Goal: Task Accomplishment & Management: Use online tool/utility

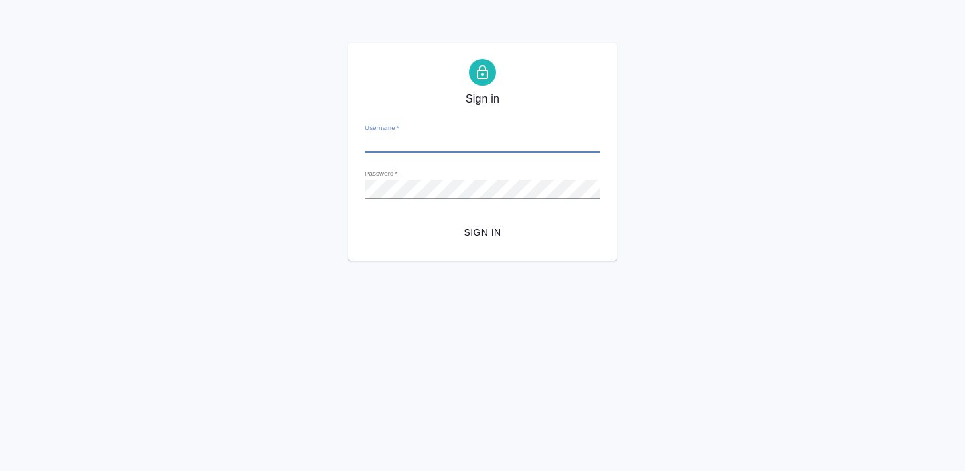
type input "[EMAIL_ADDRESS][DOMAIN_NAME]"
click at [462, 222] on button "Sign in" at bounding box center [482, 232] width 236 height 25
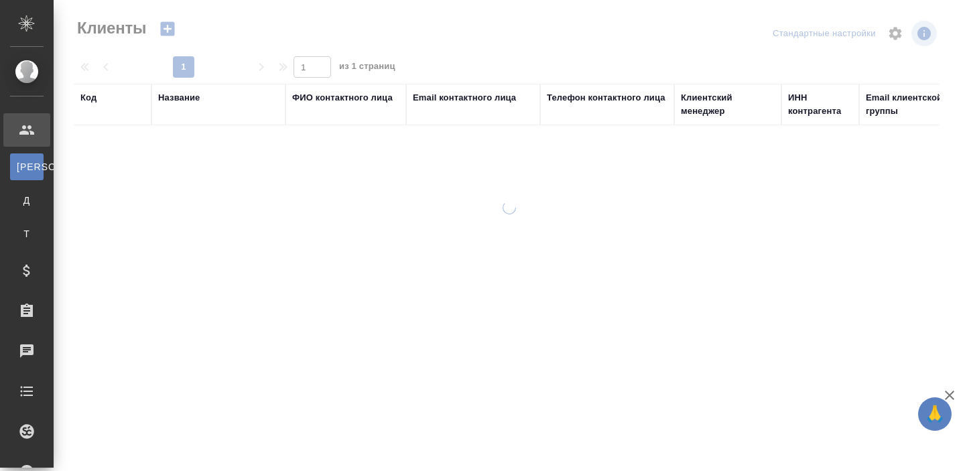
select select "RU"
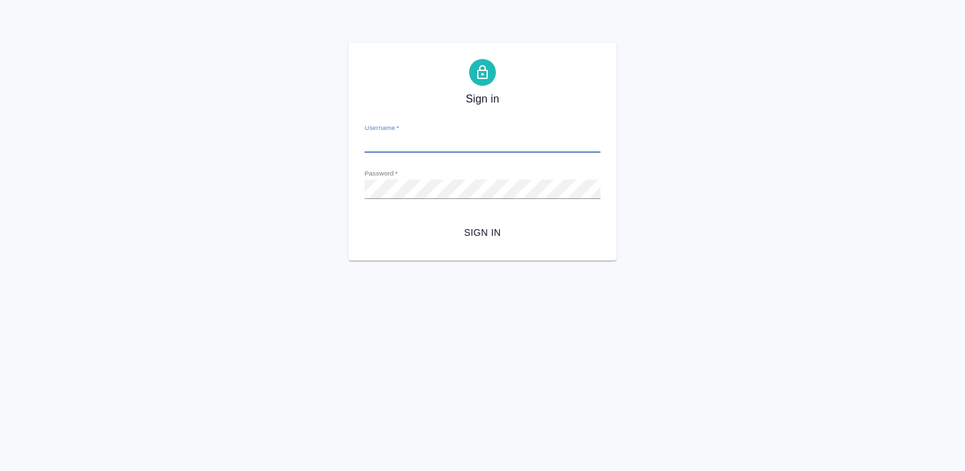
type input "a.borzova@awatera.com"
click at [468, 238] on span "Sign in" at bounding box center [482, 232] width 214 height 17
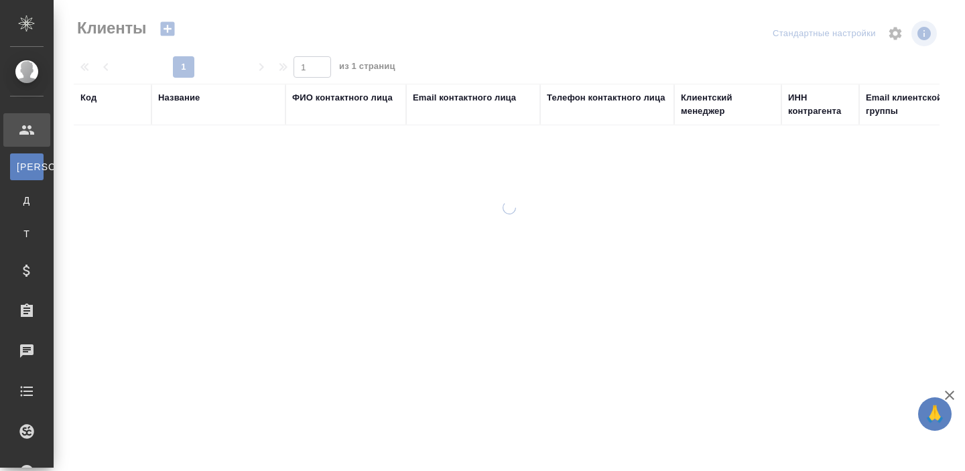
select select "RU"
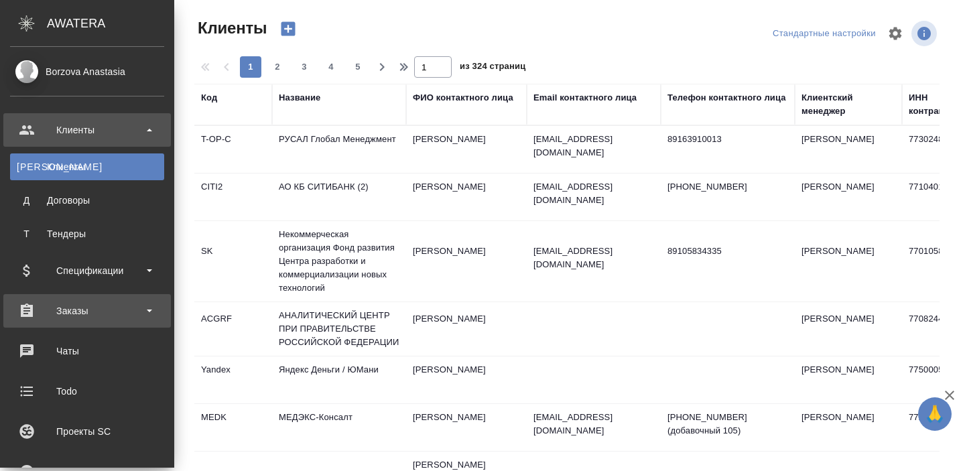
click at [90, 311] on div "Заказы" at bounding box center [87, 311] width 154 height 20
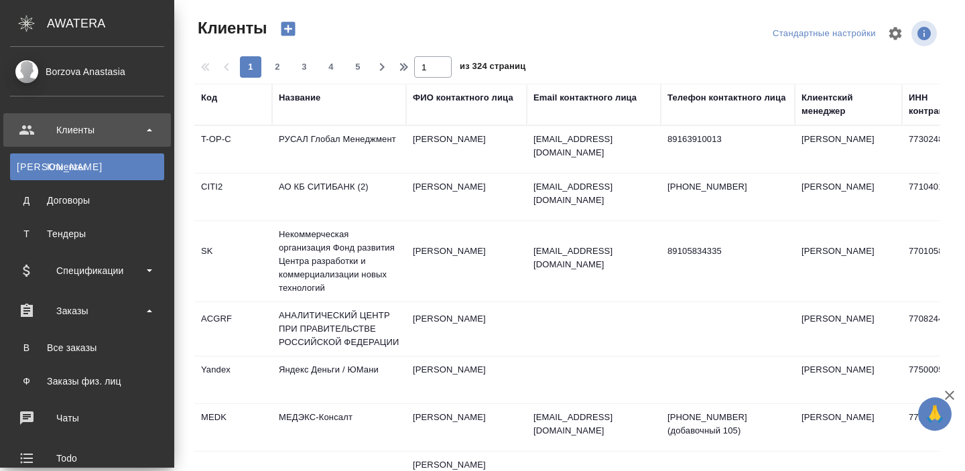
click at [145, 135] on div "Клиенты" at bounding box center [87, 130] width 154 height 20
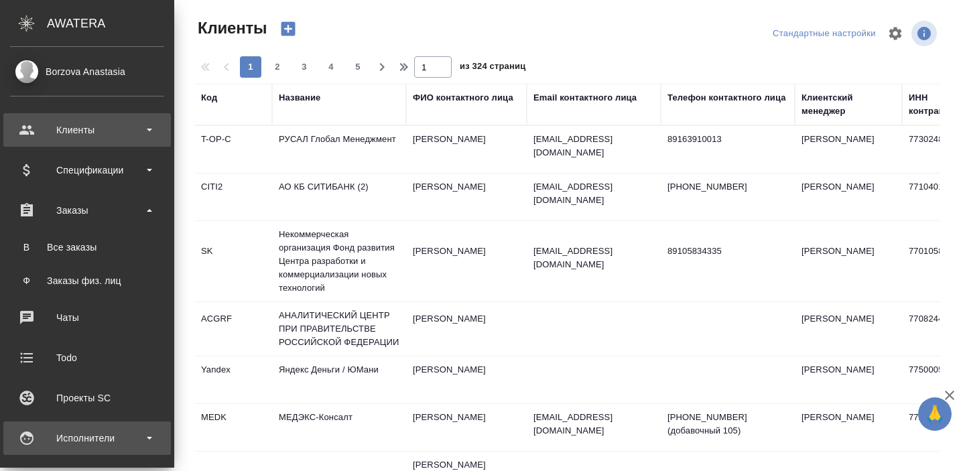
click at [95, 434] on div "Исполнители" at bounding box center [87, 438] width 154 height 20
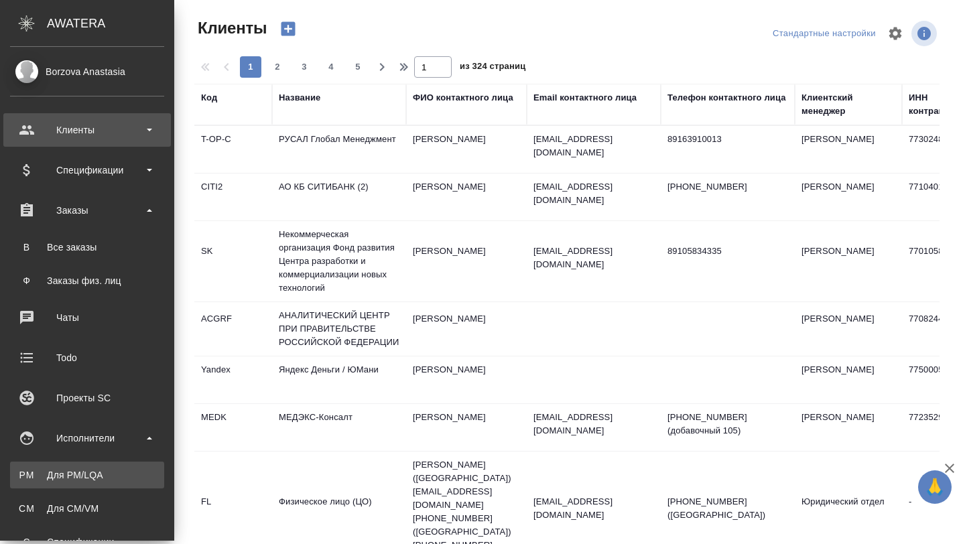
click at [94, 470] on link "PM Для PM/LQA" at bounding box center [87, 475] width 154 height 27
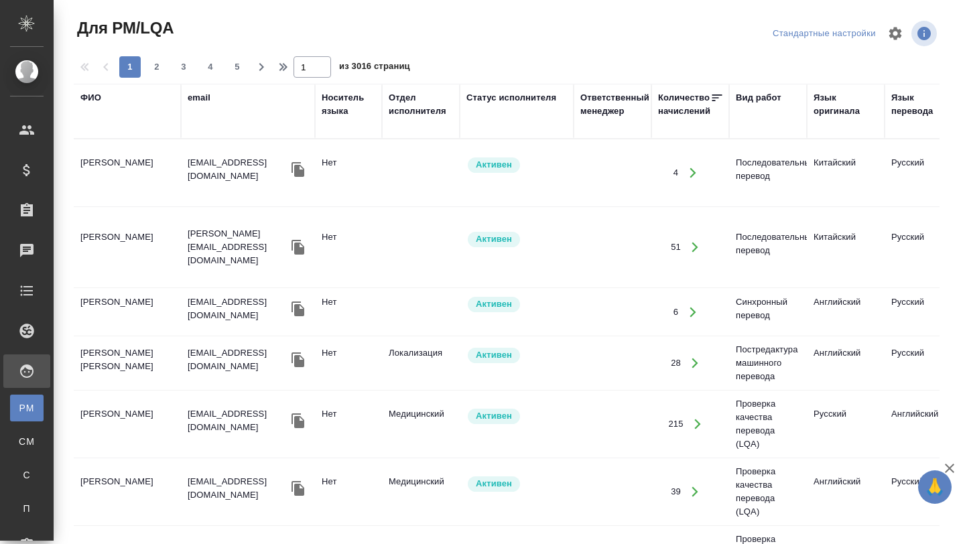
click at [96, 100] on div "ФИО" at bounding box center [90, 97] width 21 height 13
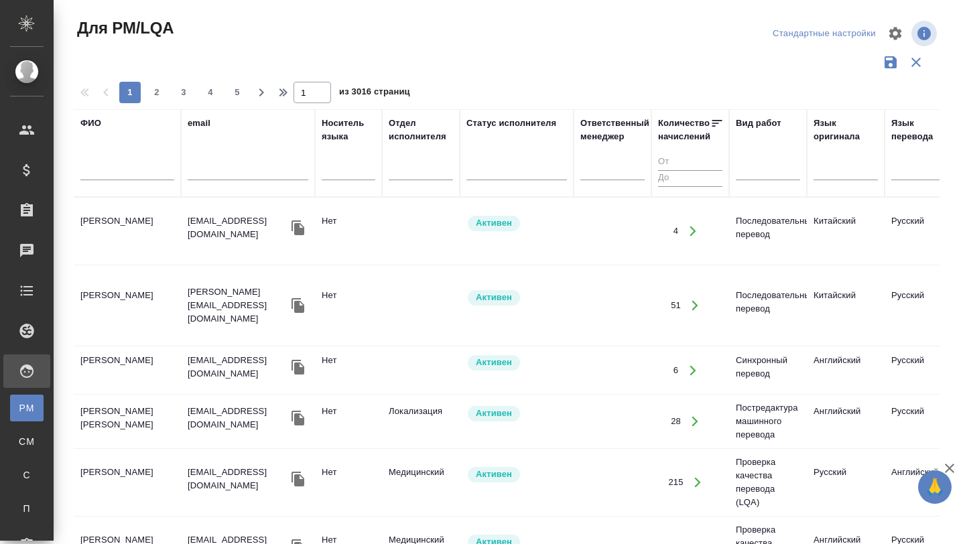
click at [105, 161] on div at bounding box center [127, 173] width 94 height 33
click at [101, 174] on input "text" at bounding box center [127, 171] width 94 height 17
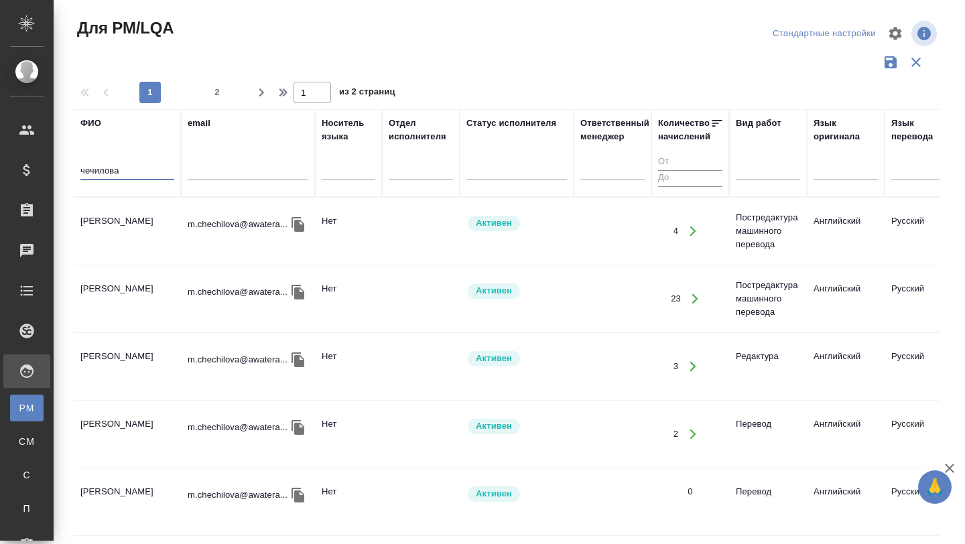
click at [116, 247] on td "Чечилова Мария Викторовна" at bounding box center [127, 231] width 107 height 47
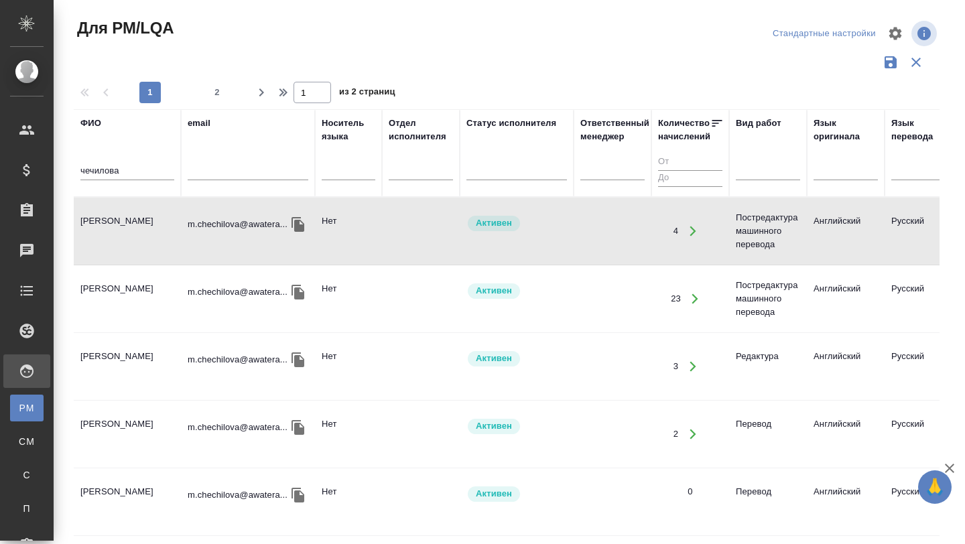
click at [122, 169] on input "чечилова" at bounding box center [127, 171] width 94 height 17
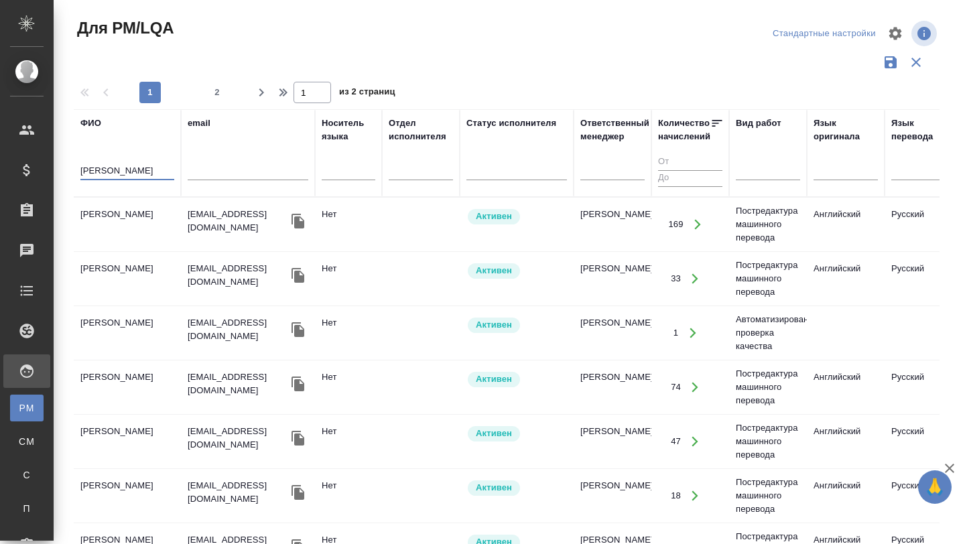
click at [118, 216] on td "Дмитриева Ольга" at bounding box center [127, 224] width 107 height 47
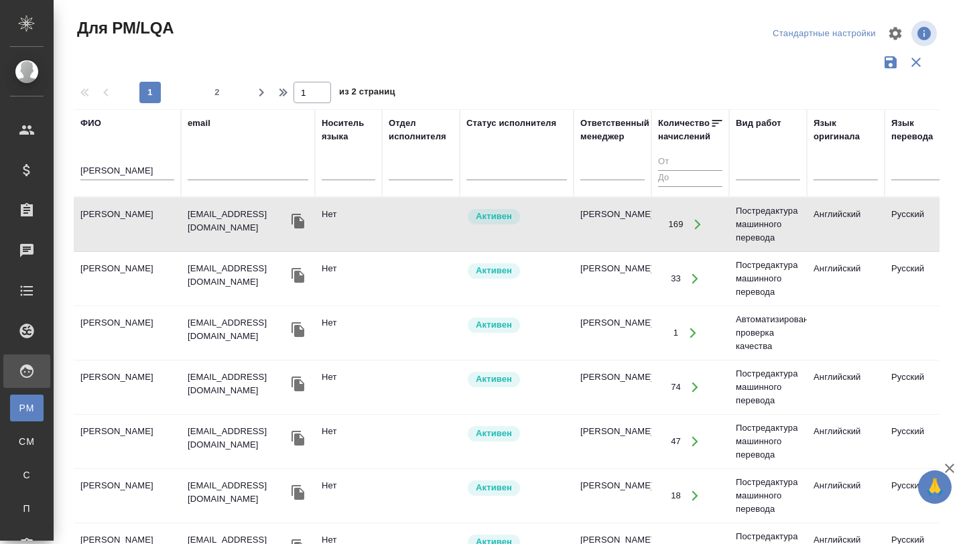
click at [93, 167] on input "дмитриева" at bounding box center [127, 171] width 94 height 17
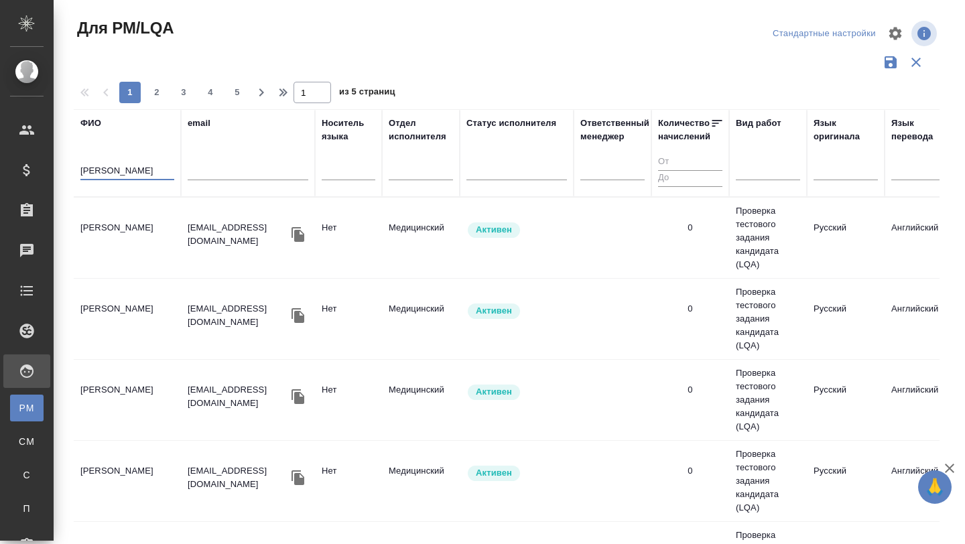
type input "мартынова"
click at [123, 236] on td "[PERSON_NAME]" at bounding box center [127, 237] width 107 height 47
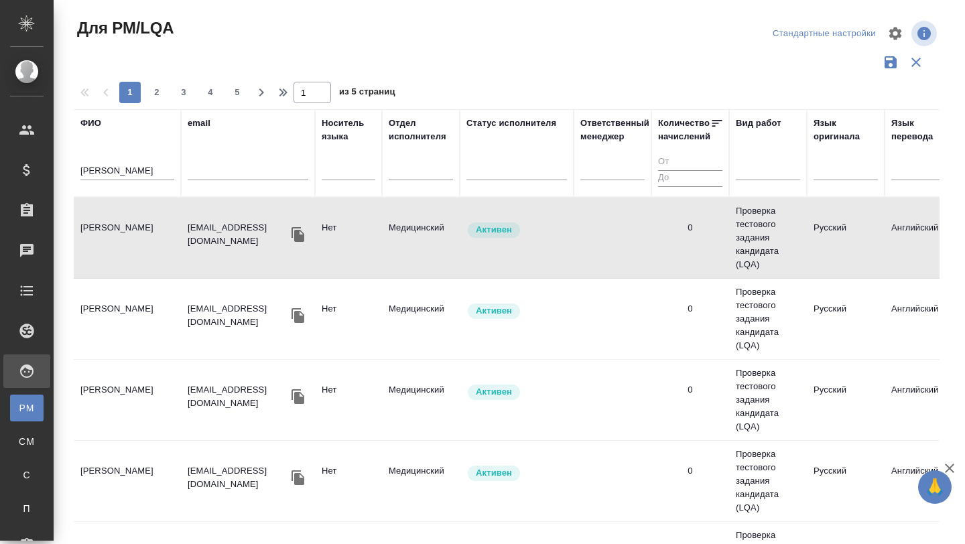
click at [123, 236] on td "[PERSON_NAME]" at bounding box center [127, 237] width 107 height 47
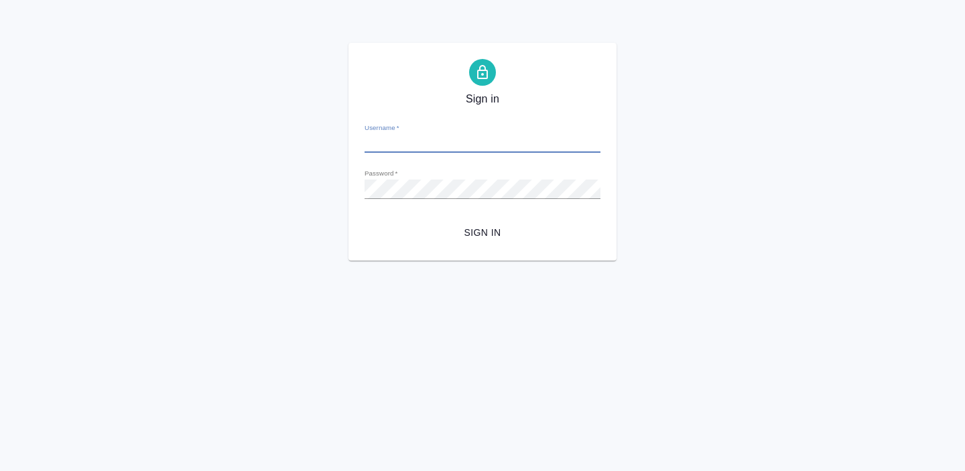
type input "a.borzova@awatera.com"
click at [461, 233] on span "Sign in" at bounding box center [482, 232] width 214 height 17
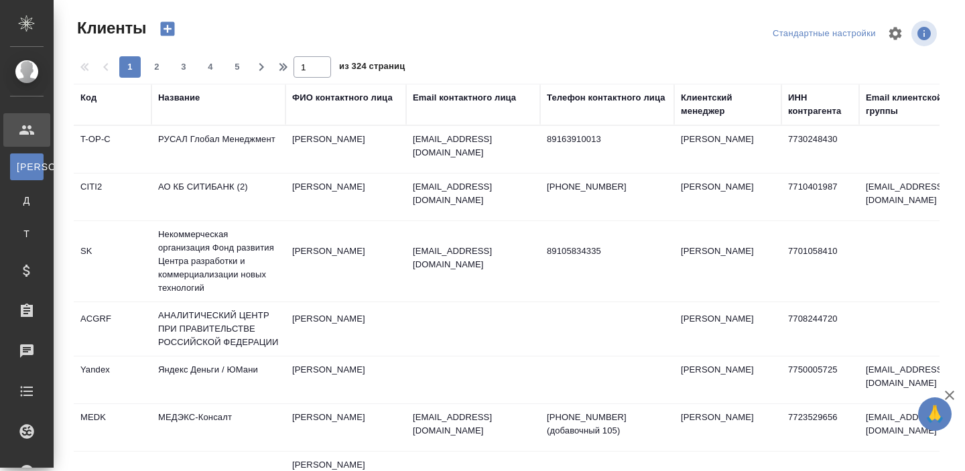
select select "RU"
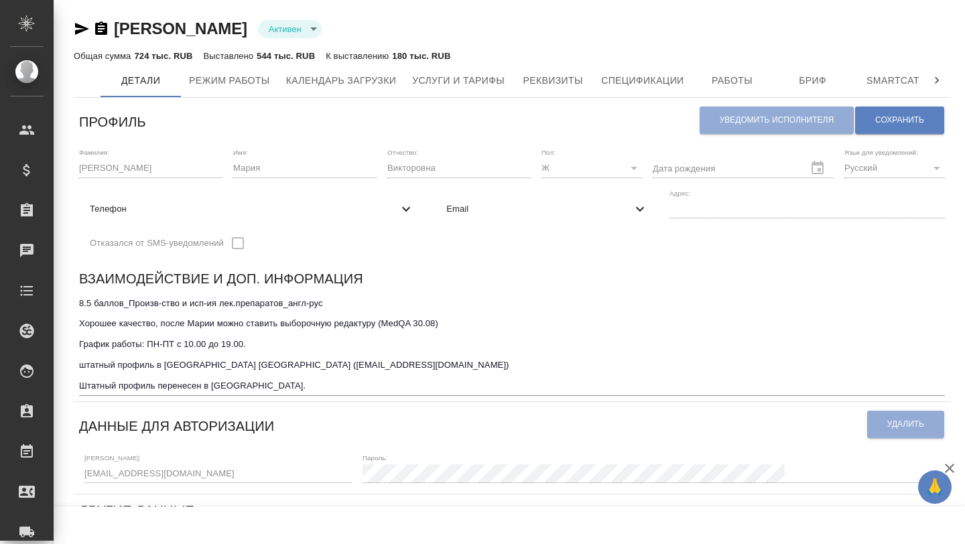
click at [551, 15] on div "Чечилова Мария Викторовна Активен active Общая сумма 724 тыс. RUB Выставлено 54…" at bounding box center [511, 485] width 891 height 971
click at [741, 82] on span "Работы" at bounding box center [732, 80] width 64 height 17
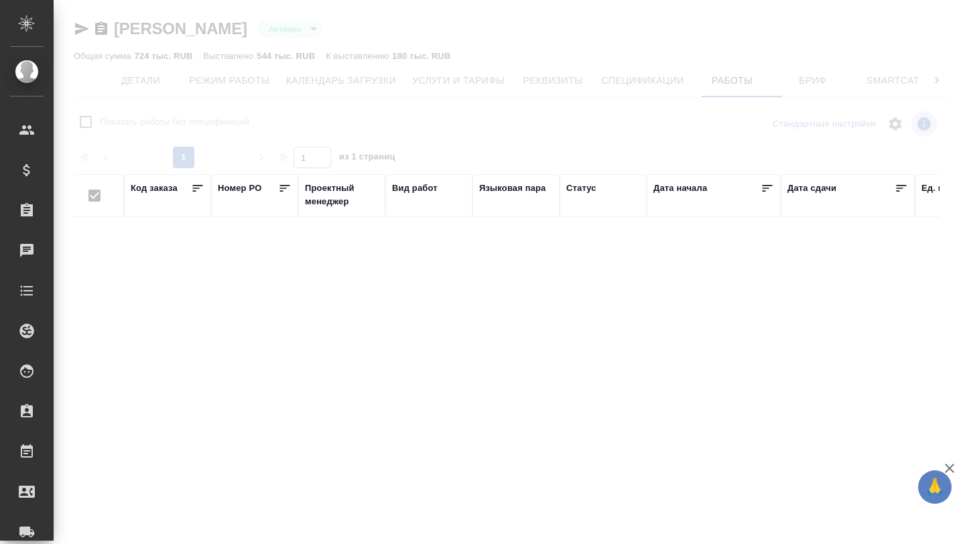
checkbox input "false"
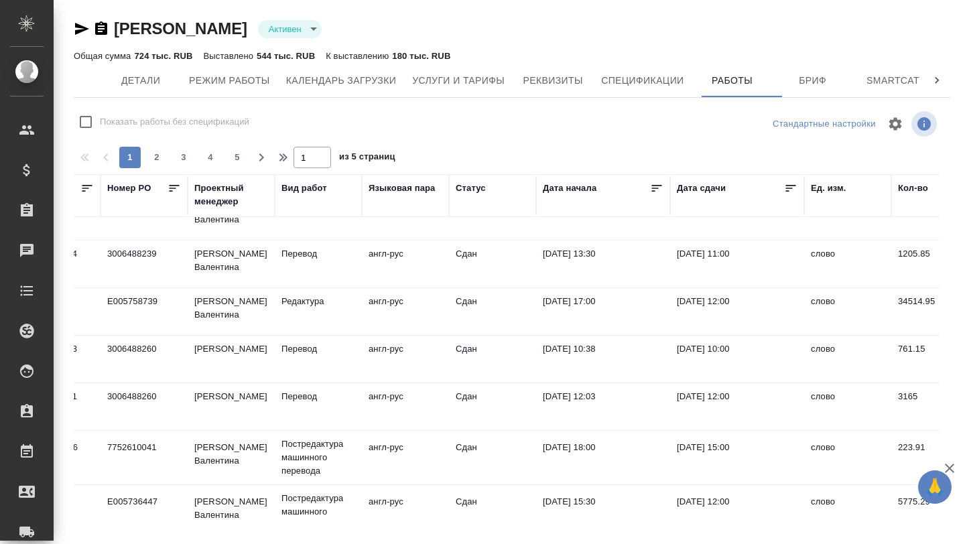
scroll to position [683, 0]
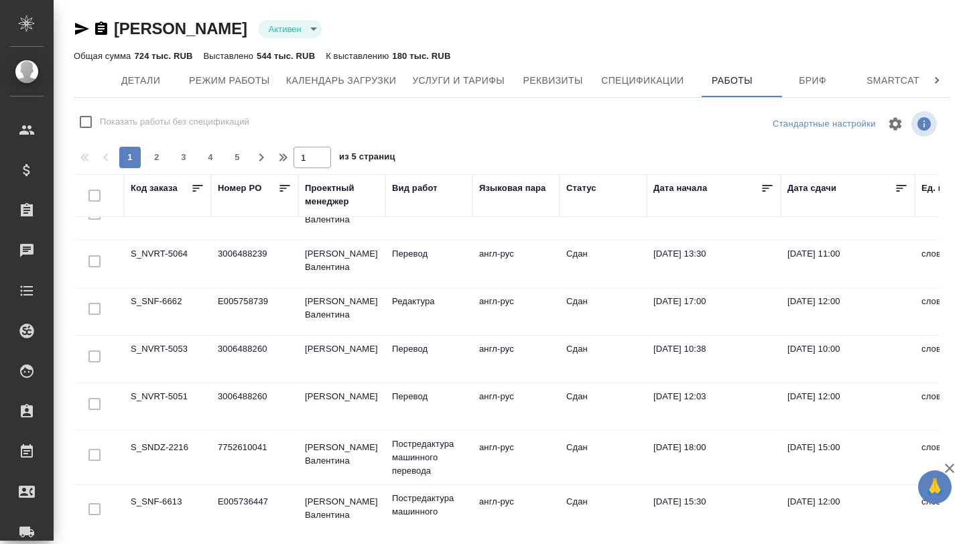
click at [159, 308] on td "S_SNF-6662" at bounding box center [167, 311] width 87 height 47
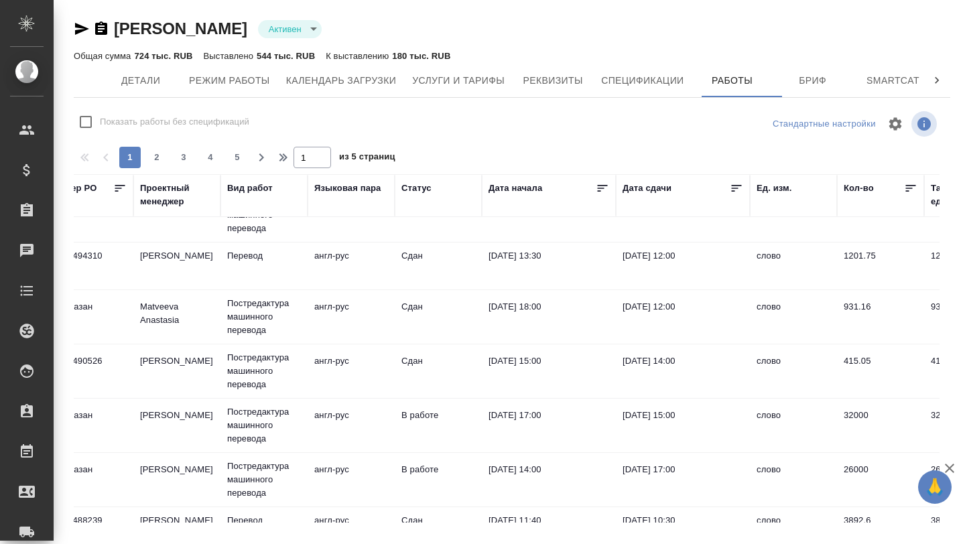
scroll to position [0, 165]
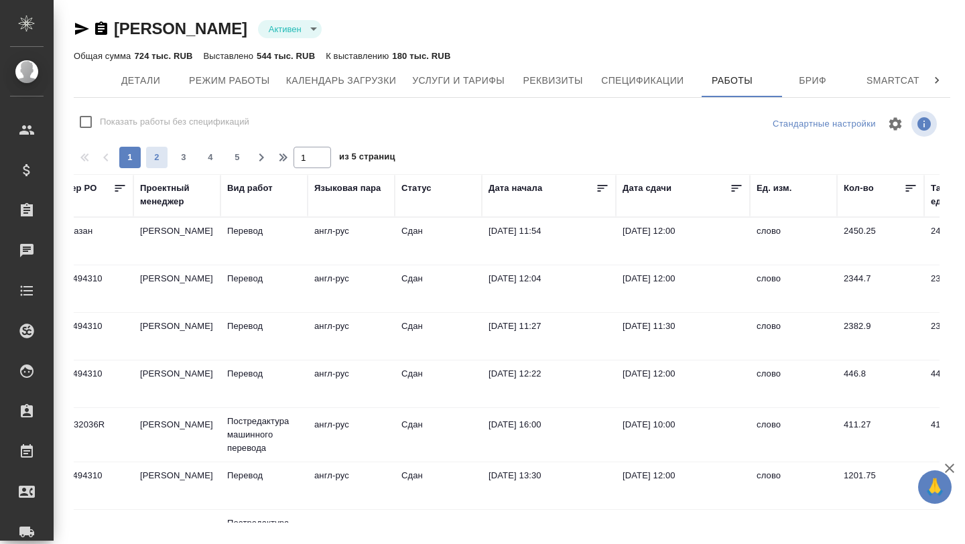
click at [155, 159] on span "2" at bounding box center [156, 157] width 21 height 13
type input "2"
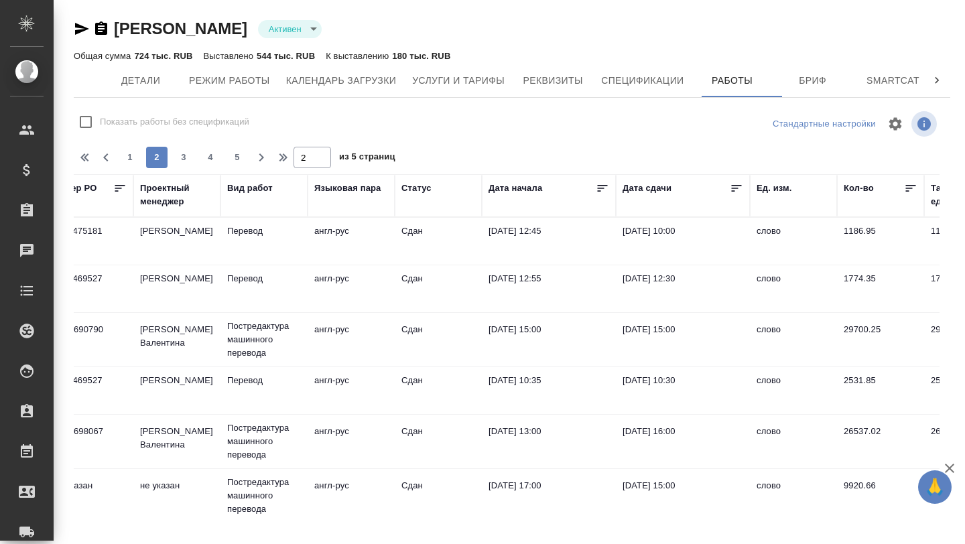
scroll to position [0, 0]
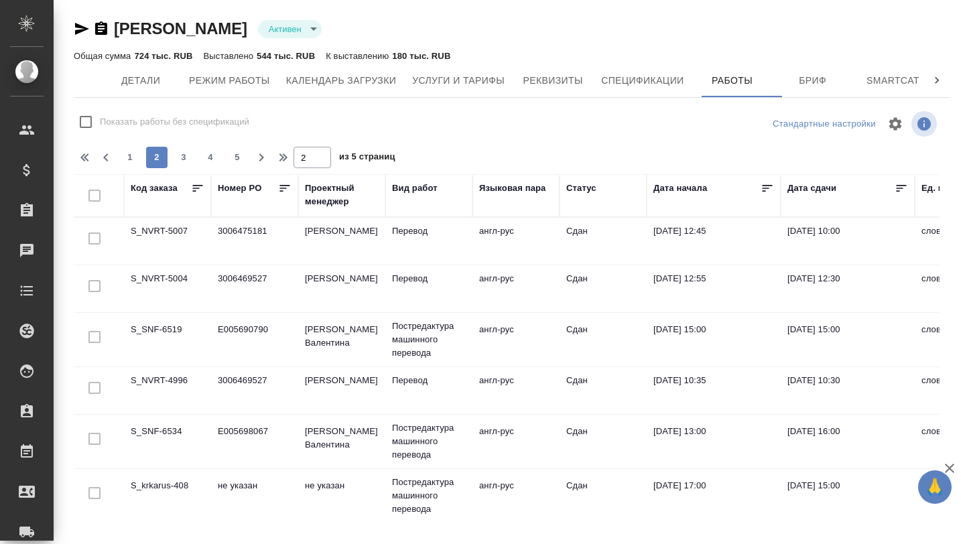
click at [156, 326] on td "S_SNF-6519" at bounding box center [167, 339] width 87 height 47
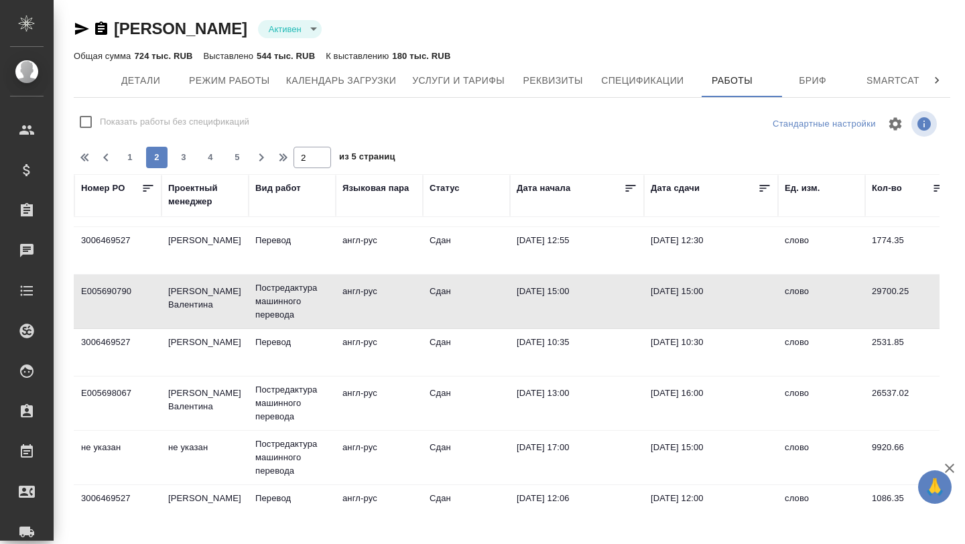
scroll to position [38, 137]
click at [165, 449] on td "не указан" at bounding box center [204, 457] width 87 height 47
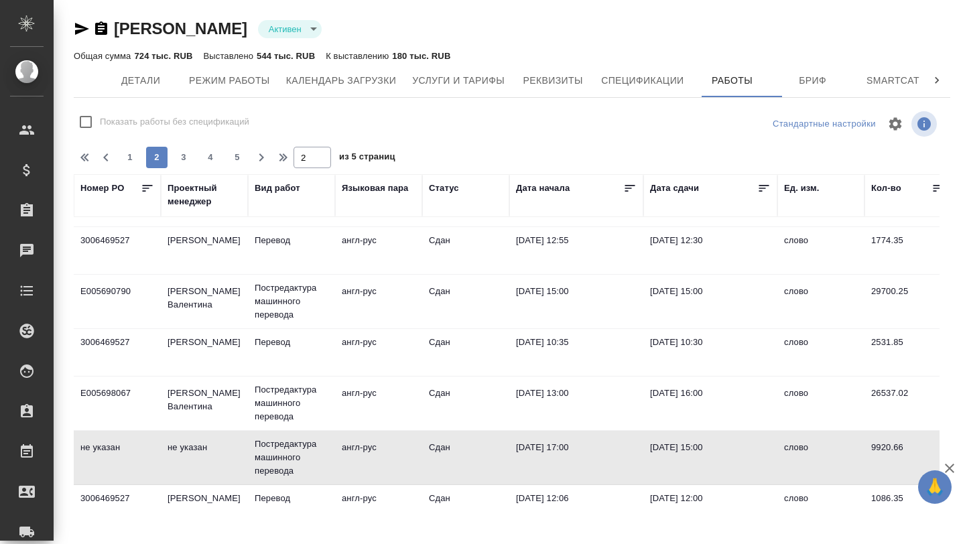
click at [165, 449] on td "не указан" at bounding box center [204, 457] width 87 height 47
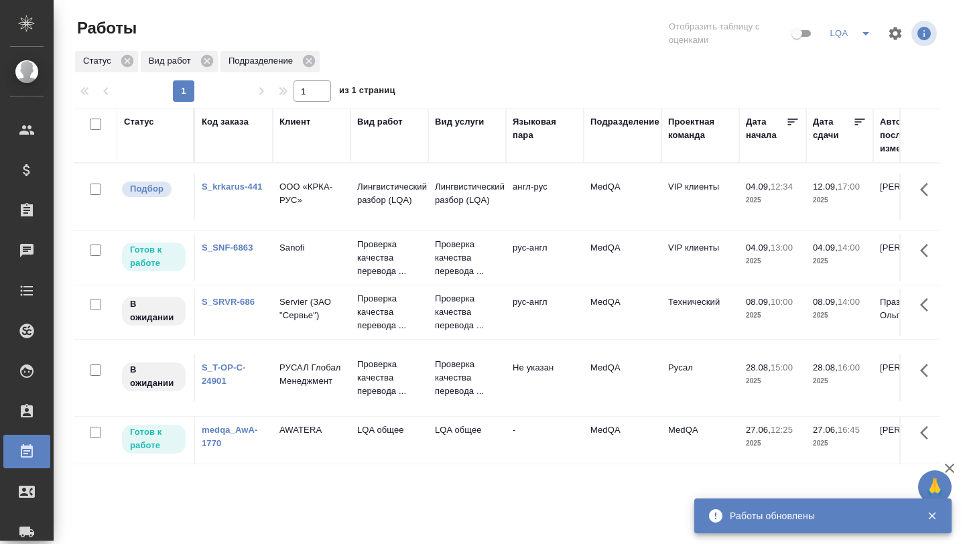
scroll to position [0, 192]
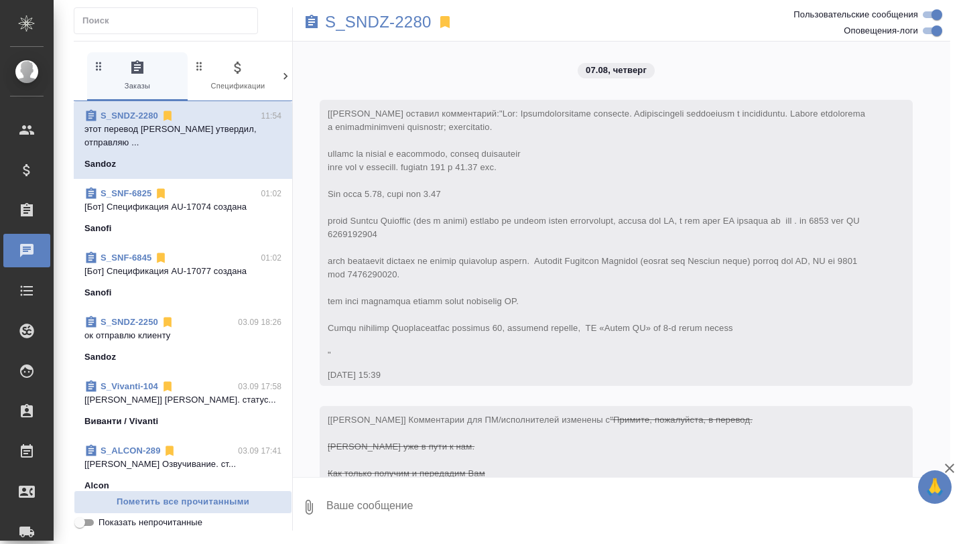
scroll to position [10701, 0]
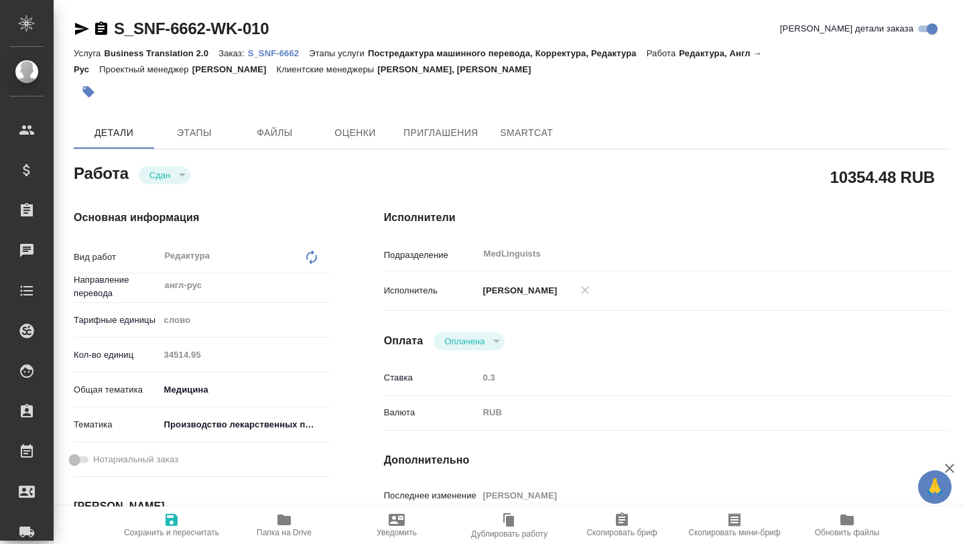
type textarea "x"
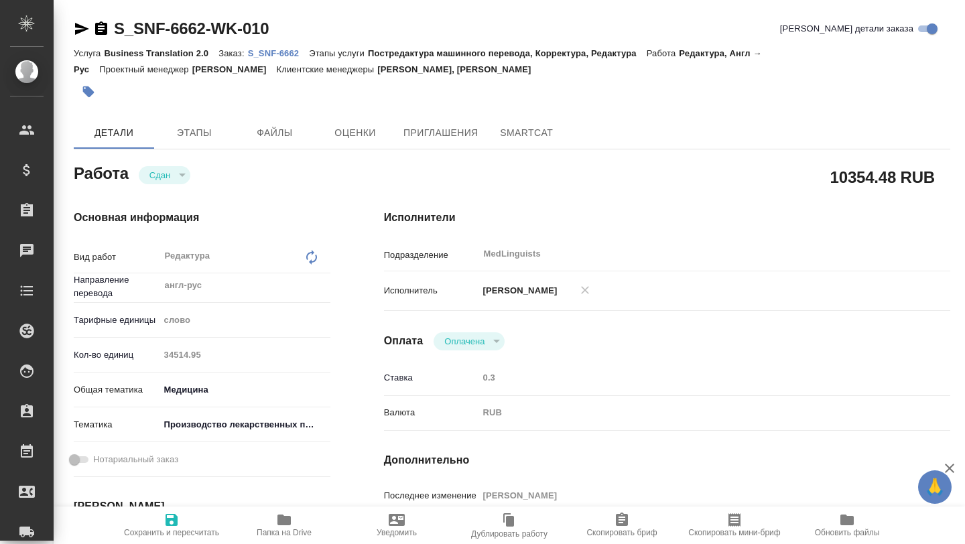
type textarea "x"
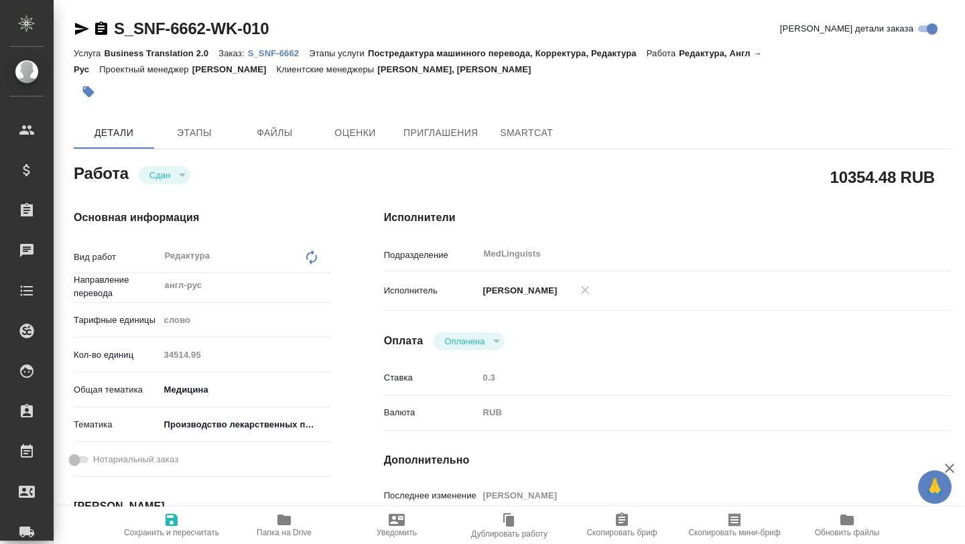
type textarea "x"
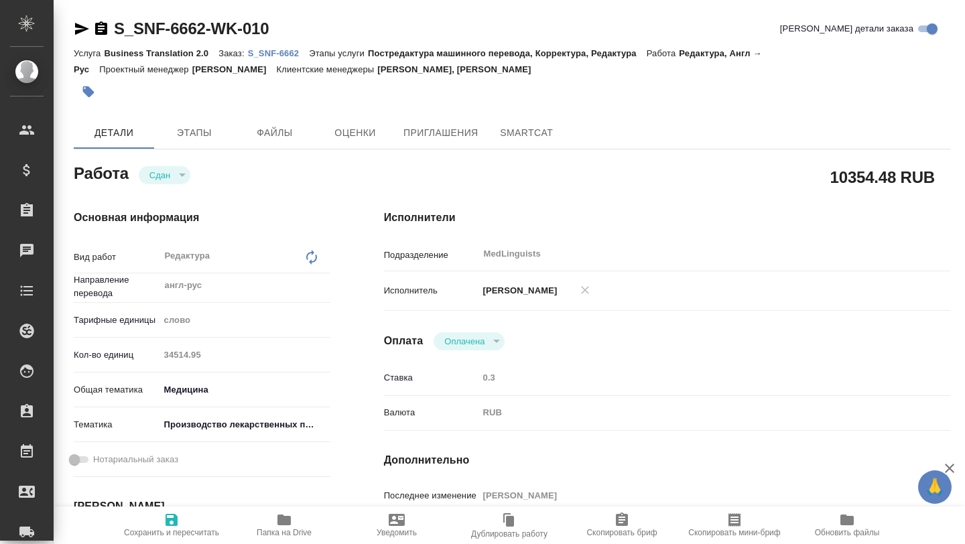
type textarea "x"
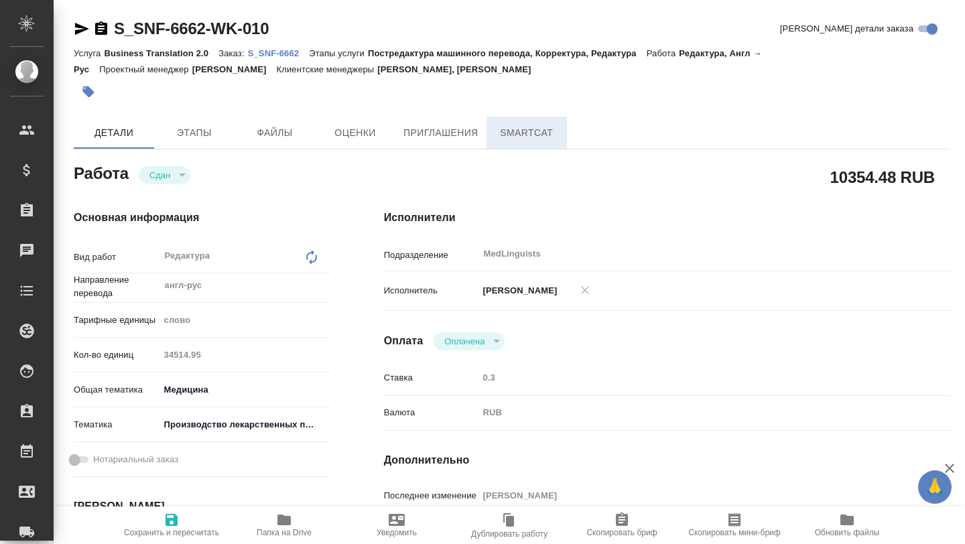
click at [501, 135] on span "SmartCat" at bounding box center [526, 133] width 64 height 17
type textarea "x"
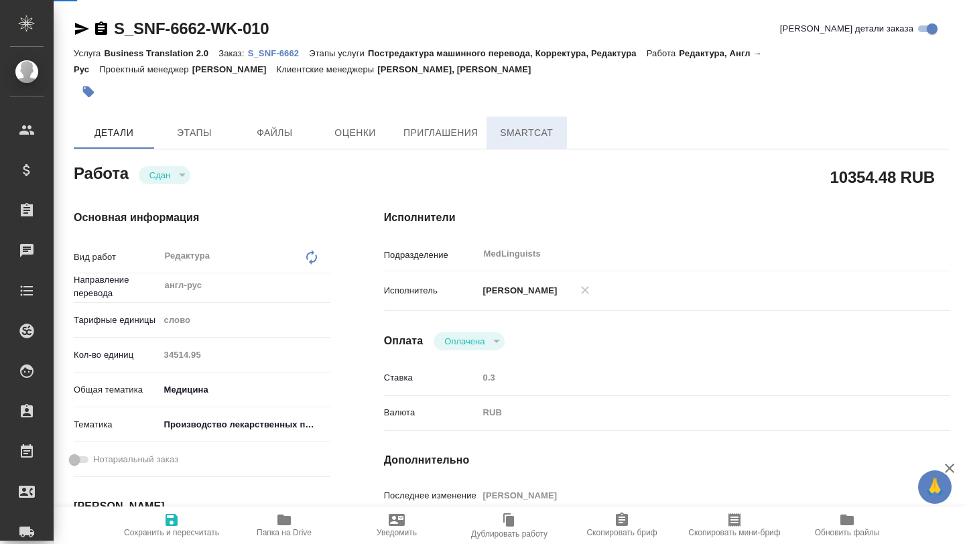
type textarea "x"
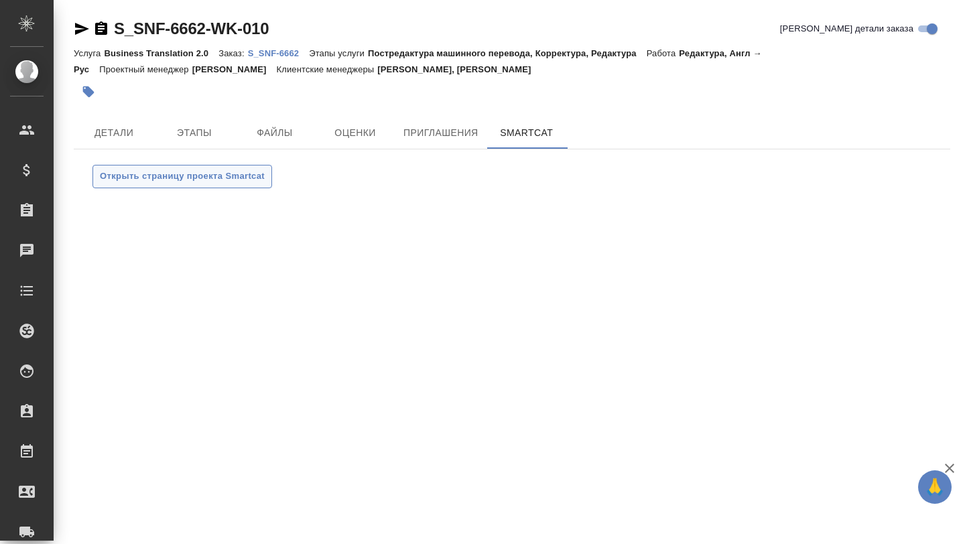
click at [159, 178] on span "Открыть страницу проекта Smartcat" at bounding box center [182, 176] width 165 height 15
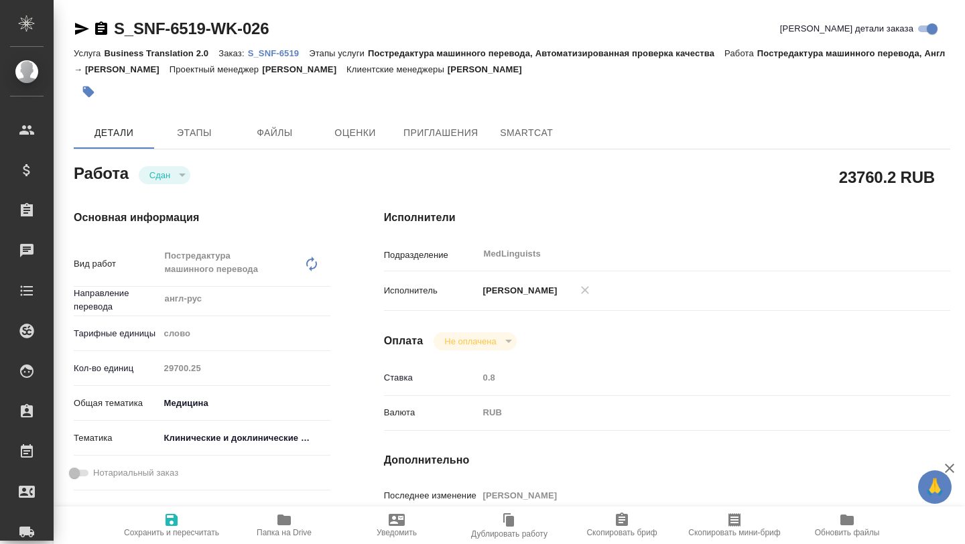
type textarea "x"
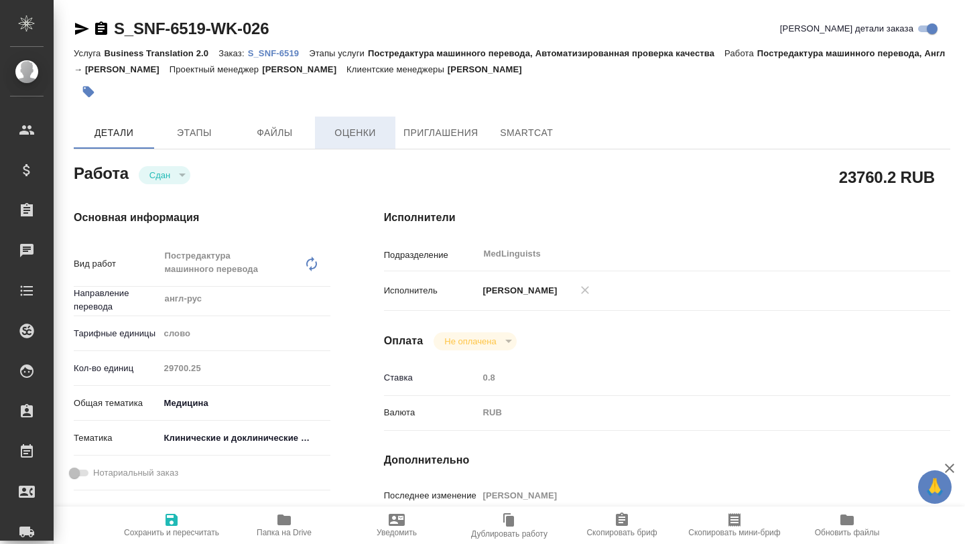
type textarea "x"
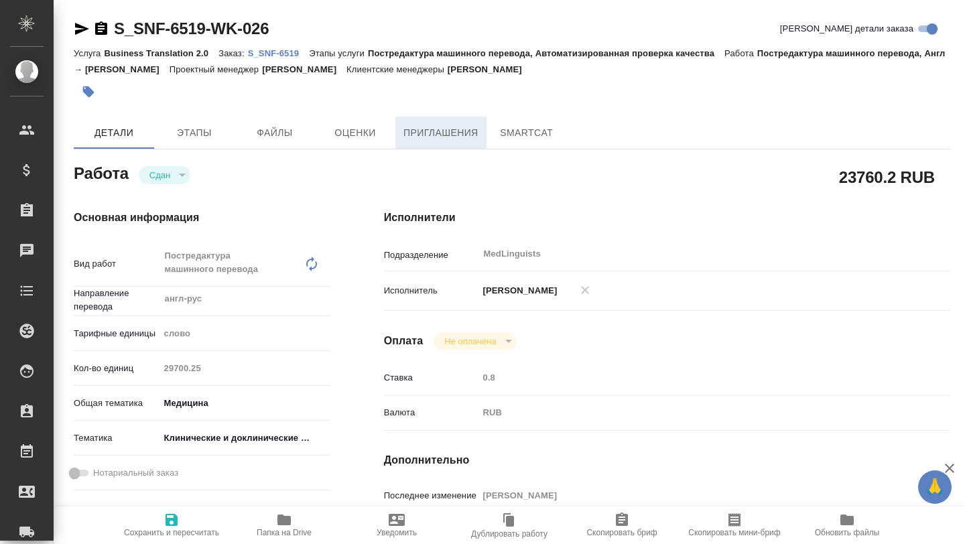
type textarea "x"
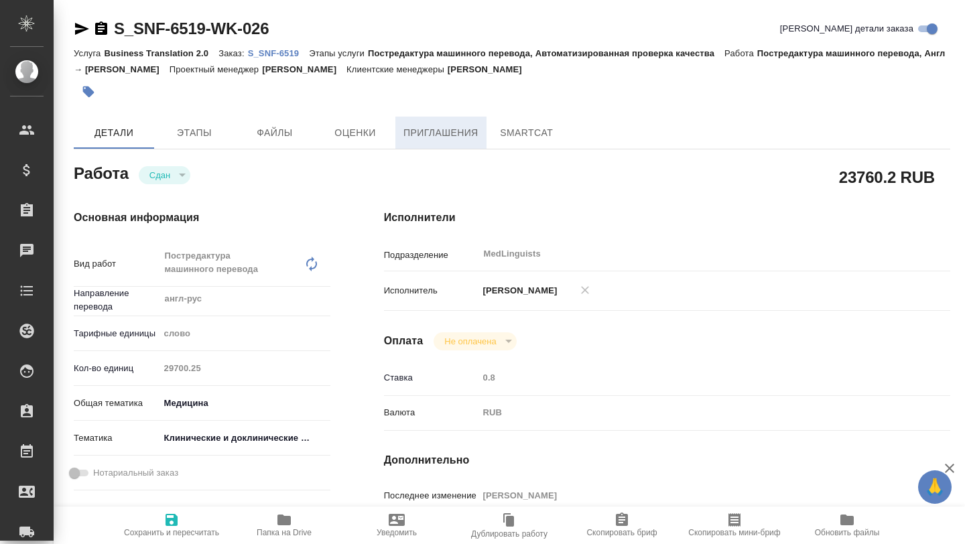
type textarea "x"
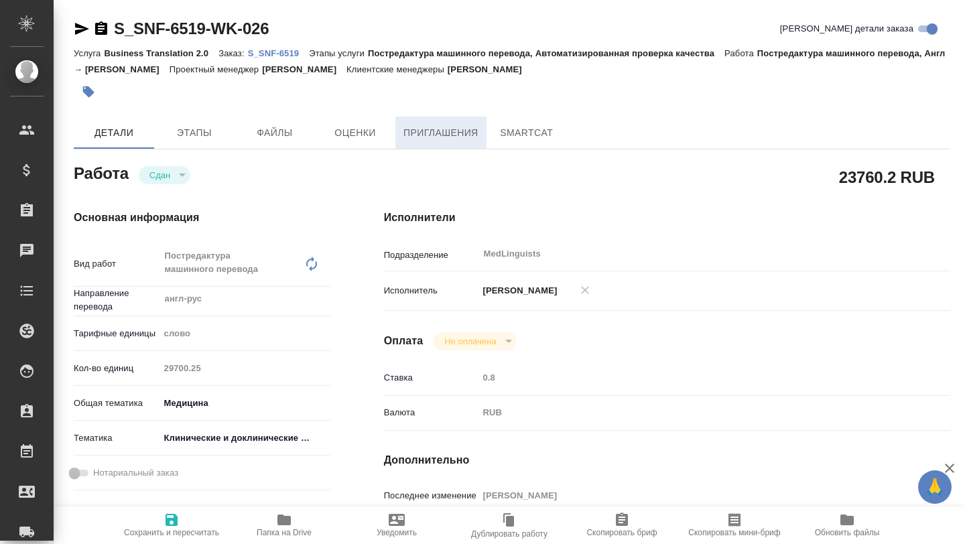
type textarea "x"
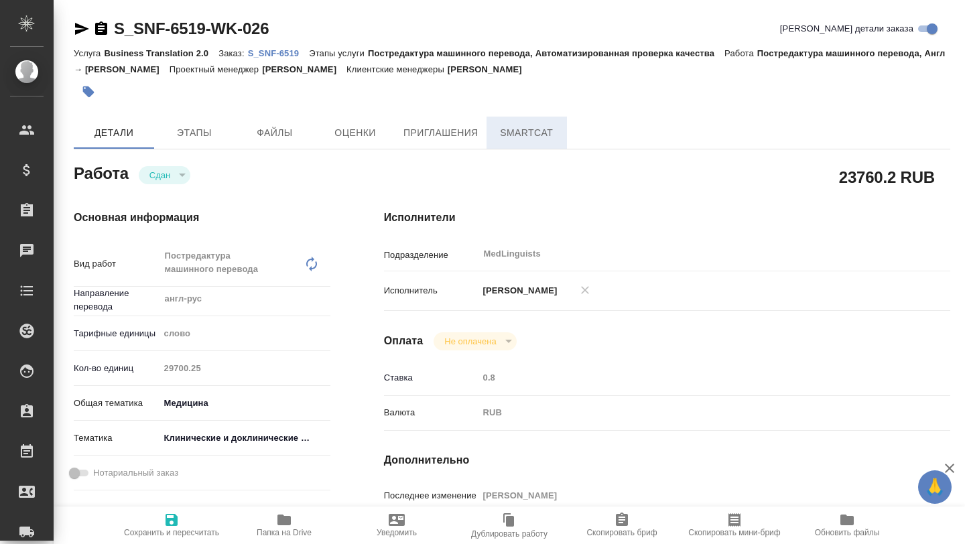
click at [526, 128] on span "SmartCat" at bounding box center [526, 133] width 64 height 17
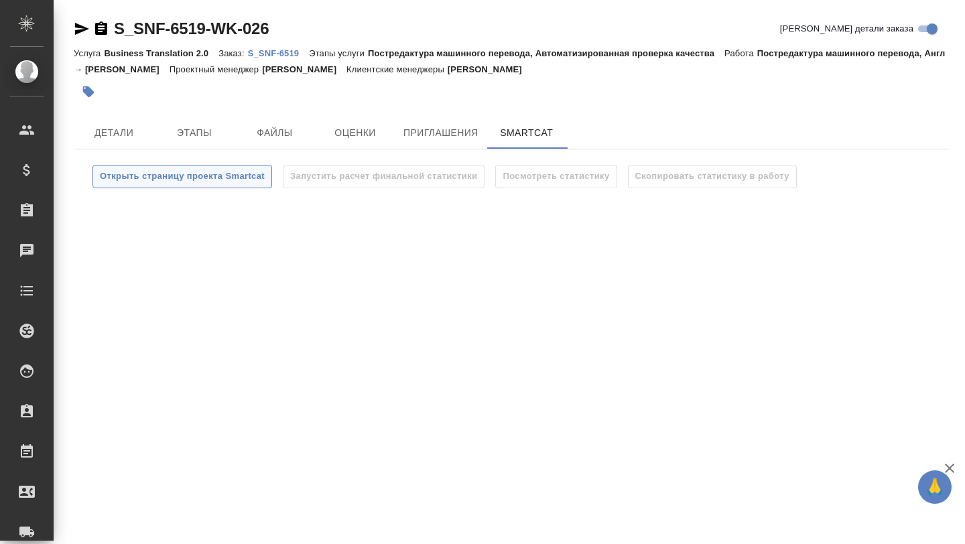
click at [192, 180] on span "Открыть страницу проекта Smartcat" at bounding box center [182, 176] width 165 height 15
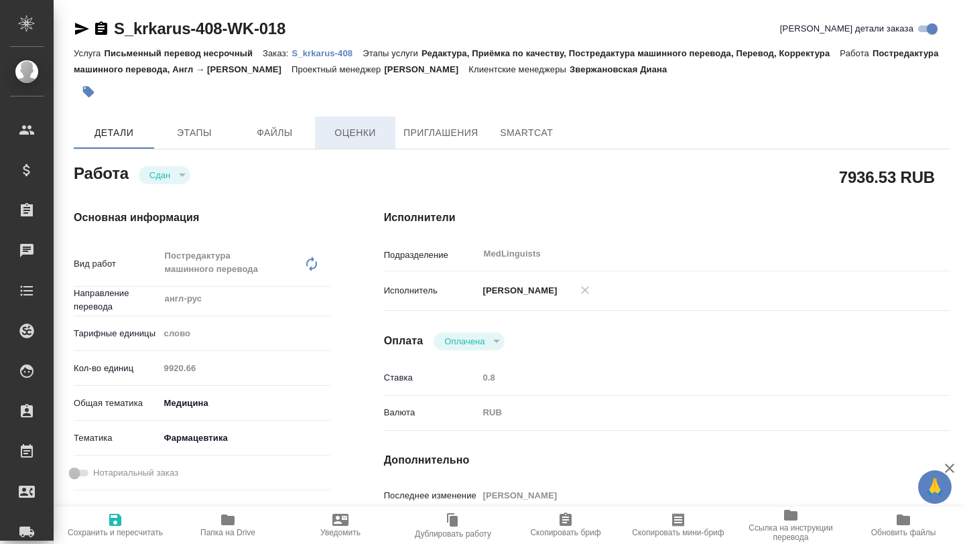
type textarea "x"
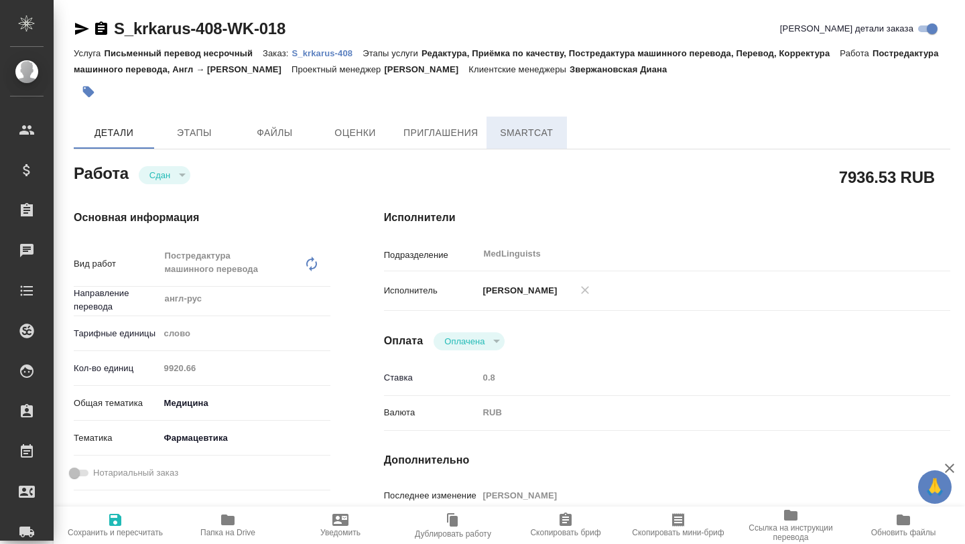
type textarea "x"
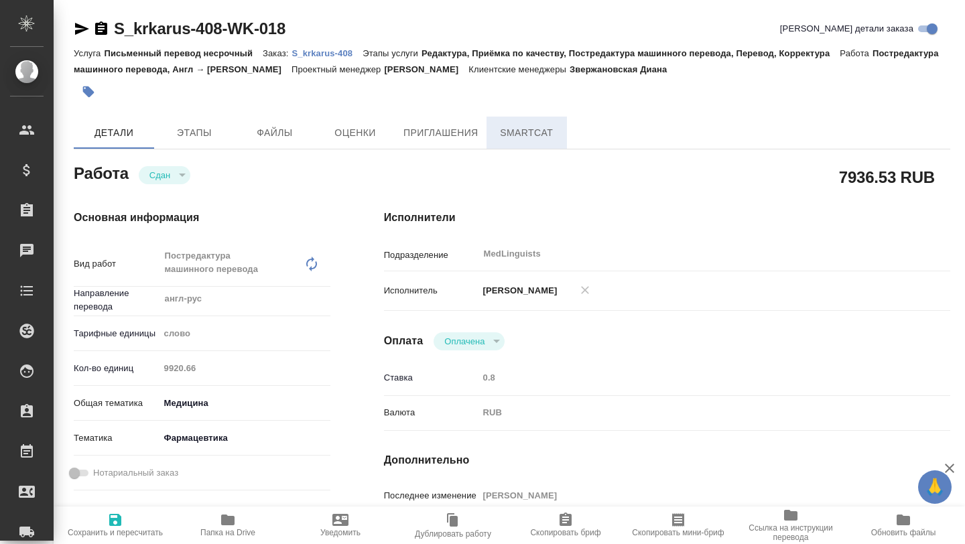
click at [518, 123] on button "SmartCat" at bounding box center [526, 133] width 80 height 32
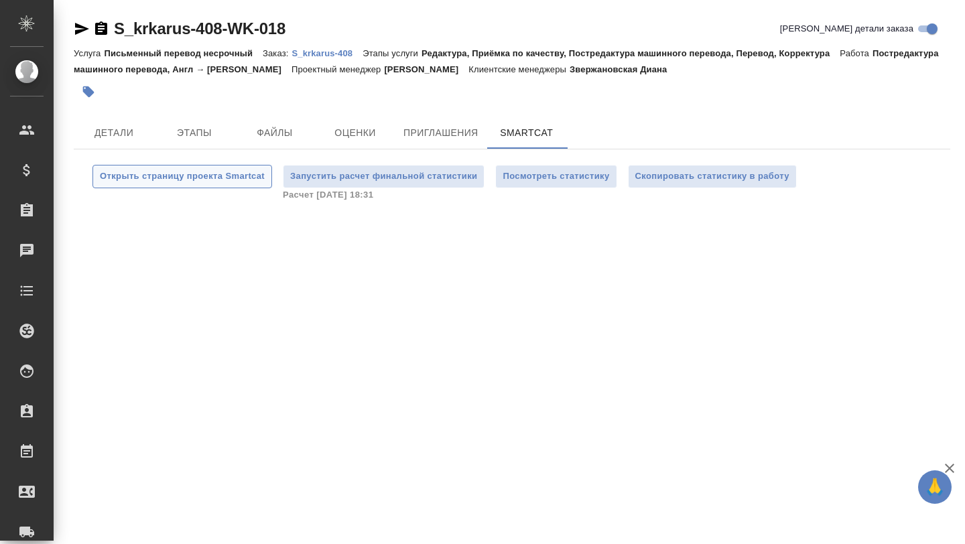
click at [218, 178] on span "Открыть страницу проекта Smartcat" at bounding box center [182, 176] width 165 height 15
click at [323, 53] on p "S_krkarus-408" at bounding box center [326, 53] width 71 height 10
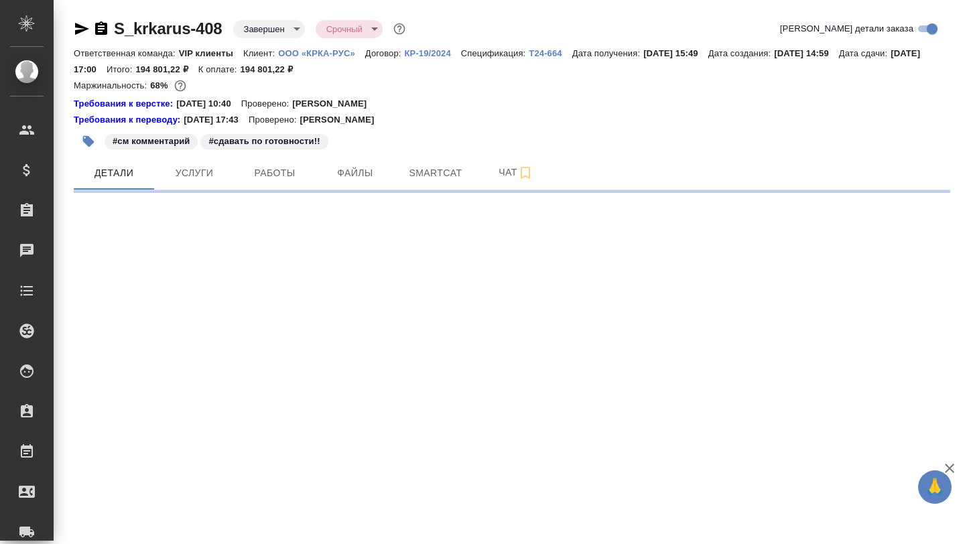
select select "RU"
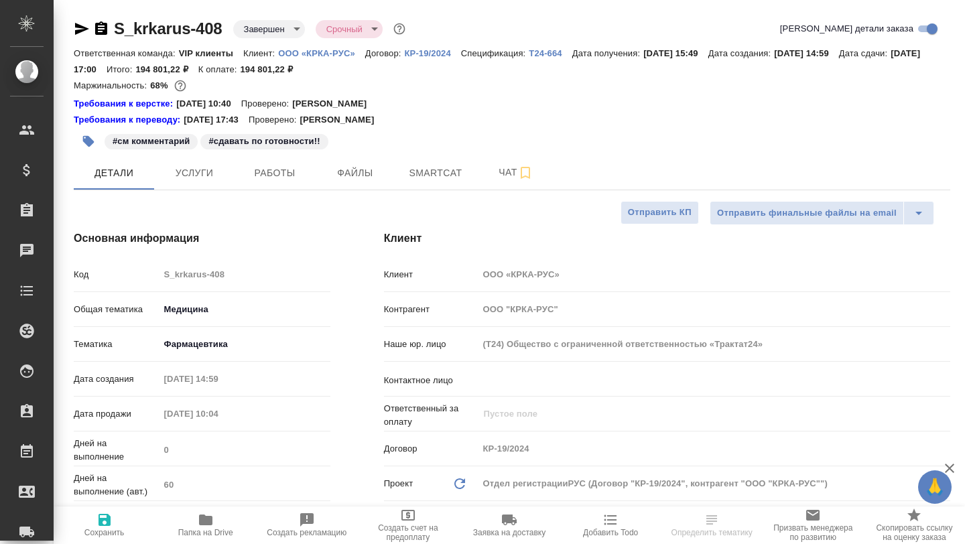
type textarea "x"
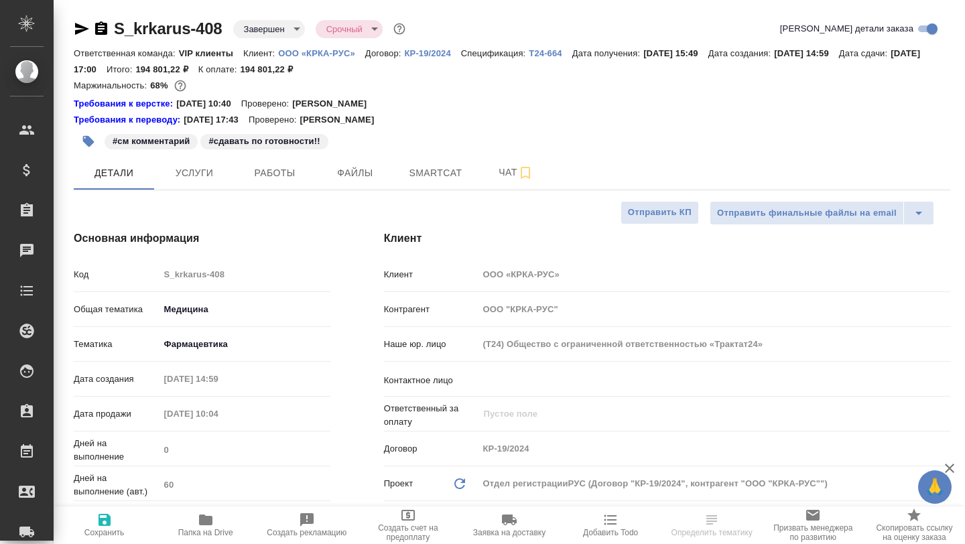
type textarea "x"
type input "[PERSON_NAME]"
type input "Matveeva Anastasia"
type input "[PERSON_NAME]"
click at [100, 29] on icon "button" at bounding box center [101, 27] width 12 height 13
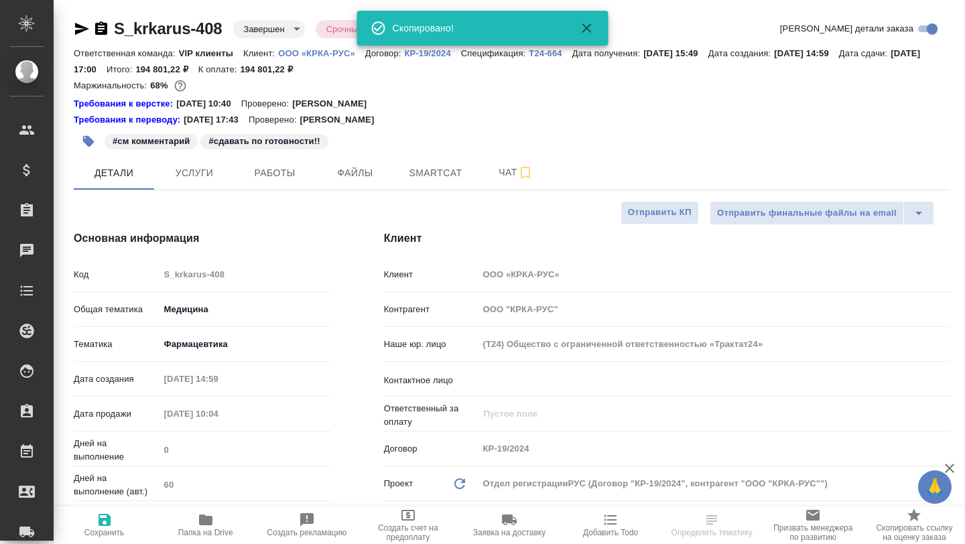
type textarea "x"
select select "RU"
type textarea "x"
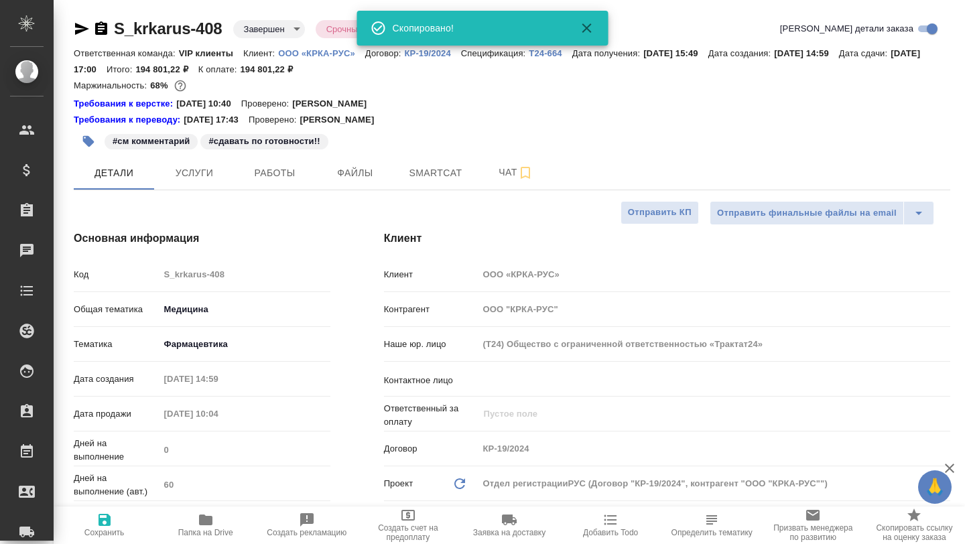
type textarea "x"
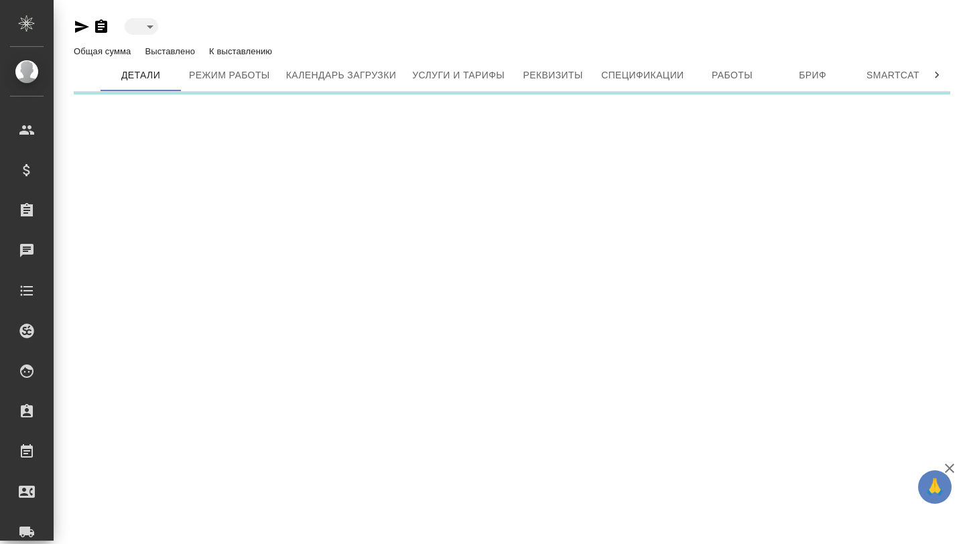
type input "active"
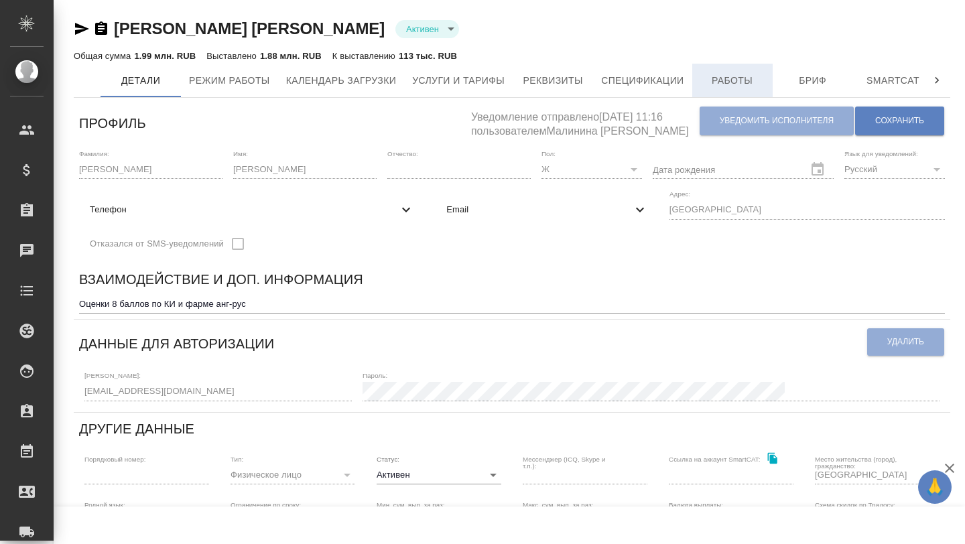
click at [759, 76] on span "Работы" at bounding box center [732, 80] width 64 height 17
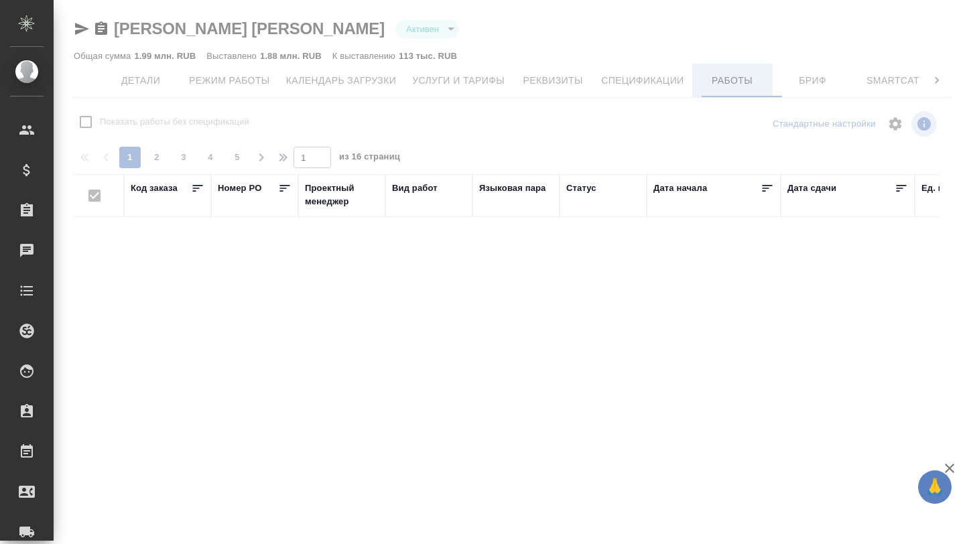
checkbox input "false"
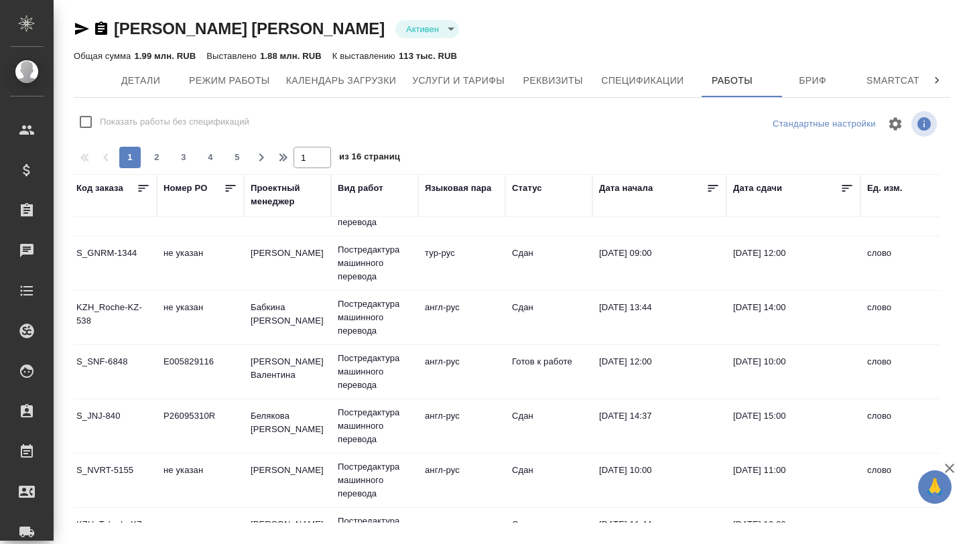
scroll to position [36, 0]
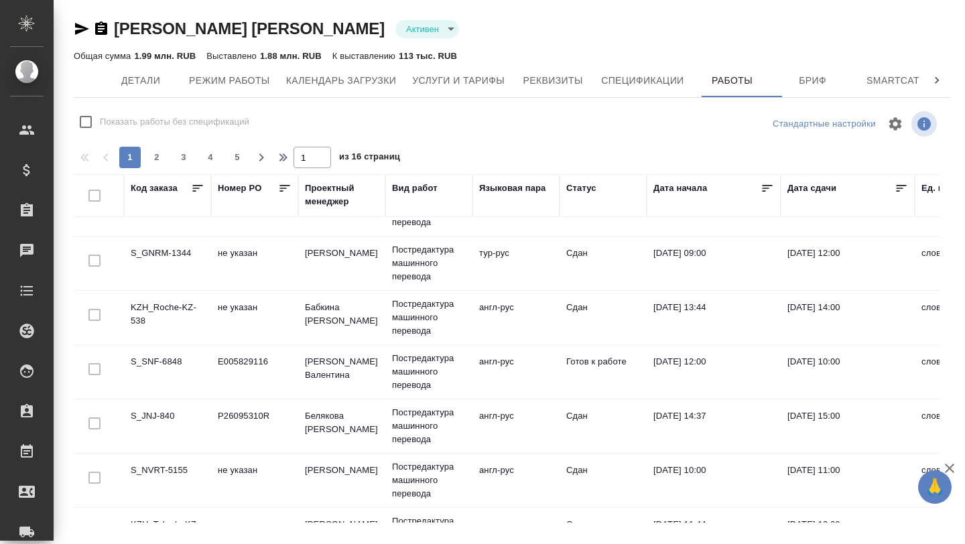
click at [161, 372] on td "S_SNF-6848" at bounding box center [167, 371] width 87 height 47
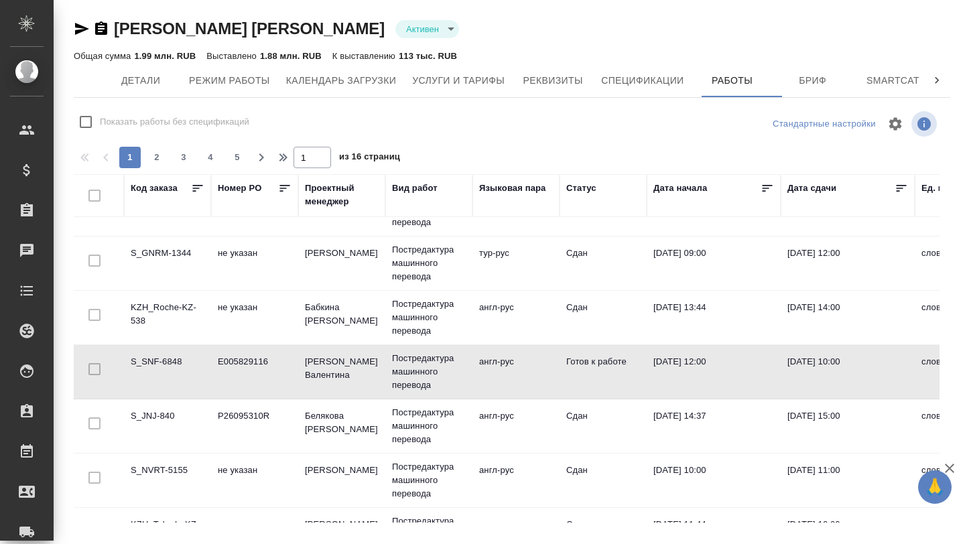
click at [161, 372] on td "S_SNF-6848" at bounding box center [167, 371] width 87 height 47
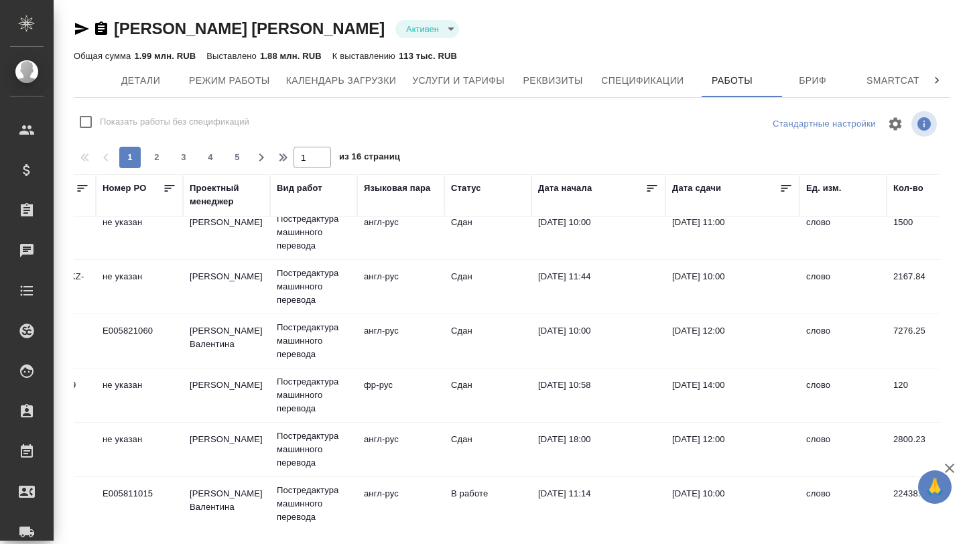
scroll to position [283, 114]
click at [133, 340] on td "E005821060" at bounding box center [140, 341] width 87 height 47
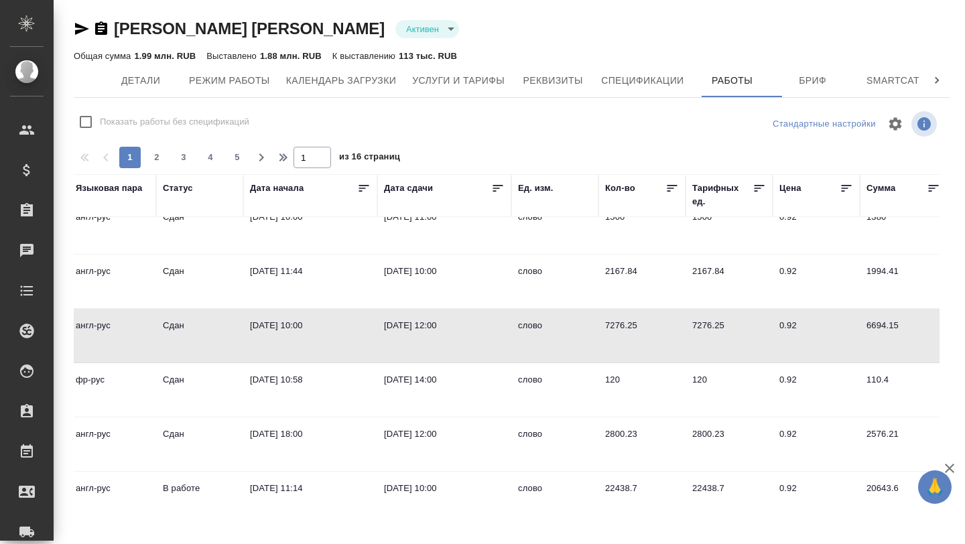
scroll to position [289, 404]
click at [316, 326] on td "[DATE] 10:00" at bounding box center [309, 335] width 134 height 47
click at [316, 326] on td "21.08.2025, 10:00" at bounding box center [309, 335] width 134 height 47
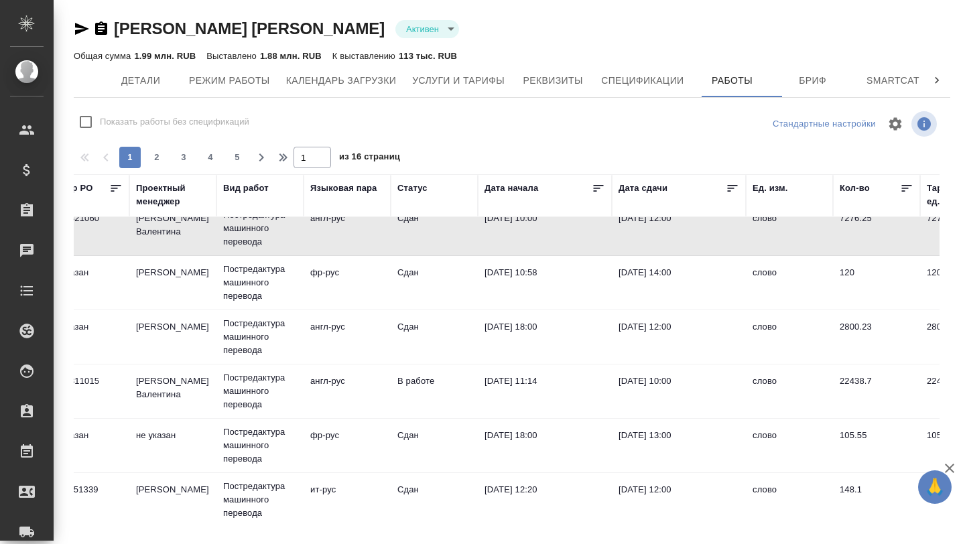
scroll to position [397, 169]
click at [175, 387] on td "[PERSON_NAME]" at bounding box center [172, 389] width 87 height 47
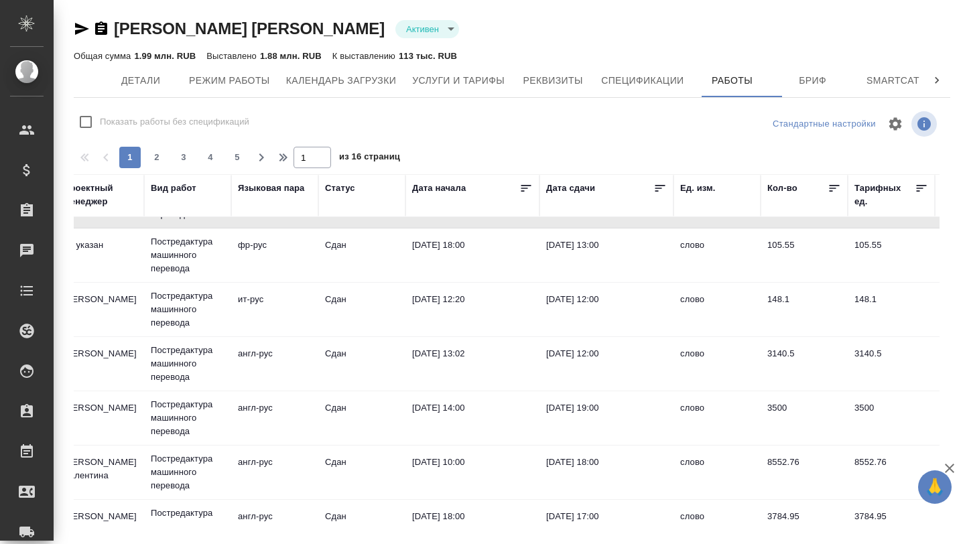
scroll to position [608, 241]
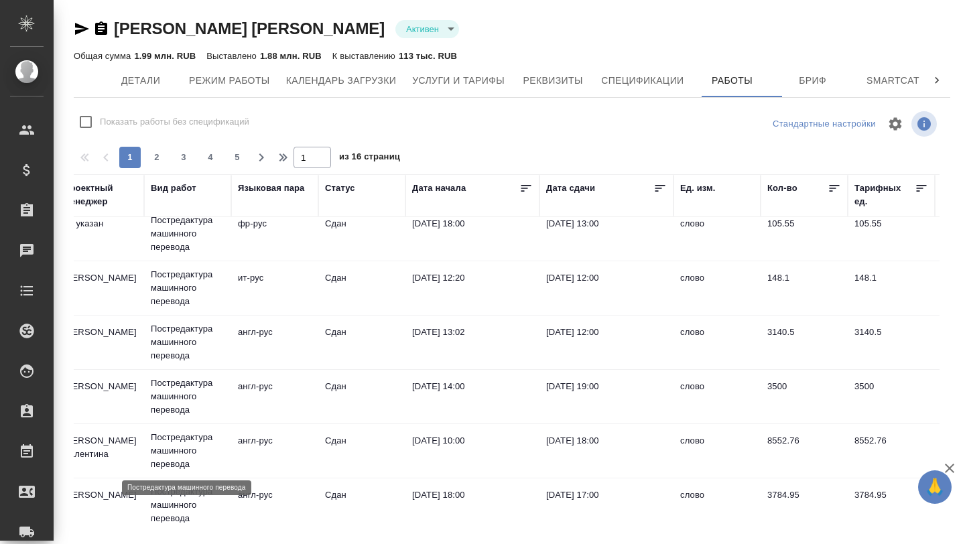
click at [194, 449] on p "Постредактура машинного перевода" at bounding box center [188, 451] width 74 height 40
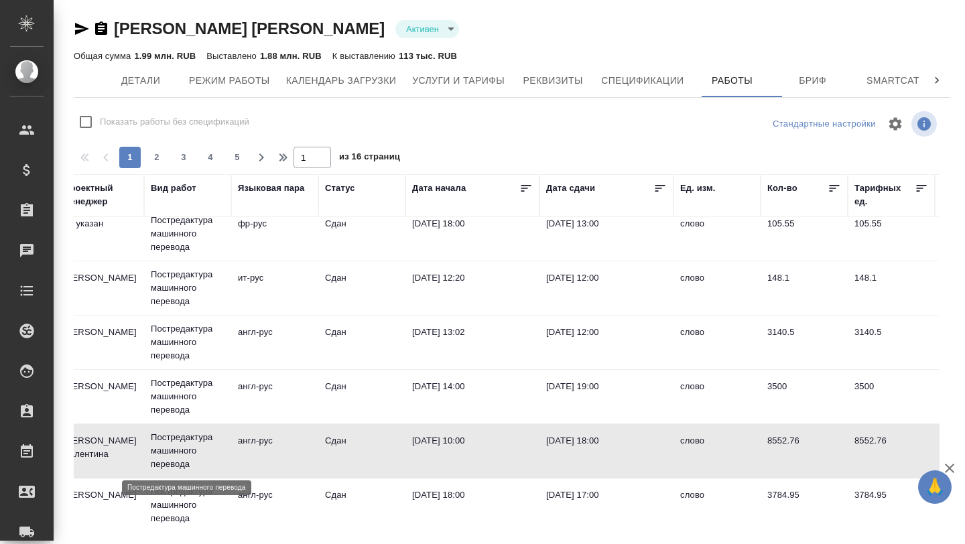
click at [194, 449] on p "Постредактура машинного перевода" at bounding box center [188, 451] width 74 height 40
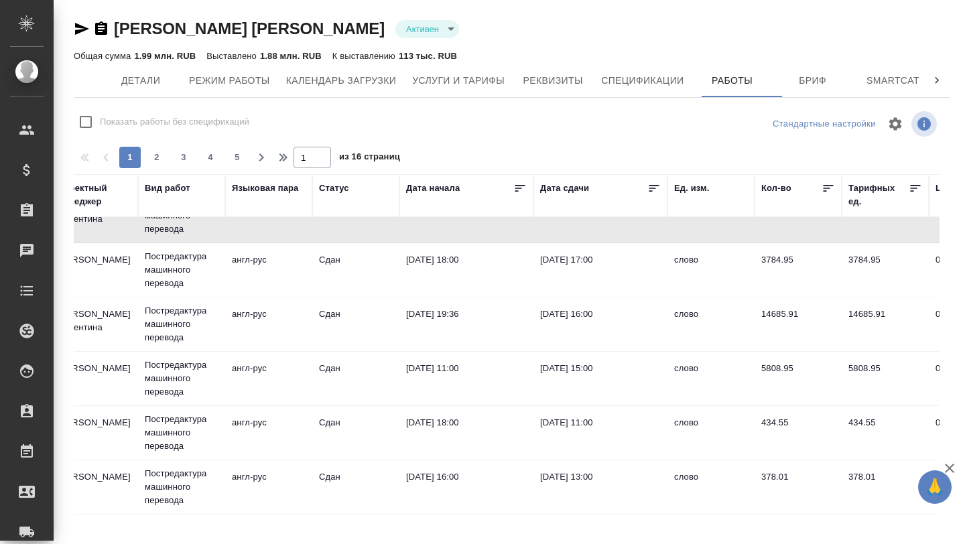
scroll to position [843, 247]
click at [186, 334] on p "Постредактура машинного перевода" at bounding box center [182, 323] width 74 height 40
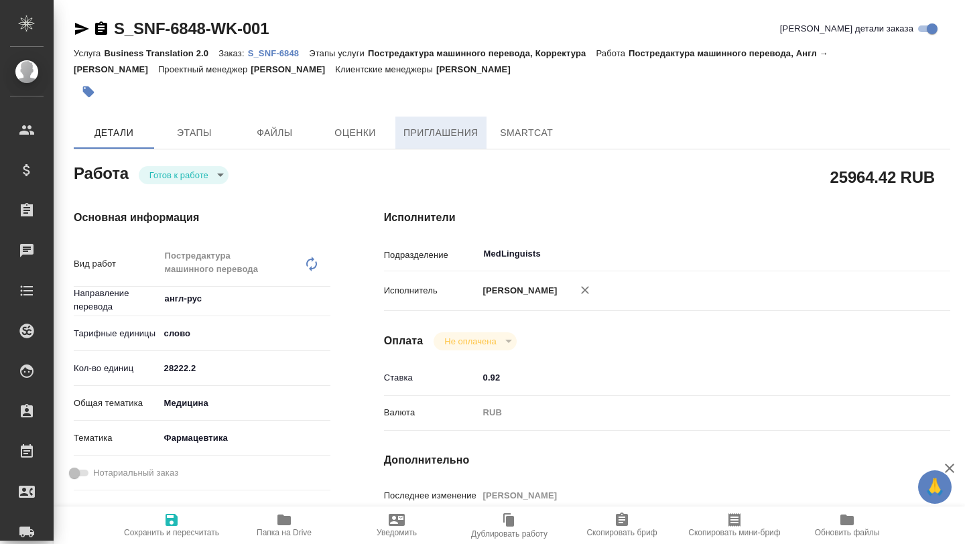
type textarea "x"
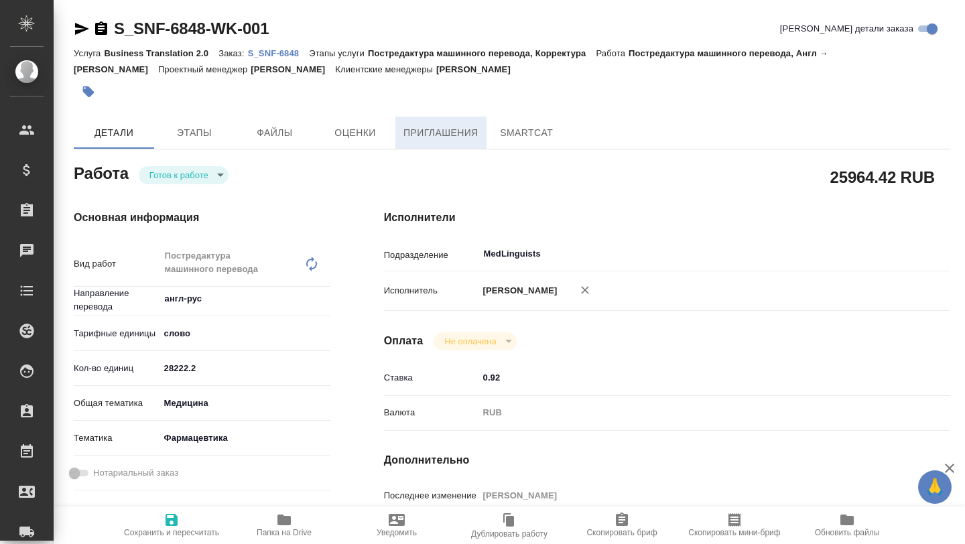
type textarea "x"
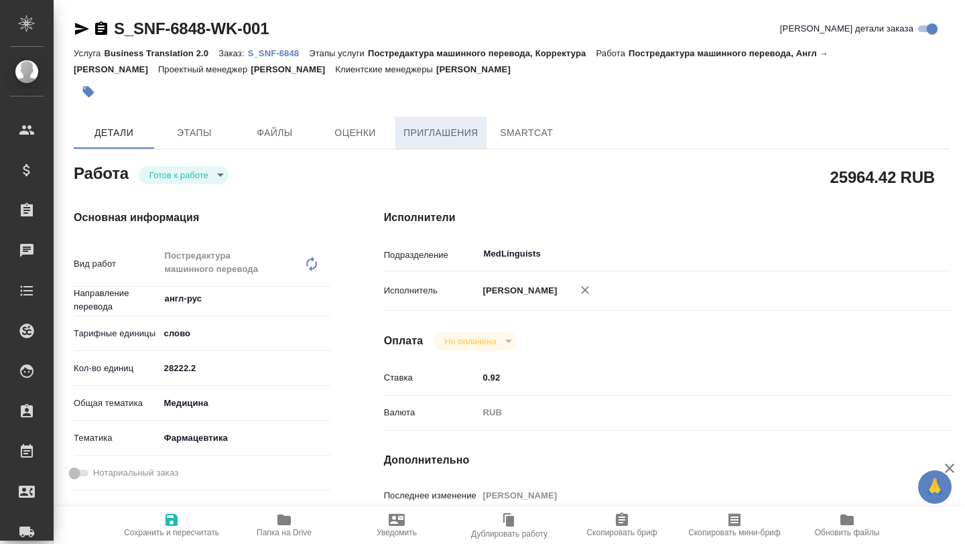
type textarea "x"
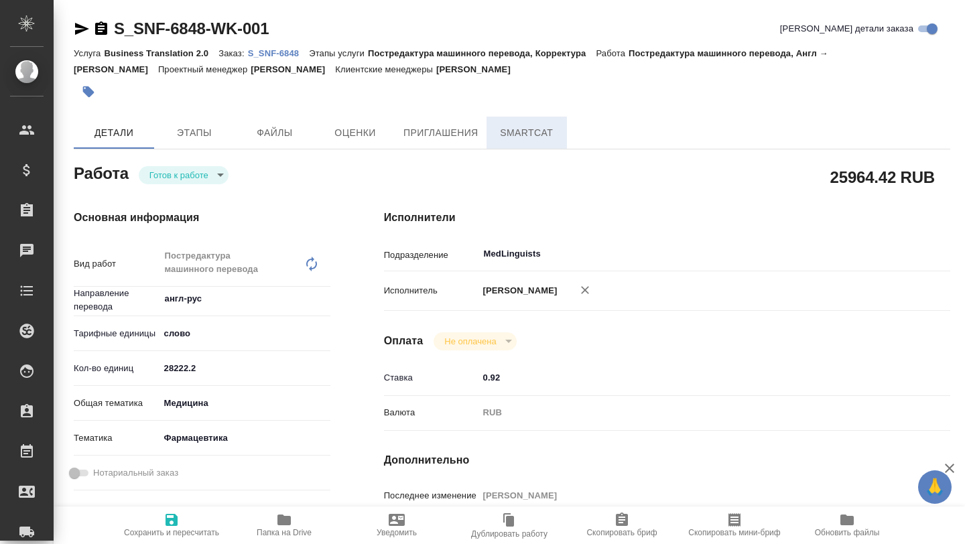
click at [535, 125] on span "SmartCat" at bounding box center [526, 133] width 64 height 17
type textarea "x"
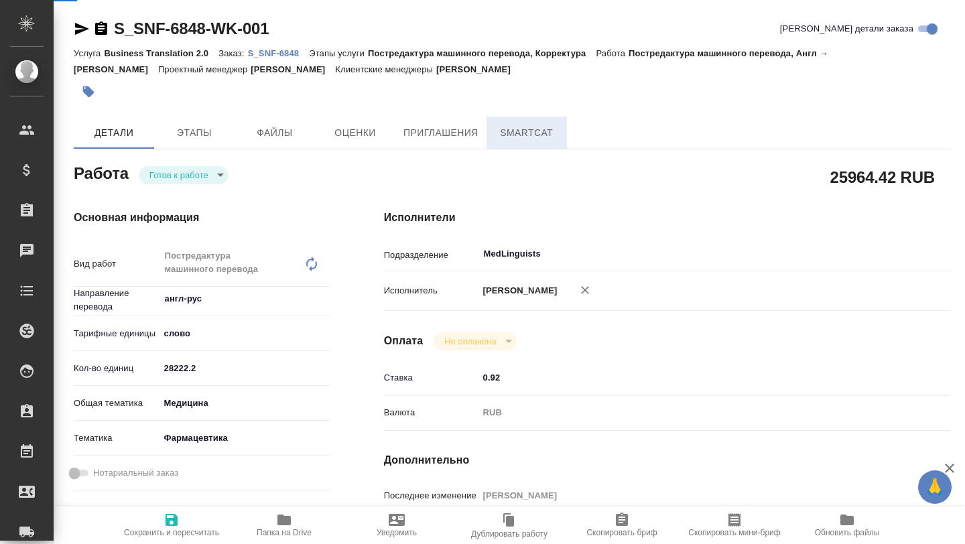
type textarea "x"
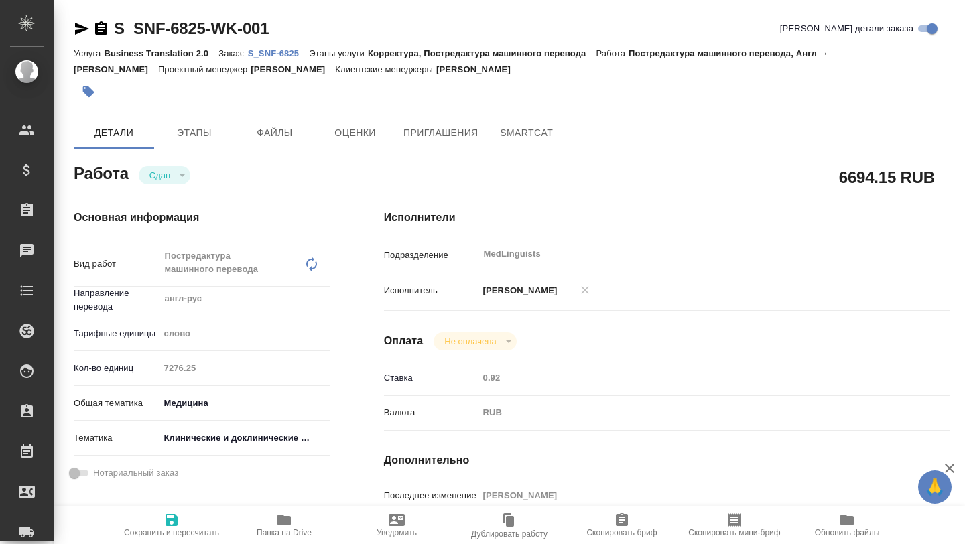
type textarea "x"
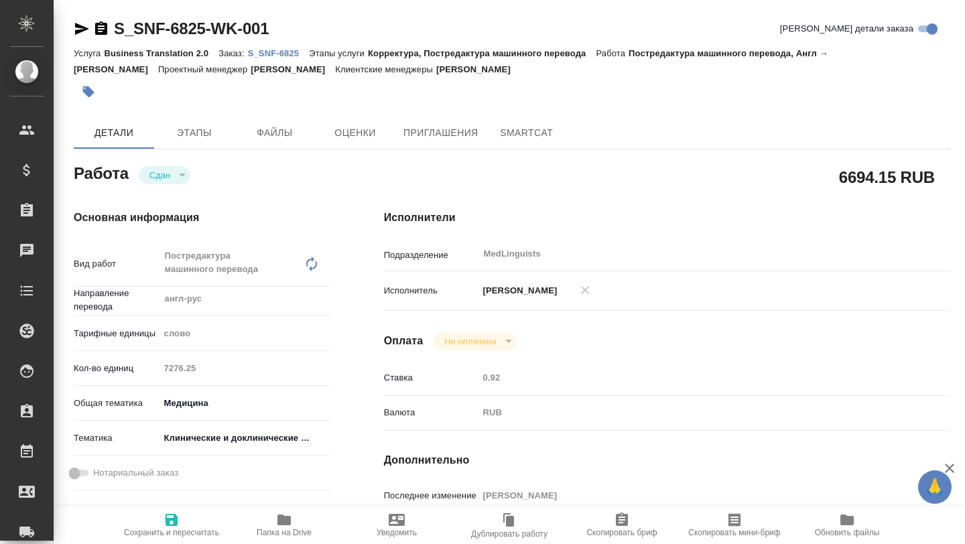
type textarea "x"
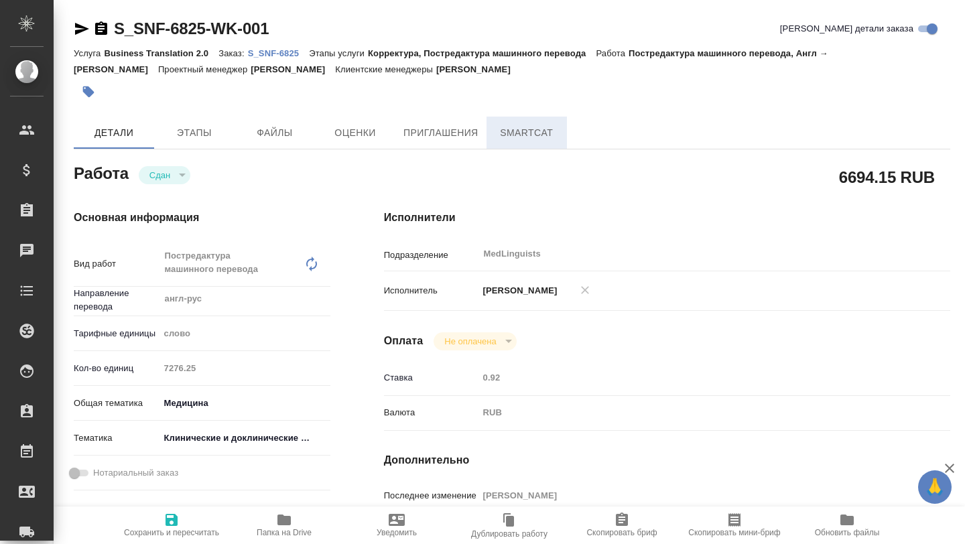
type textarea "x"
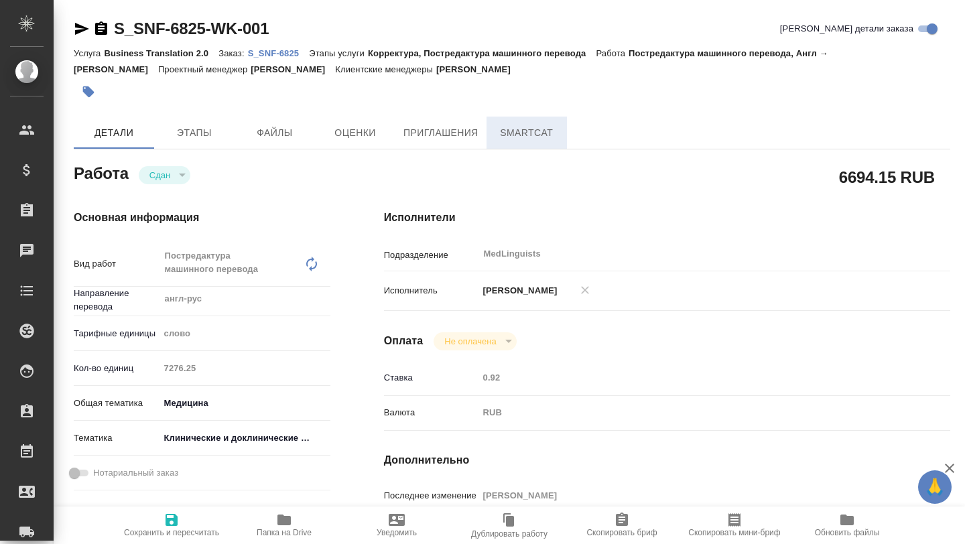
type textarea "x"
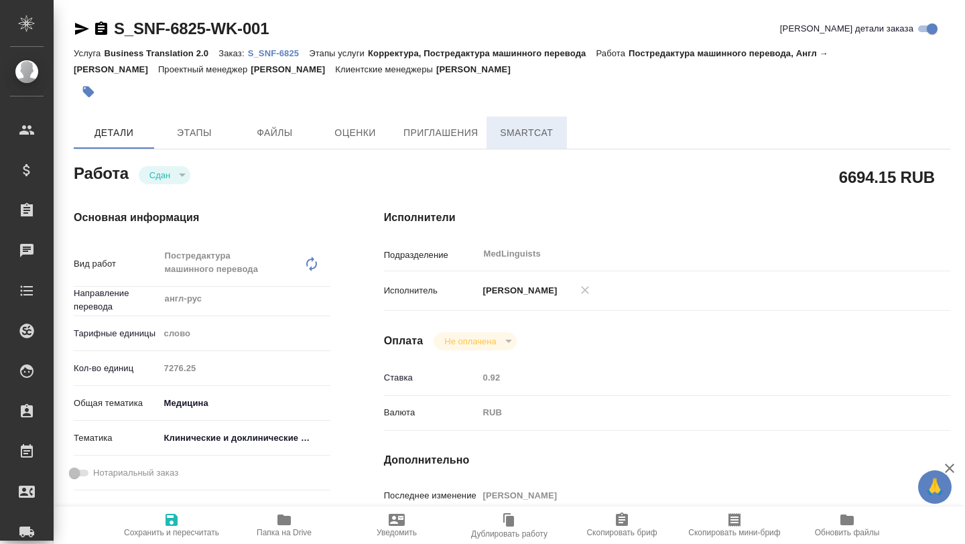
click at [506, 132] on span "SmartCat" at bounding box center [526, 133] width 64 height 17
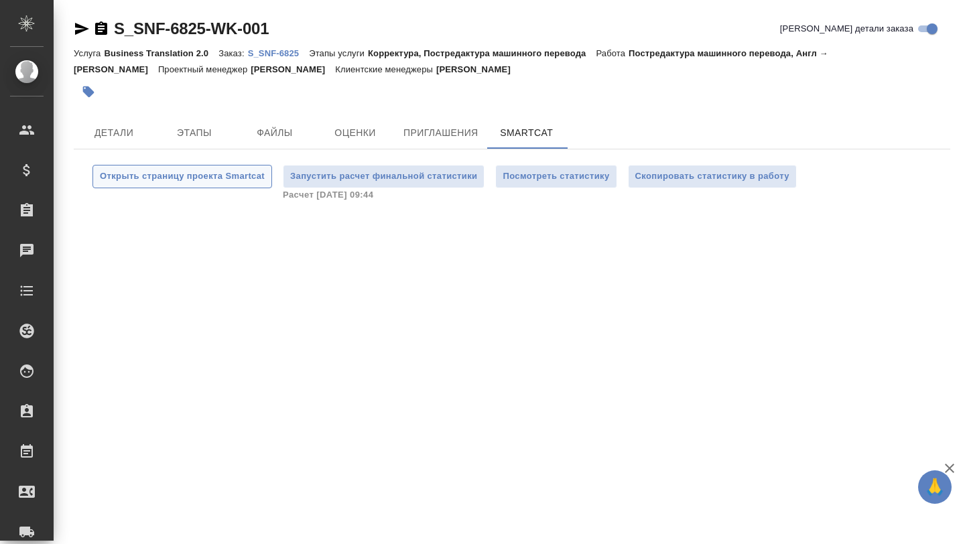
click at [242, 179] on span "Открыть страницу проекта Smartcat" at bounding box center [182, 176] width 165 height 15
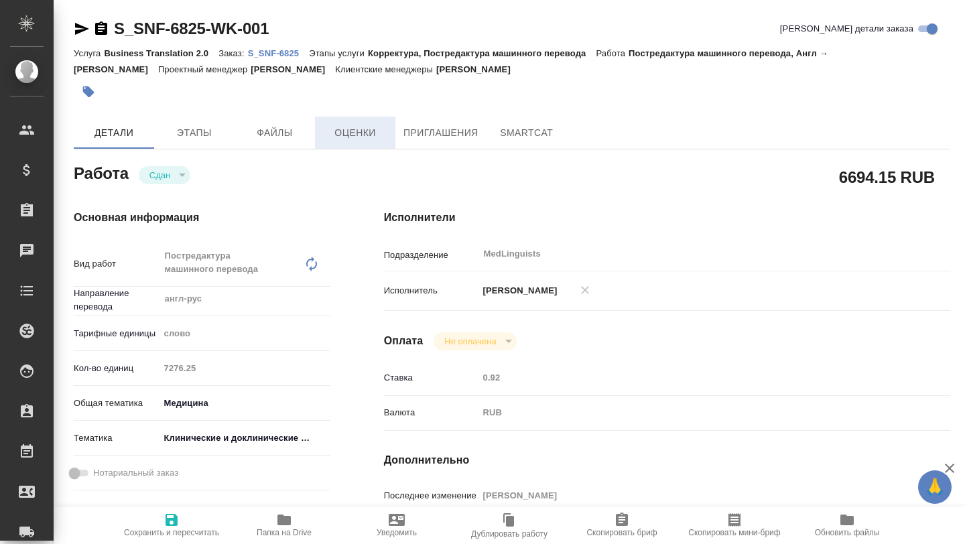
type textarea "x"
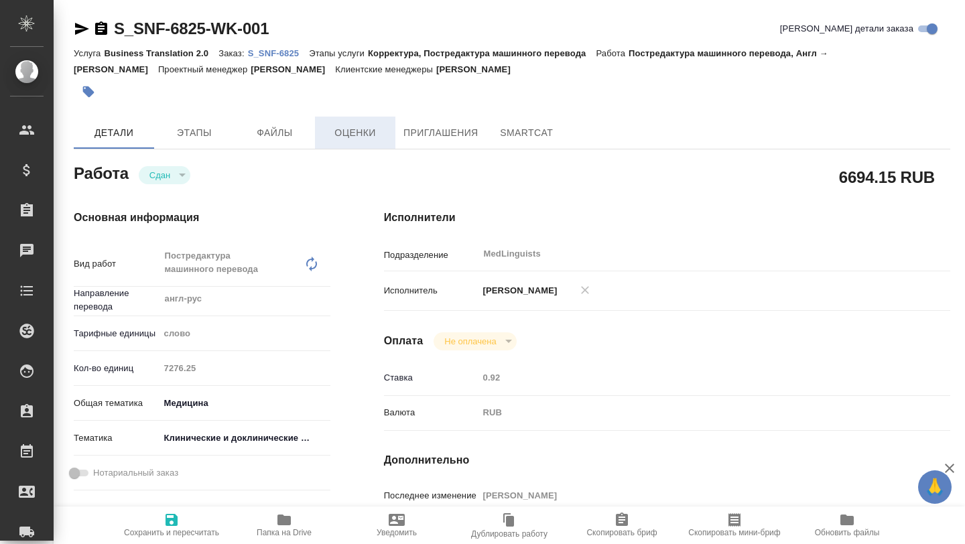
type textarea "x"
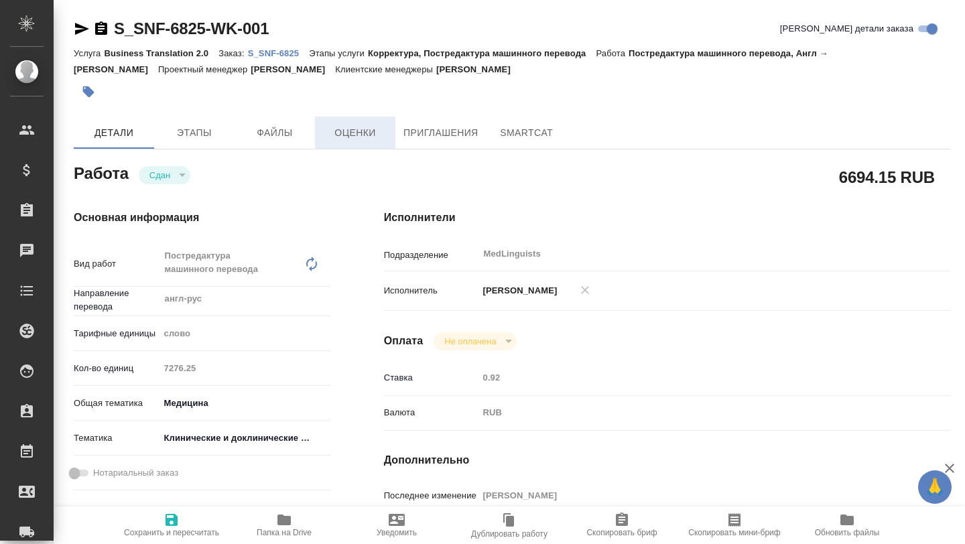
type textarea "x"
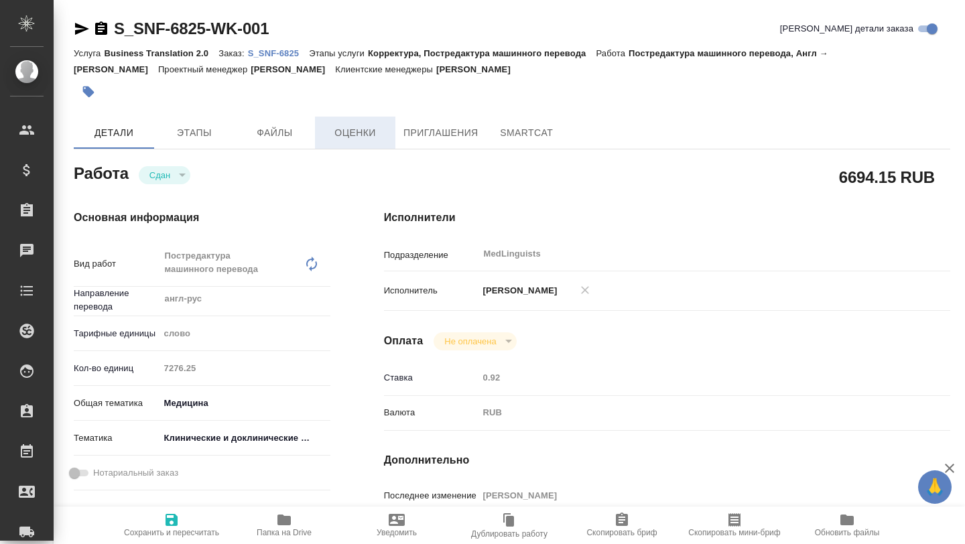
type textarea "x"
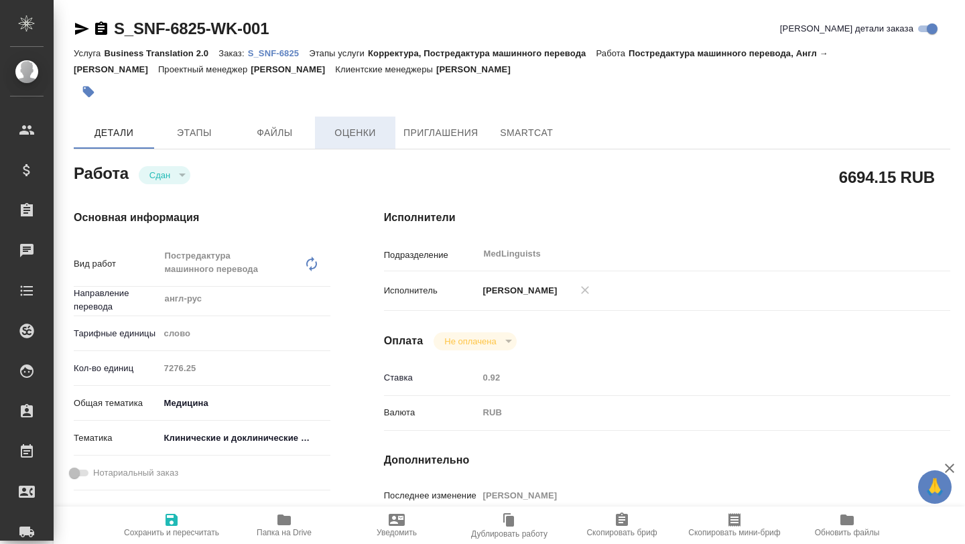
type textarea "x"
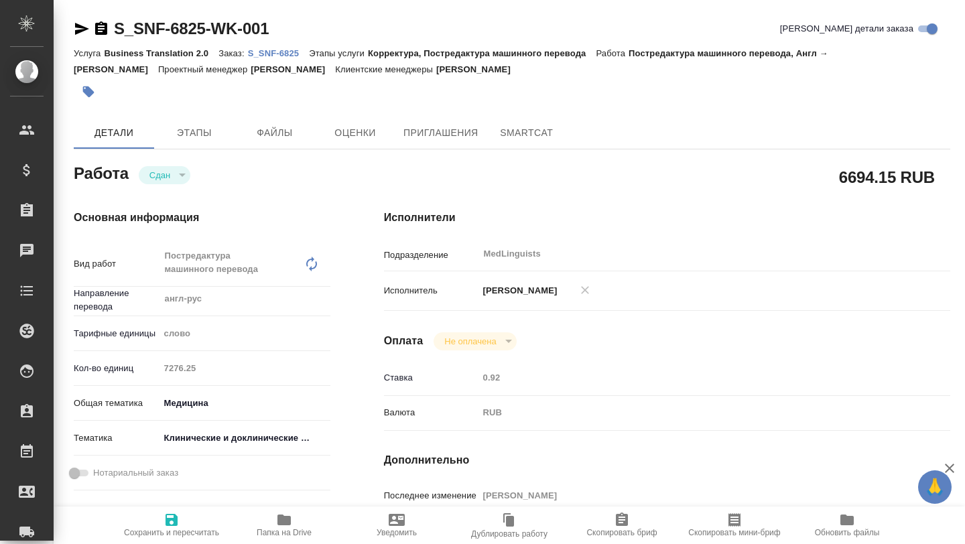
type textarea "x"
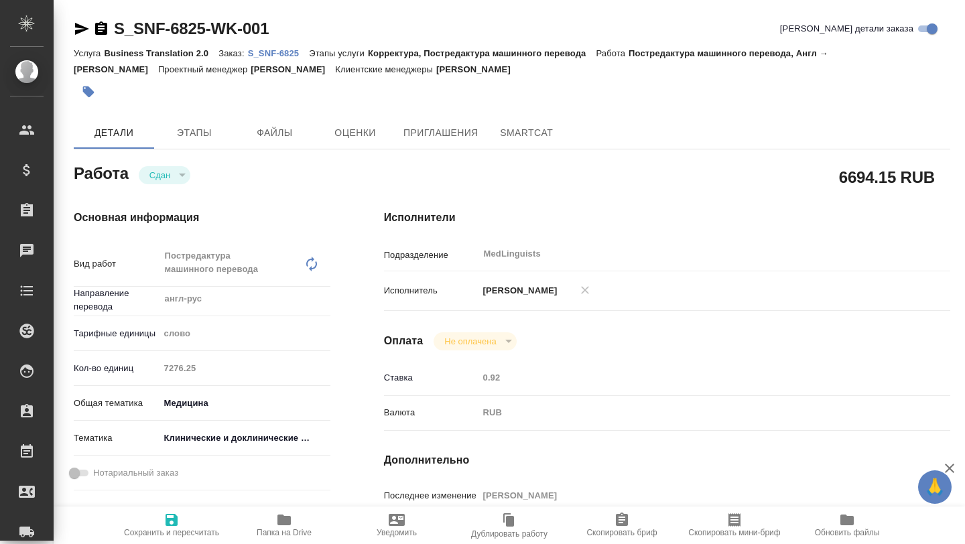
type textarea "x"
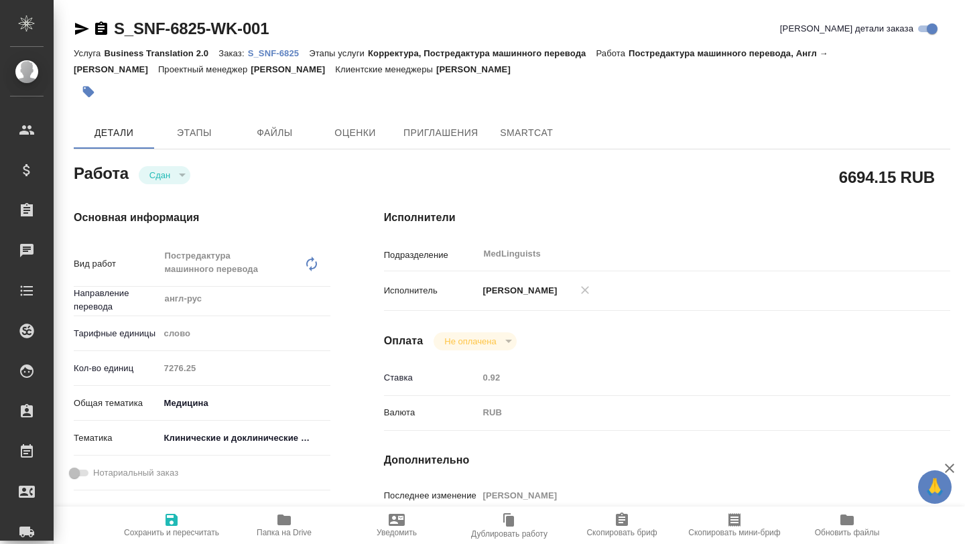
type textarea "x"
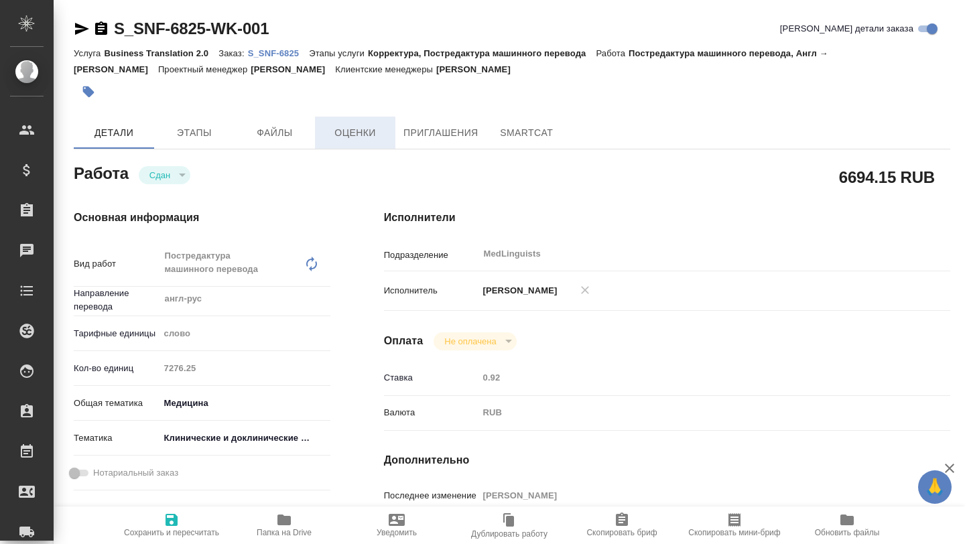
type textarea "x"
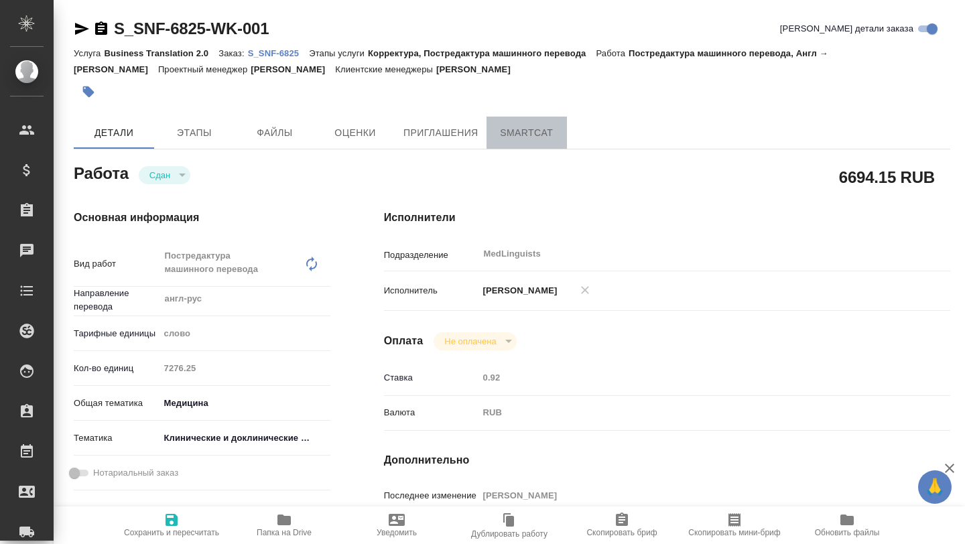
click at [504, 125] on span "SmartCat" at bounding box center [526, 133] width 64 height 17
type textarea "x"
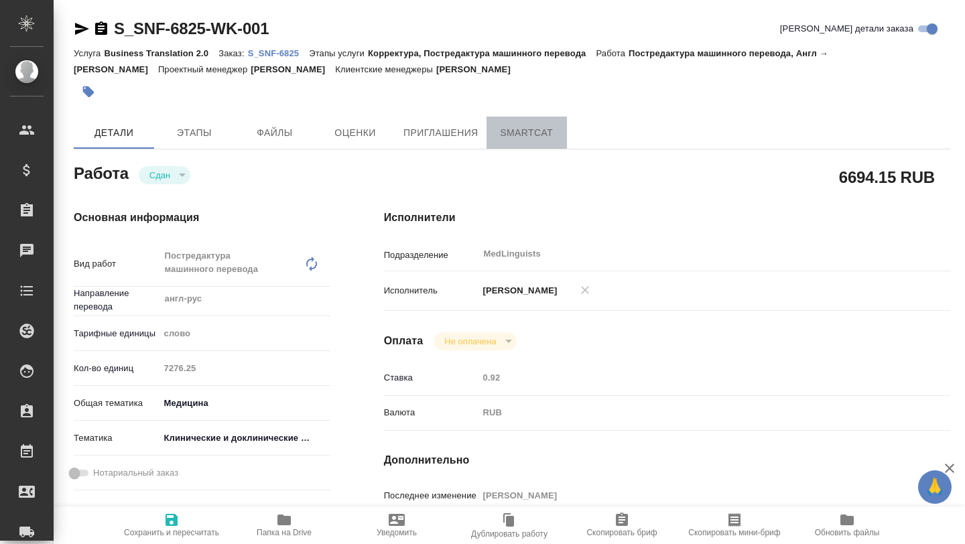
type textarea "x"
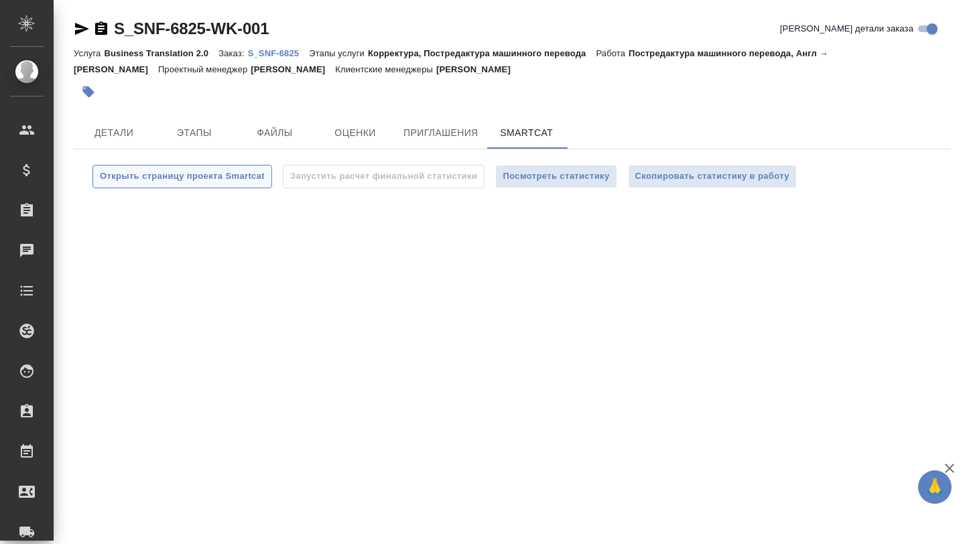
click at [151, 178] on span "Открыть страницу проекта Smartcat" at bounding box center [182, 176] width 165 height 15
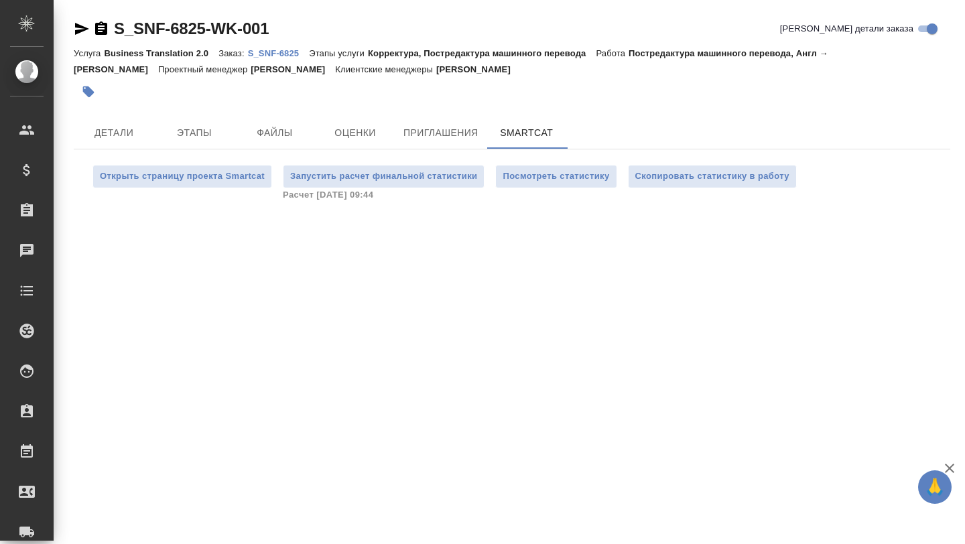
click at [292, 49] on p "S_SNF-6825" at bounding box center [279, 53] width 62 height 10
click at [524, 178] on span "Посмотреть статистику" at bounding box center [555, 176] width 107 height 15
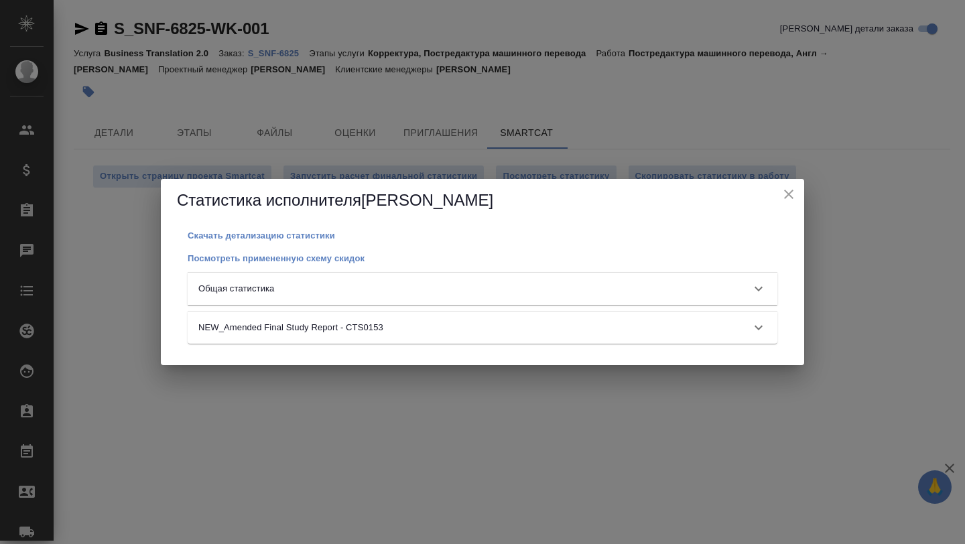
click at [424, 285] on div "Общая статистика" at bounding box center [470, 288] width 544 height 13
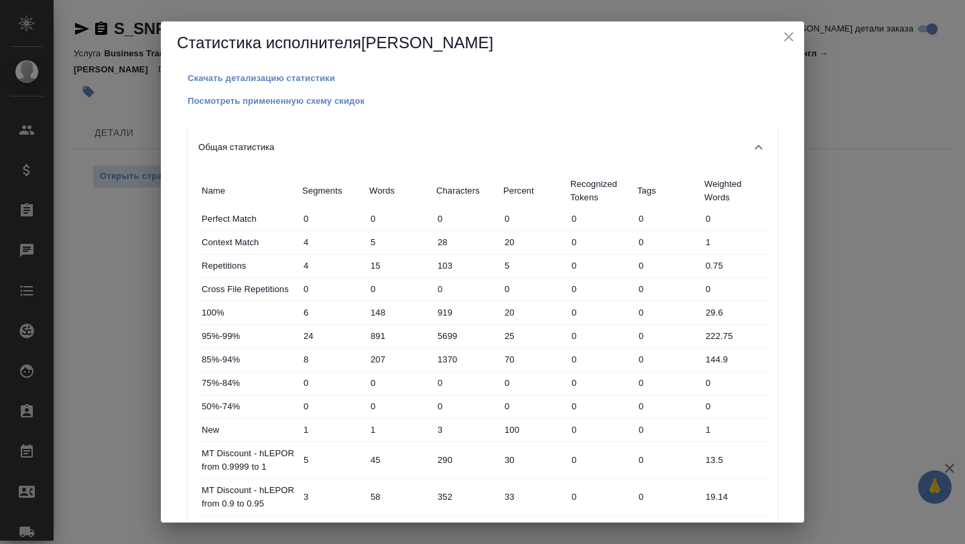
click at [777, 37] on h5 "Статистика исполнителя Dmitrieva Olga" at bounding box center [482, 42] width 611 height 21
click at [790, 33] on icon "close" at bounding box center [788, 36] width 9 height 9
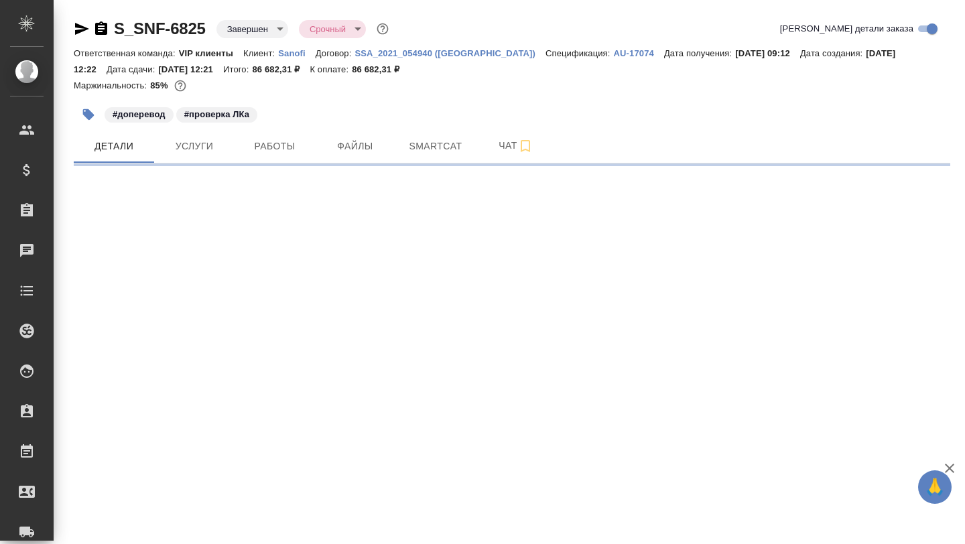
select select "RU"
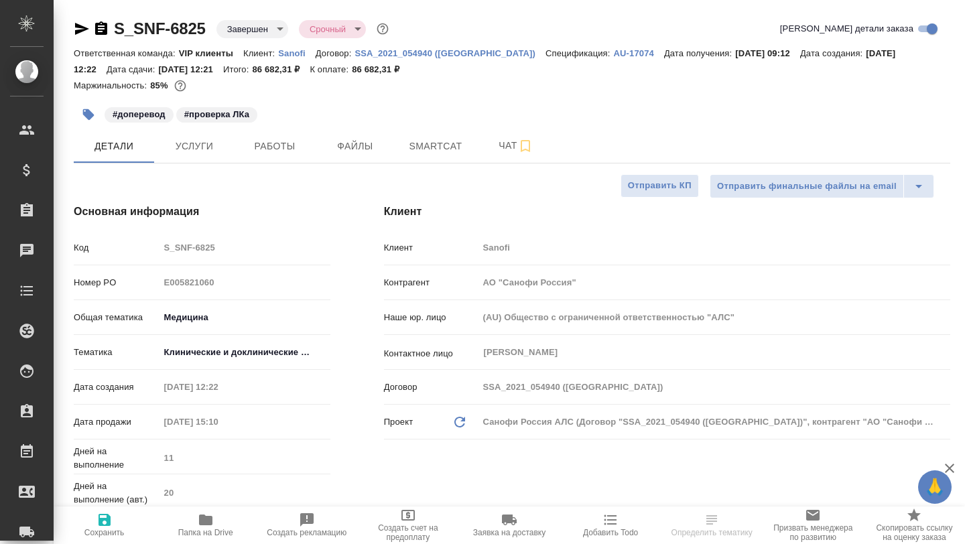
type textarea "x"
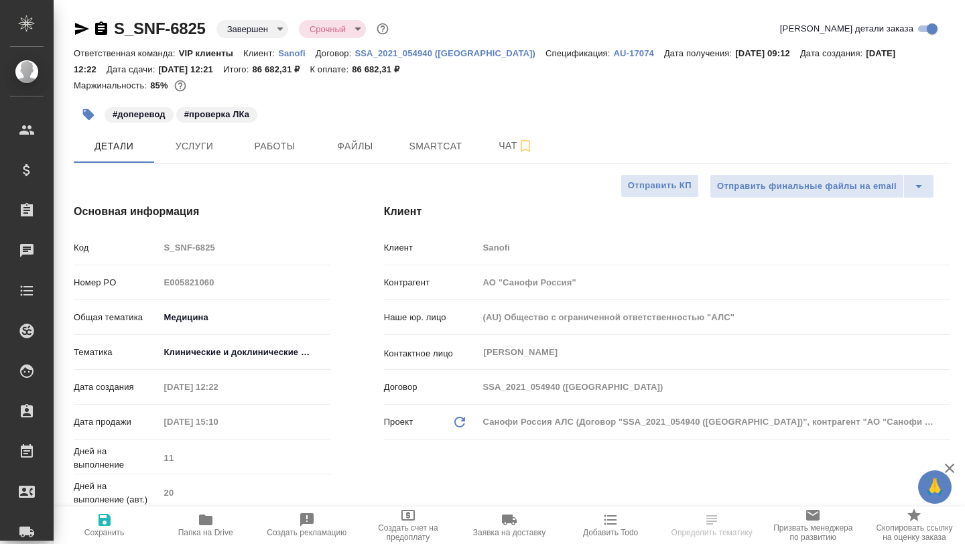
type textarea "x"
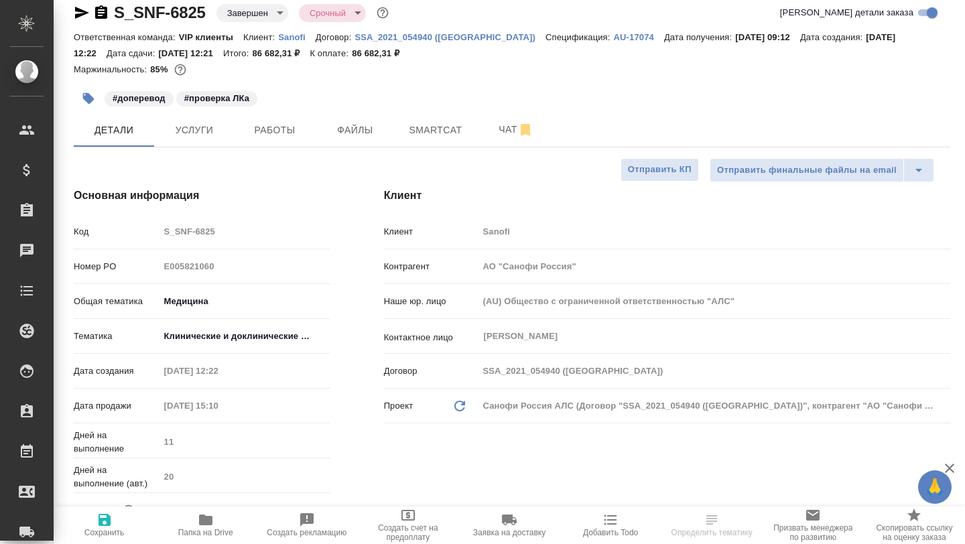
scroll to position [19, 0]
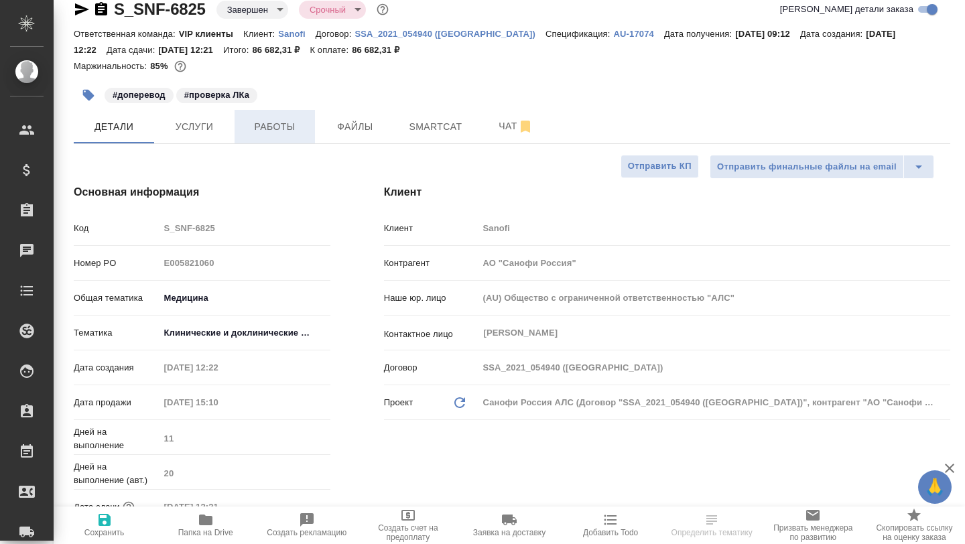
click at [284, 123] on span "Работы" at bounding box center [274, 127] width 64 height 17
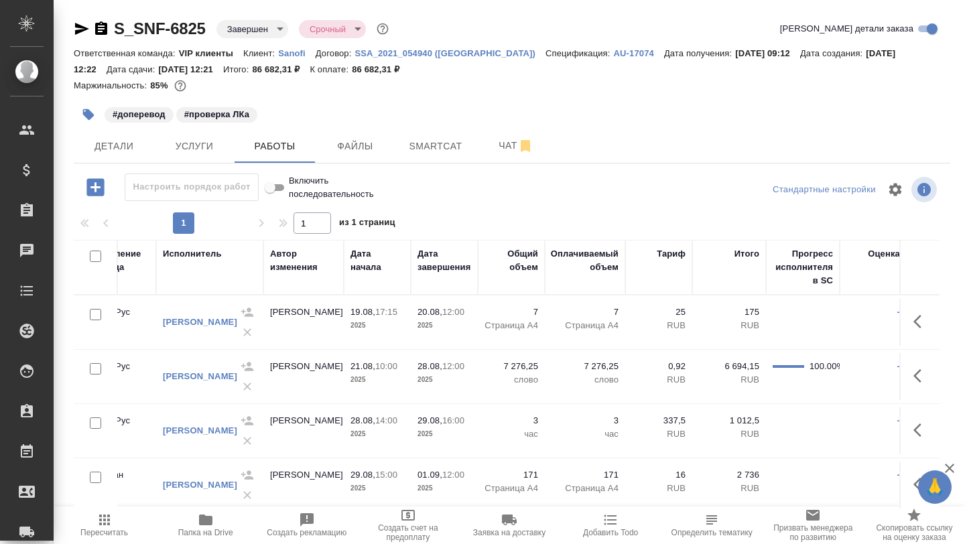
click at [74, 27] on icon "button" at bounding box center [82, 29] width 16 height 16
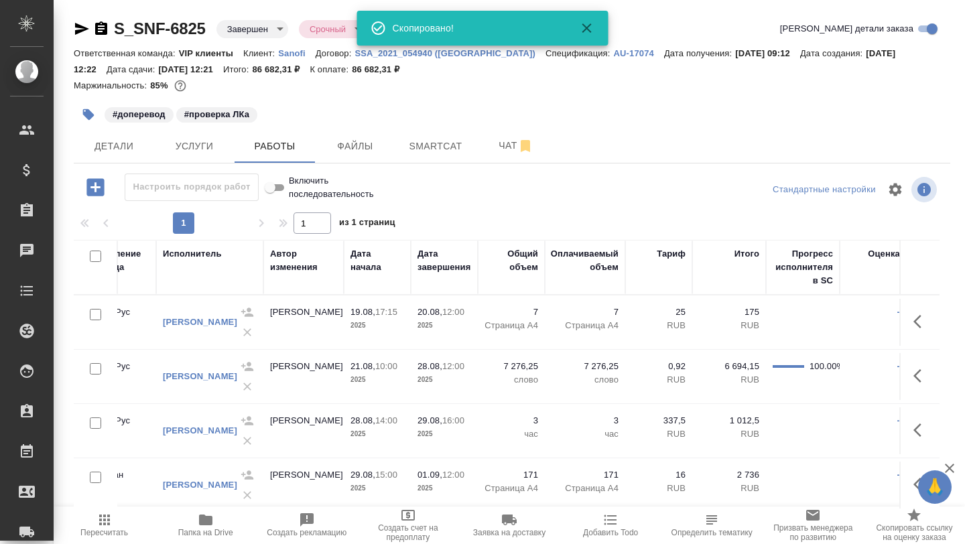
scroll to position [31, 0]
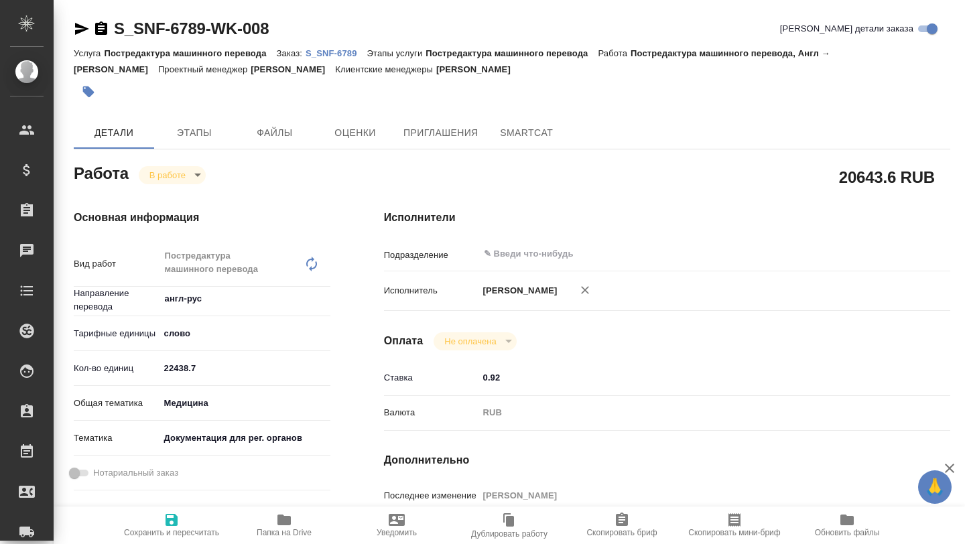
type textarea "x"
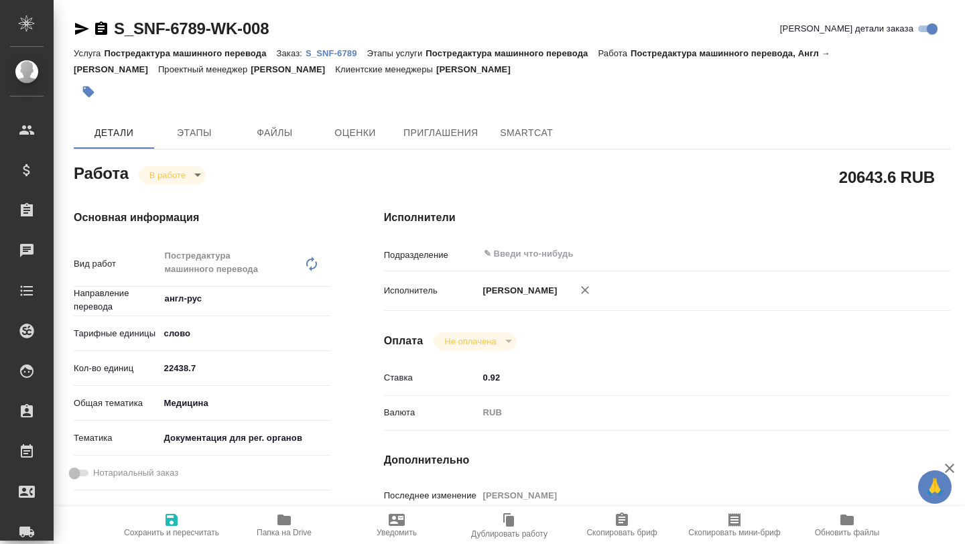
type textarea "x"
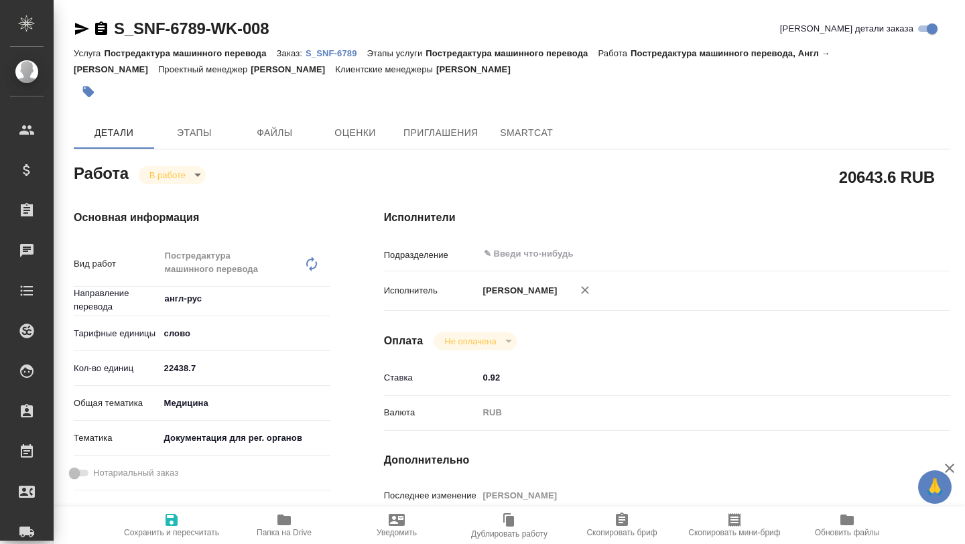
type textarea "x"
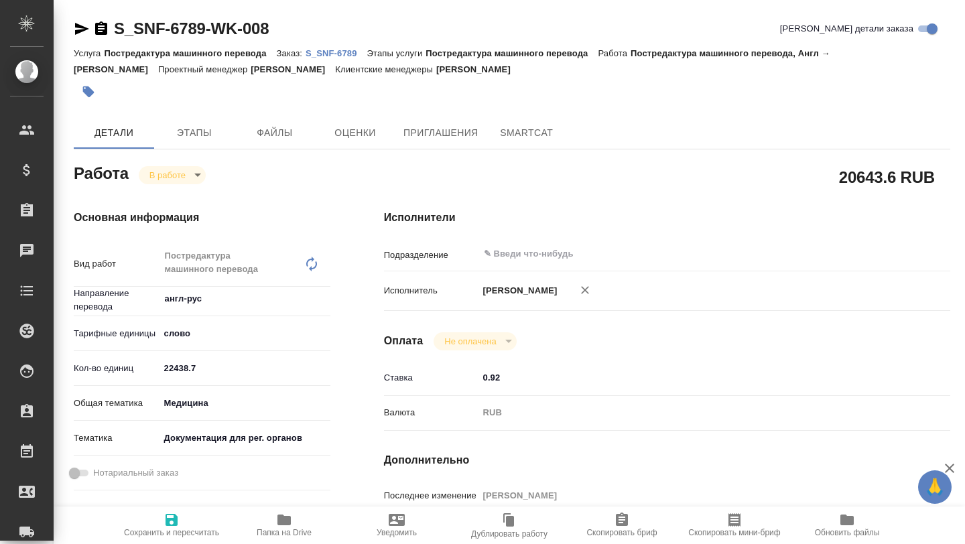
type textarea "x"
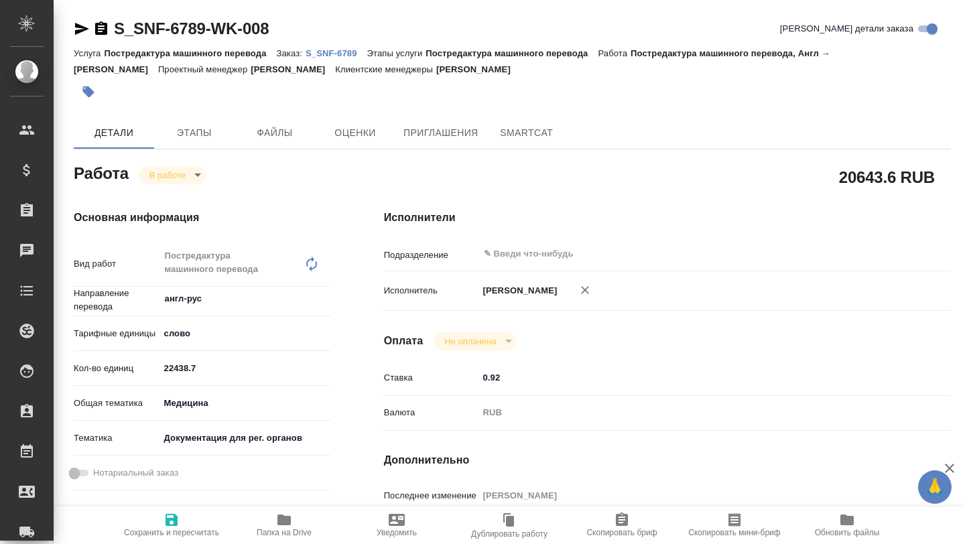
type textarea "x"
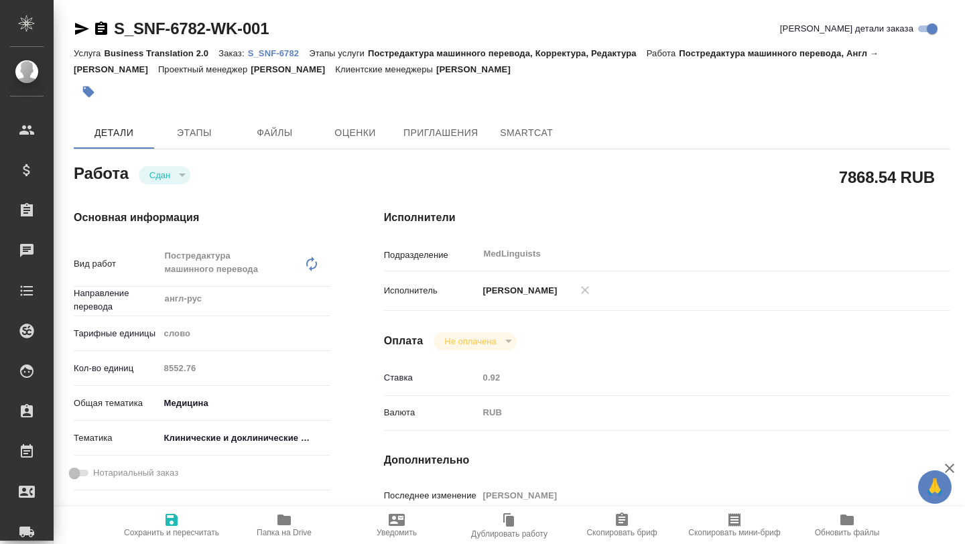
type textarea "x"
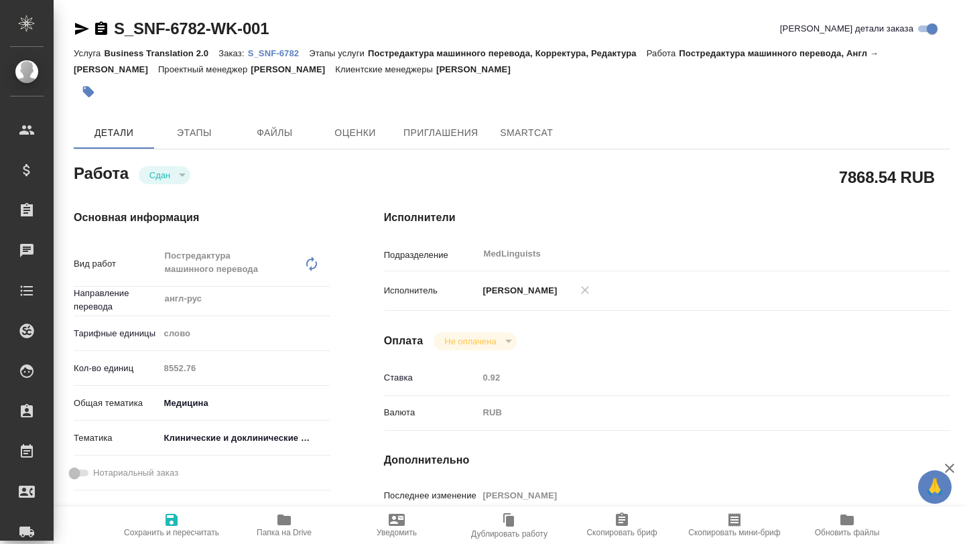
type textarea "x"
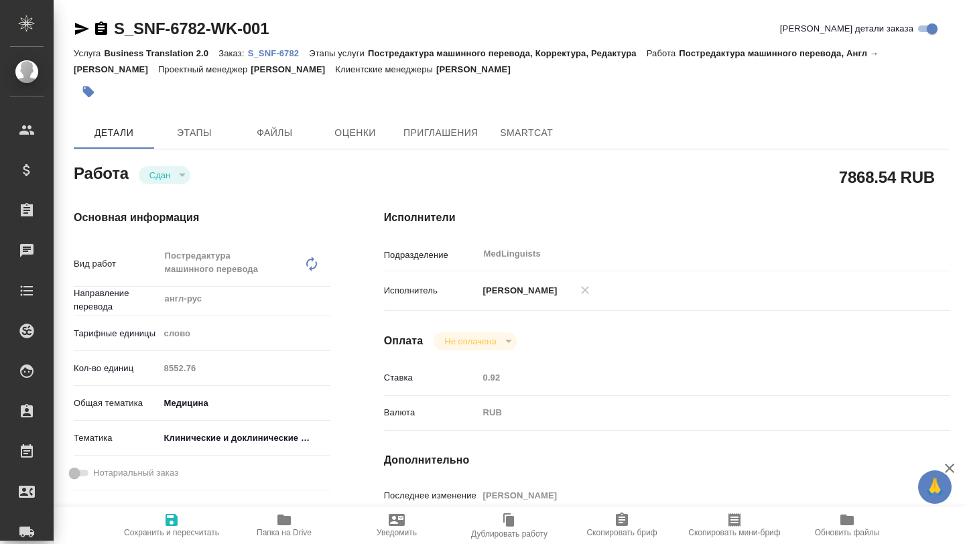
type textarea "x"
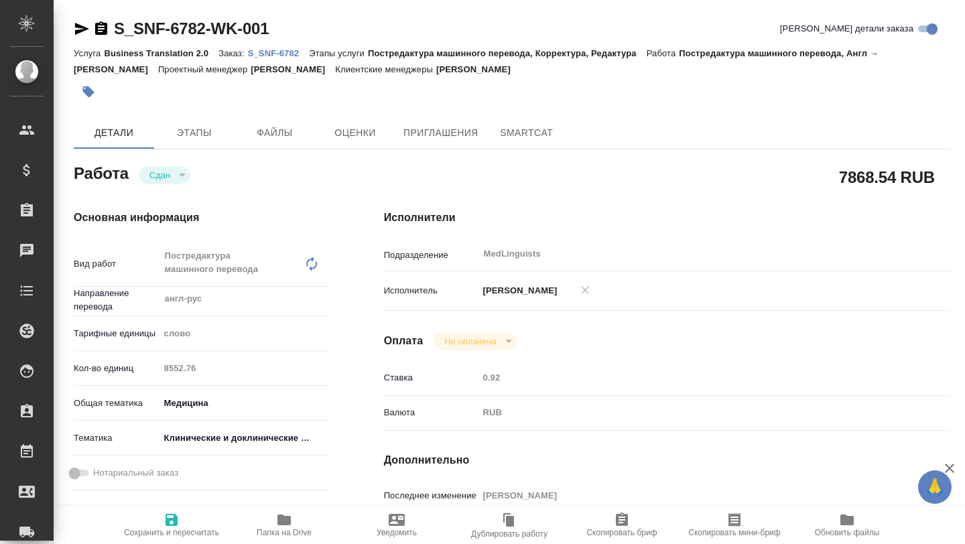
click at [286, 50] on p "S_SNF-6782" at bounding box center [279, 53] width 62 height 10
type textarea "x"
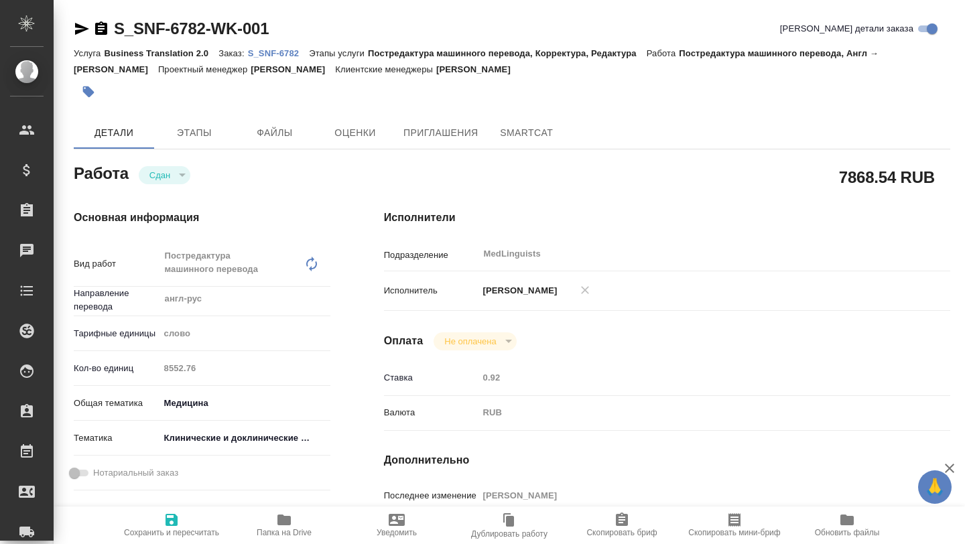
type textarea "x"
click at [509, 137] on span "SmartCat" at bounding box center [526, 133] width 64 height 17
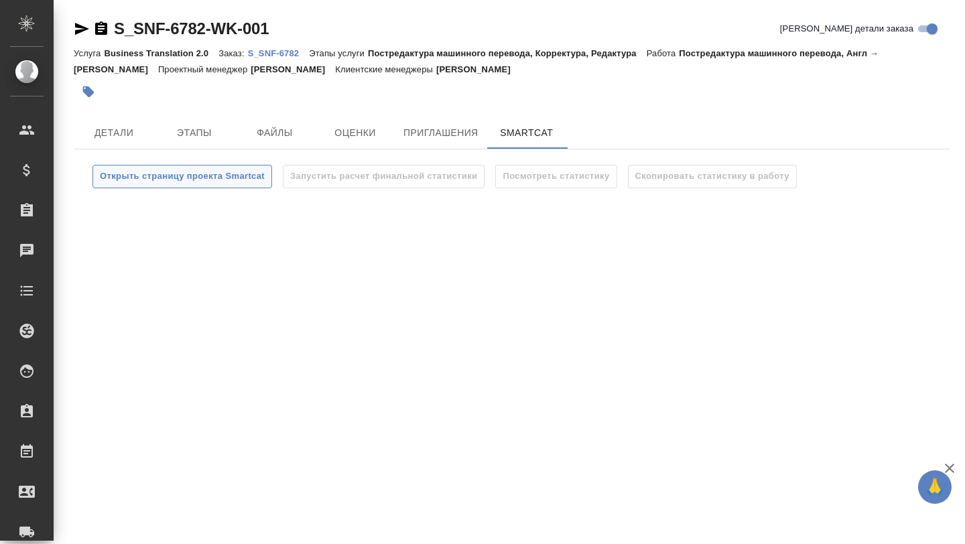
click at [179, 178] on span "Открыть страницу проекта Smartcat" at bounding box center [182, 176] width 165 height 15
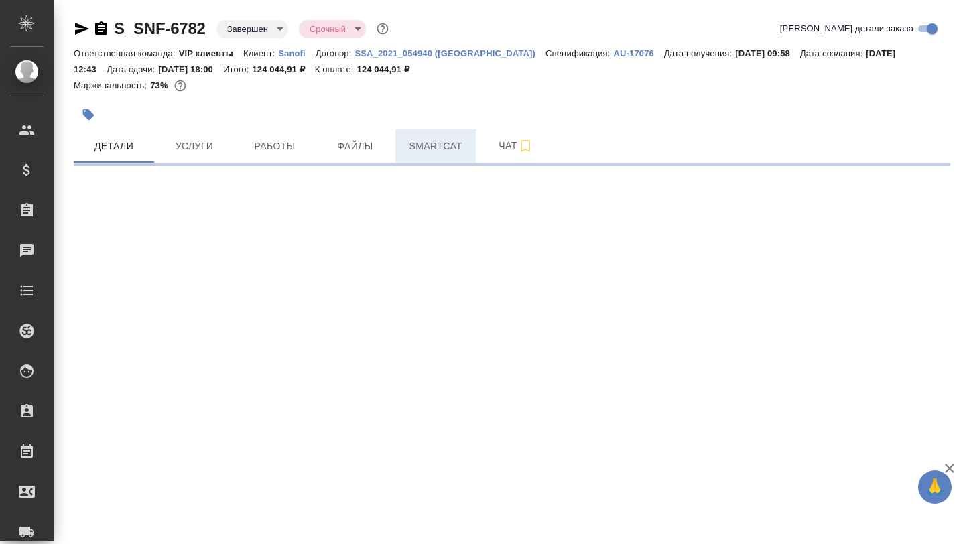
select select "RU"
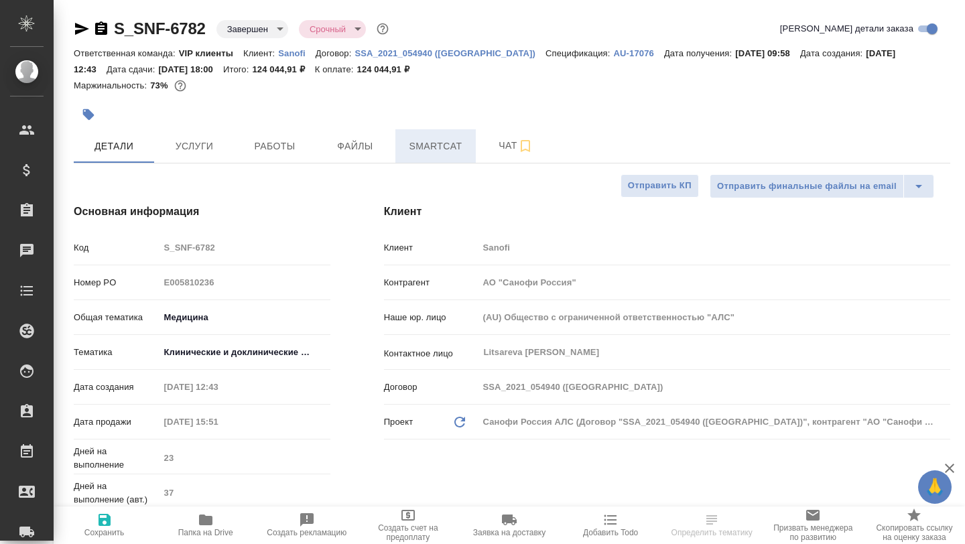
type textarea "x"
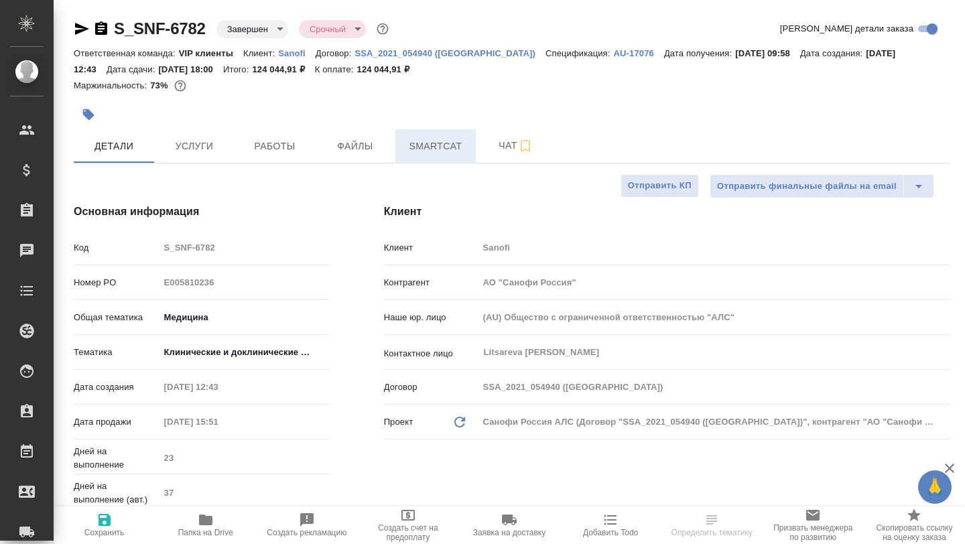
type textarea "x"
click at [433, 148] on span "Smartcat" at bounding box center [435, 146] width 64 height 17
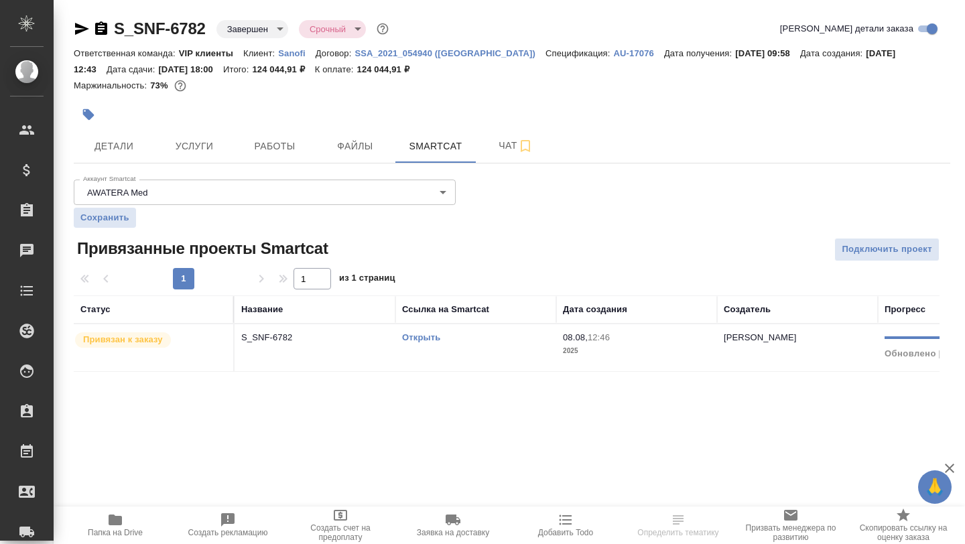
click at [428, 341] on link "Открыть" at bounding box center [421, 337] width 38 height 10
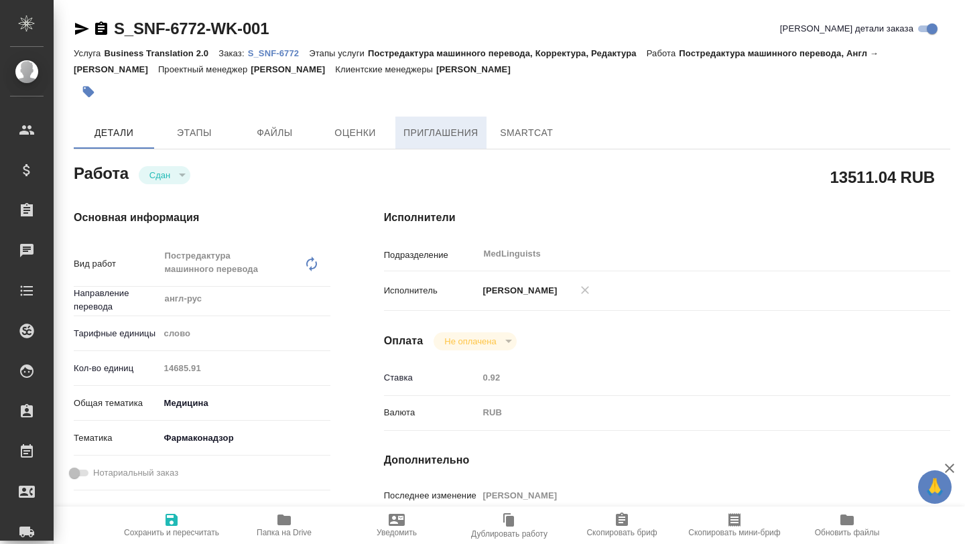
type textarea "x"
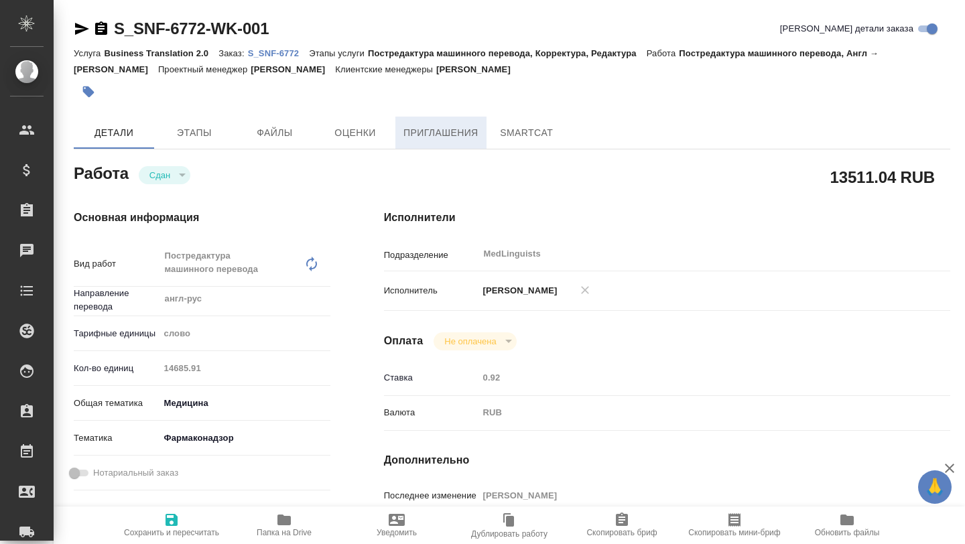
type textarea "x"
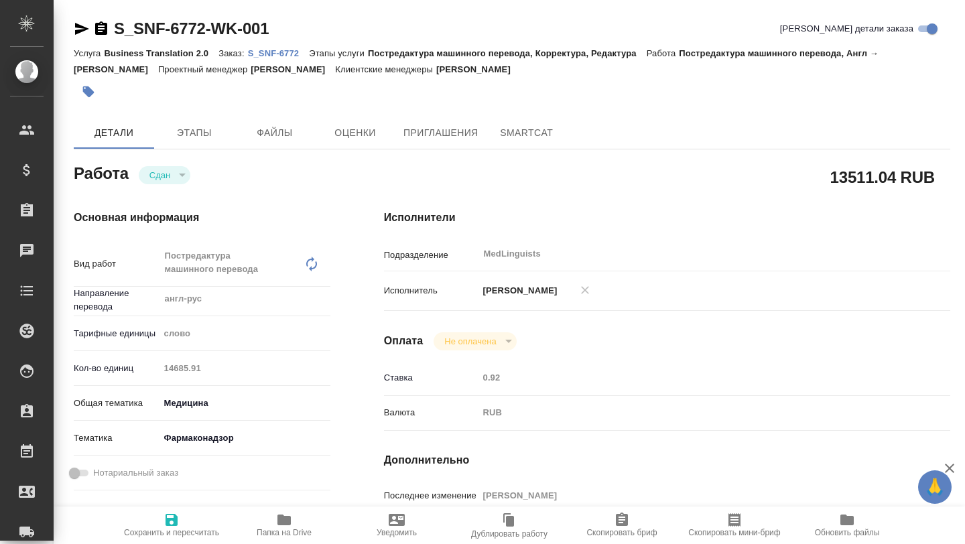
type textarea "x"
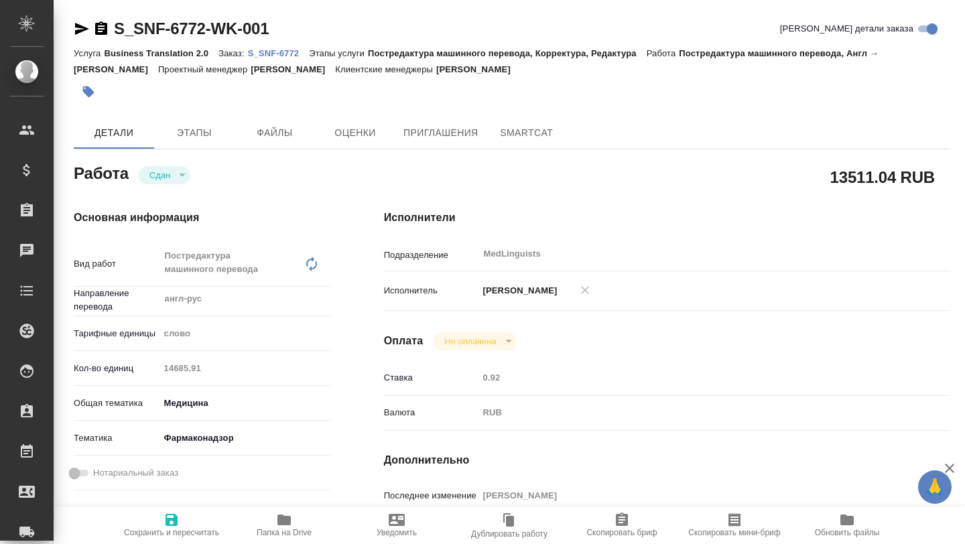
click at [279, 54] on p "S_SNF-6772" at bounding box center [279, 53] width 62 height 10
type textarea "x"
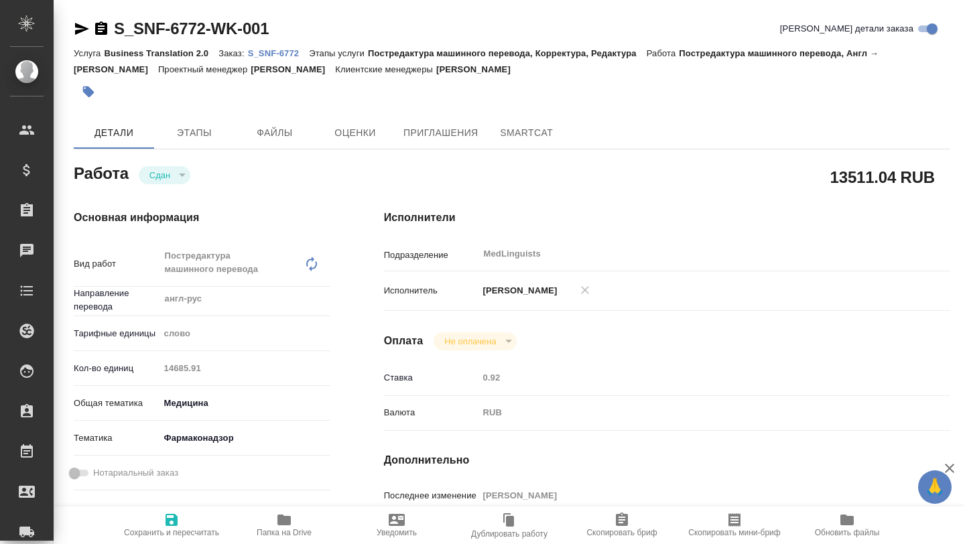
type textarea "x"
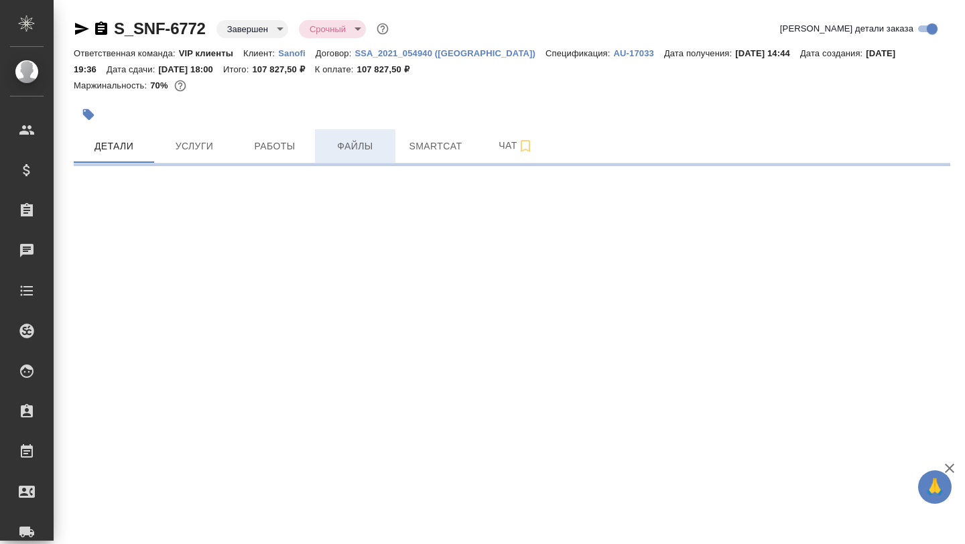
select select "RU"
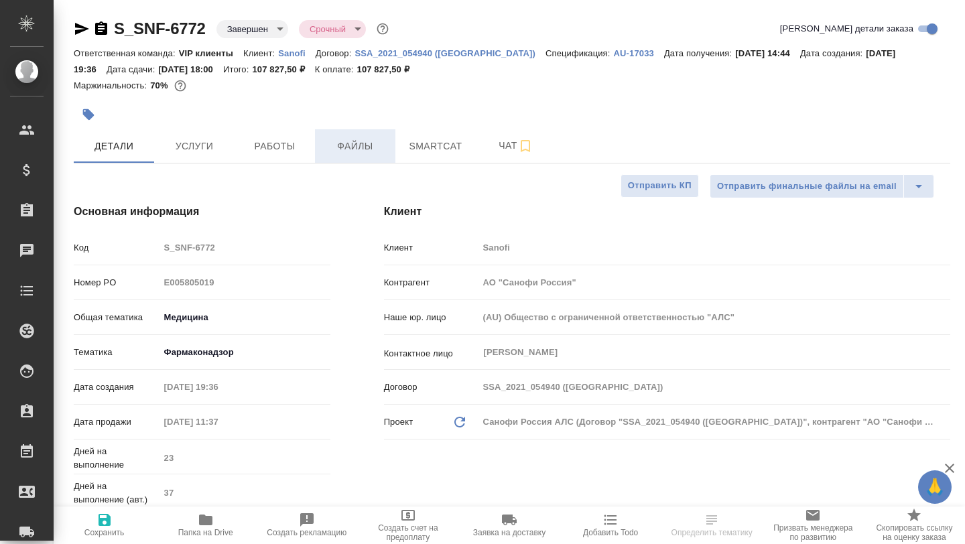
type textarea "x"
click at [429, 136] on button "Smartcat" at bounding box center [435, 145] width 80 height 33
type textarea "x"
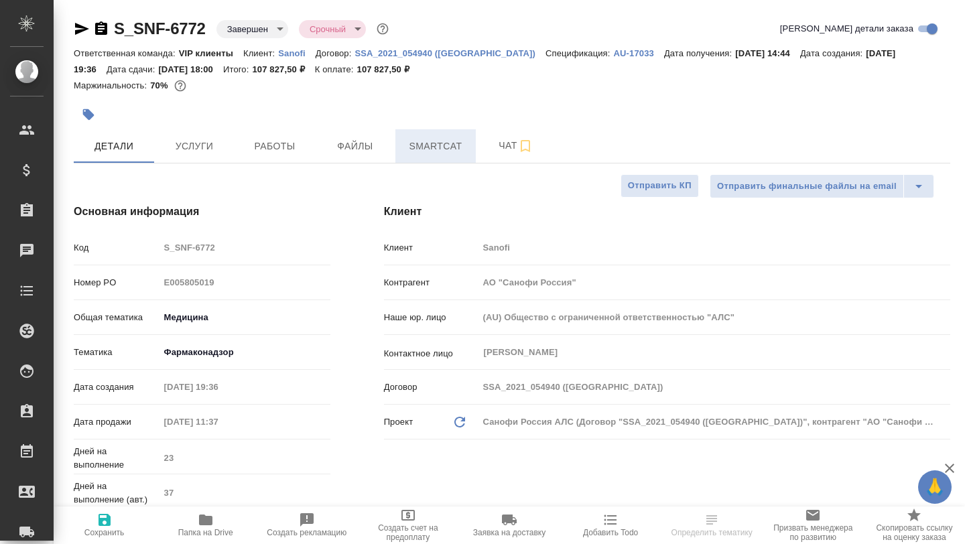
type textarea "x"
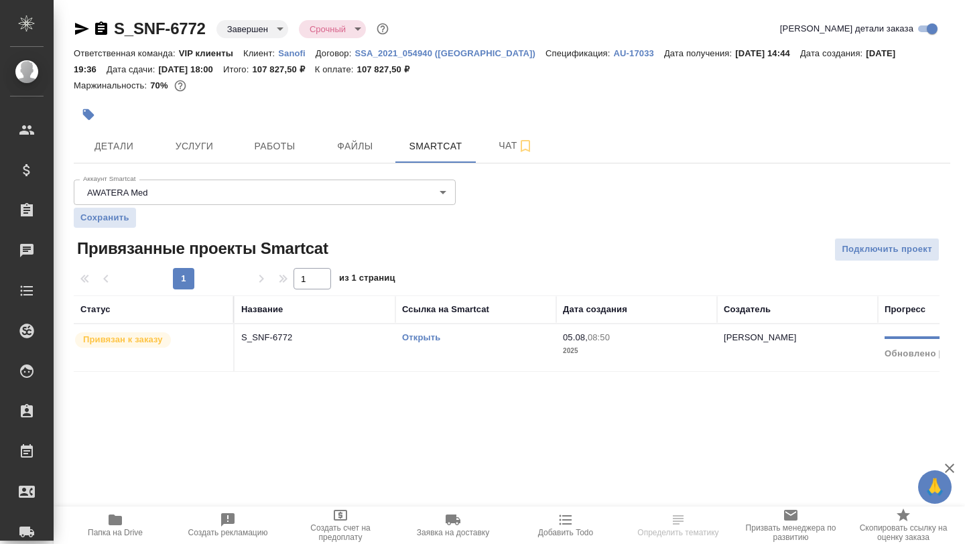
click at [416, 341] on link "Открыть" at bounding box center [421, 337] width 38 height 10
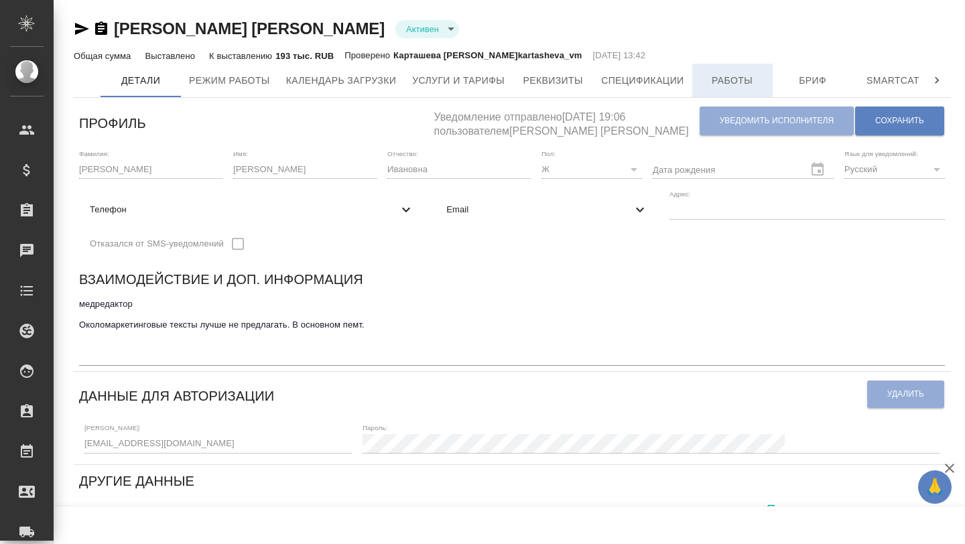
click at [734, 75] on span "Работы" at bounding box center [732, 80] width 64 height 17
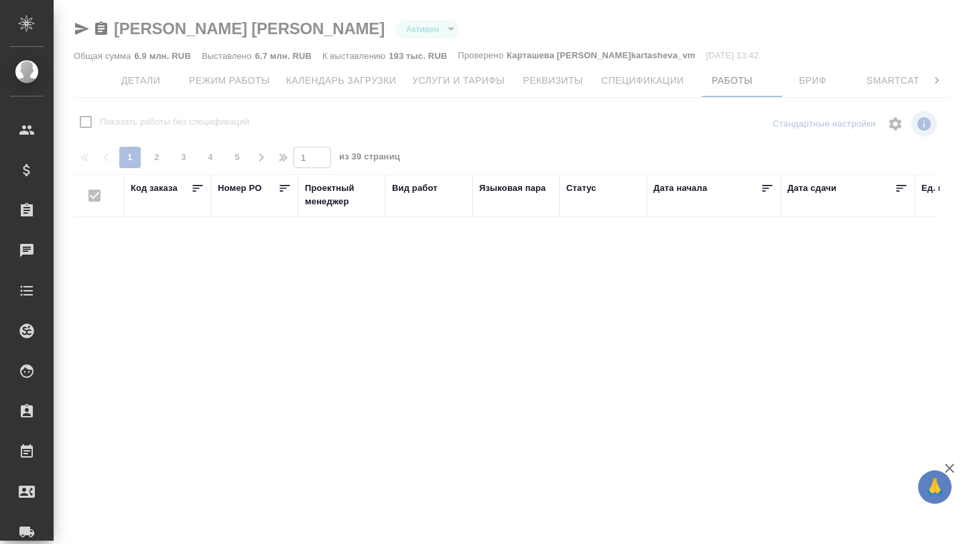
checkbox input "false"
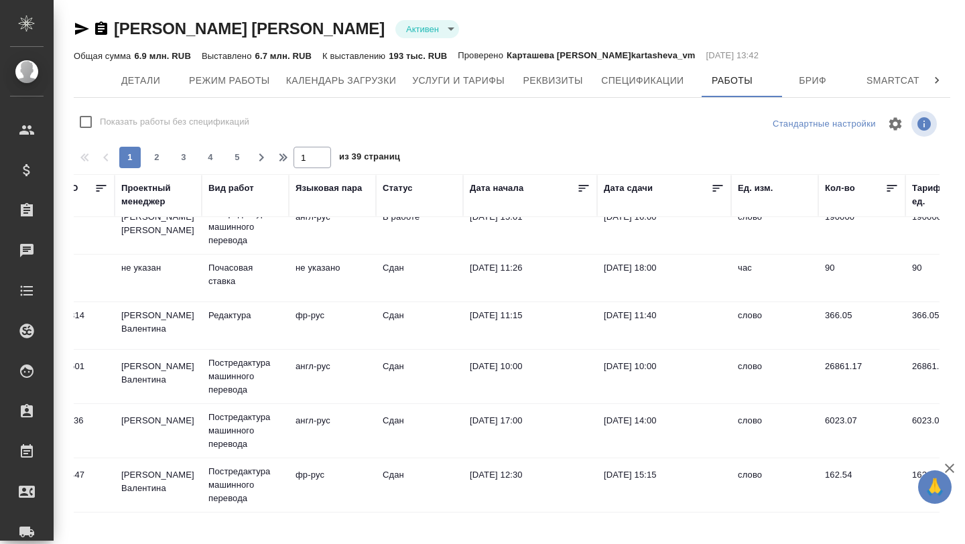
scroll to position [224, 184]
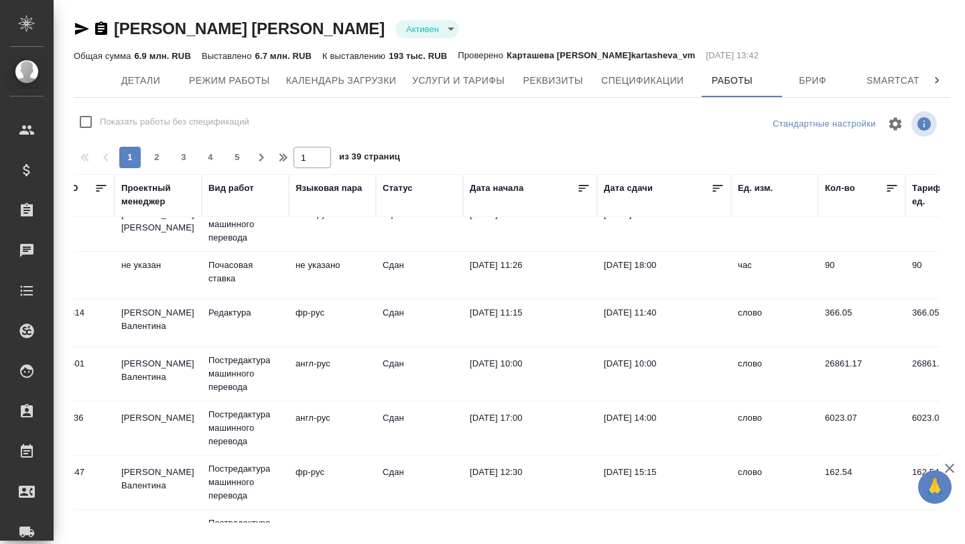
click at [204, 370] on td "Постредактура машинного перевода" at bounding box center [245, 374] width 87 height 54
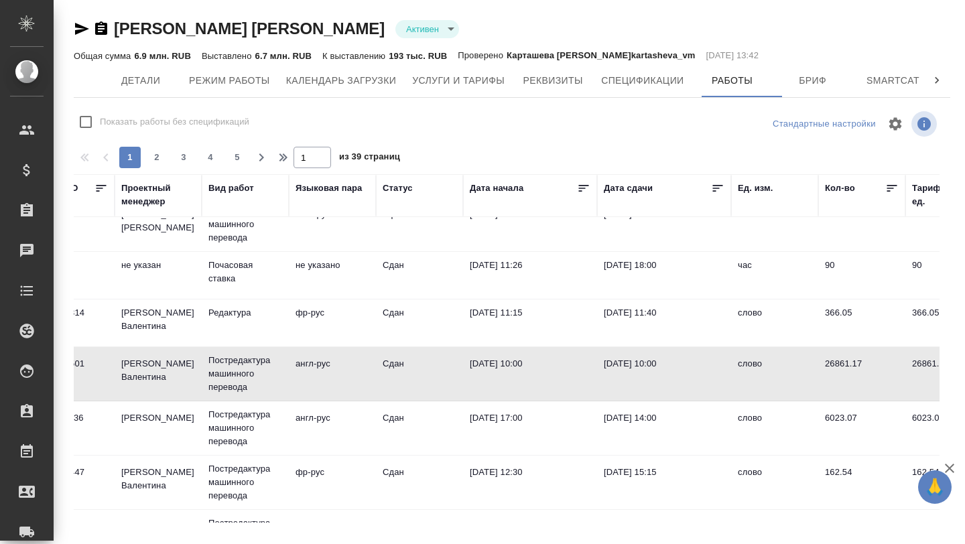
click at [204, 370] on td "Постредактура машинного перевода" at bounding box center [245, 374] width 87 height 54
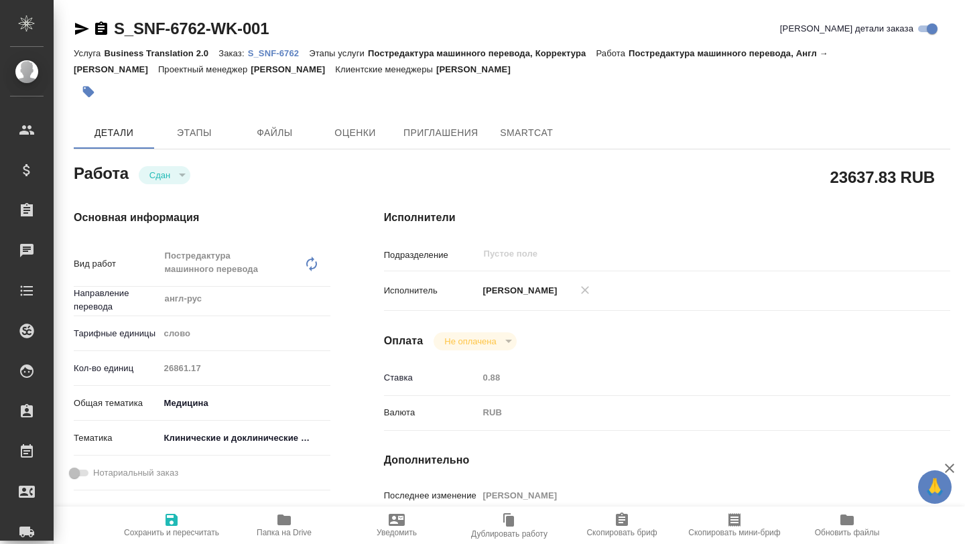
type textarea "x"
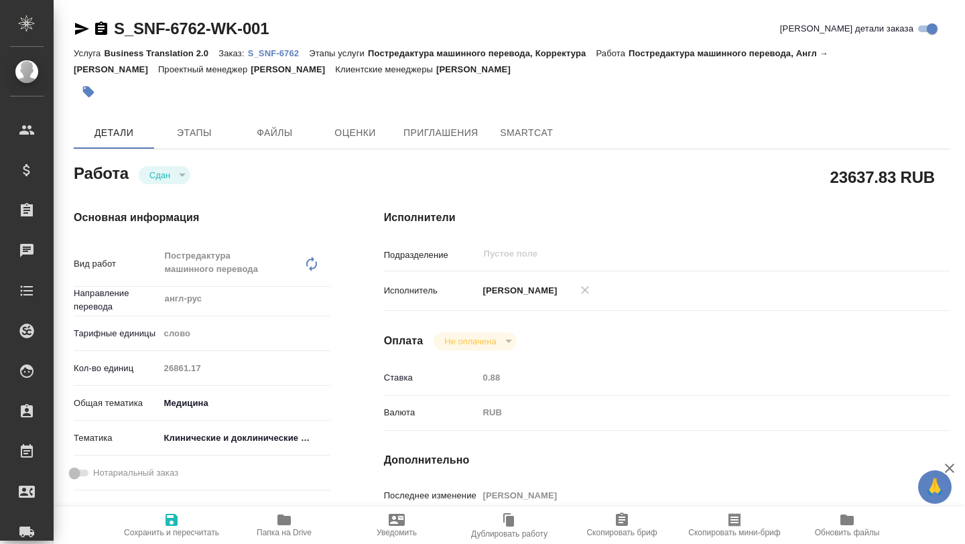
type textarea "x"
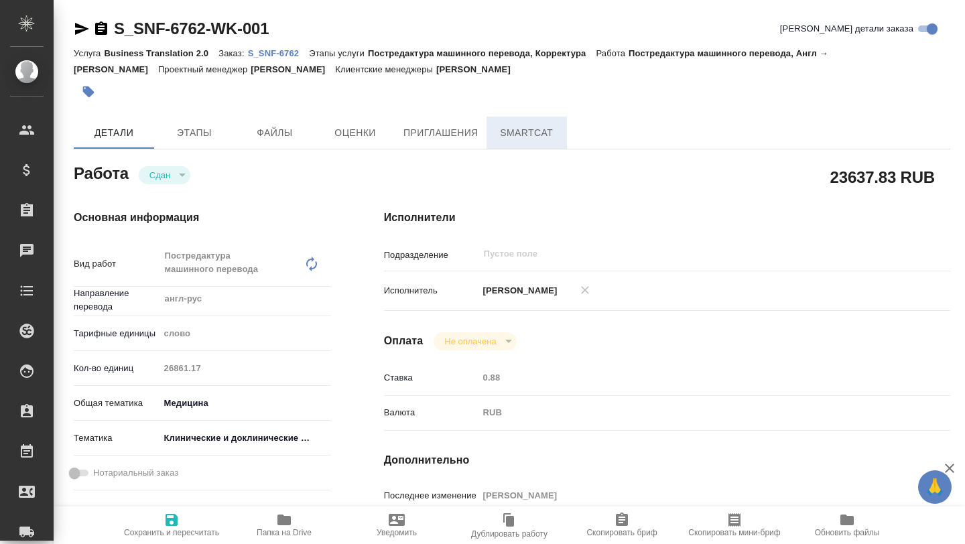
type textarea "x"
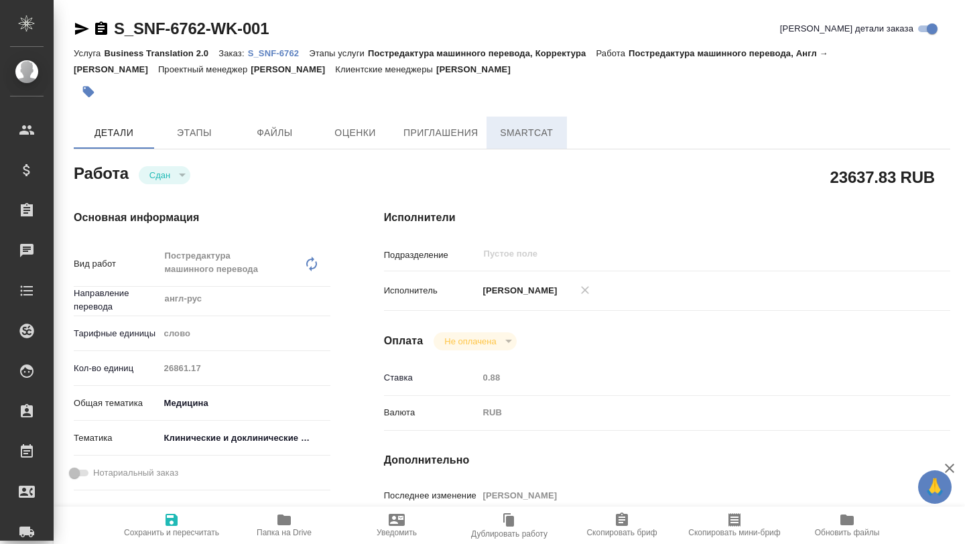
type textarea "x"
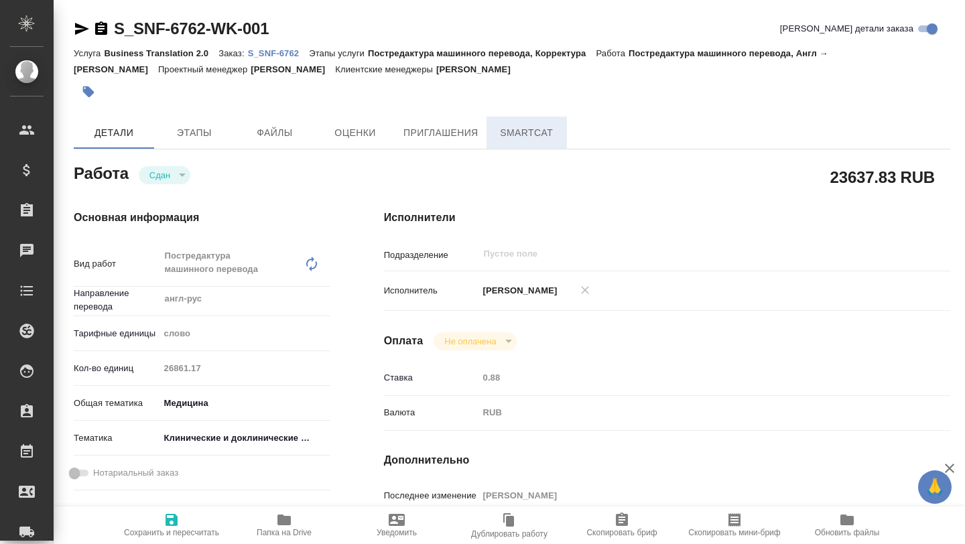
click at [511, 134] on span "SmartCat" at bounding box center [526, 133] width 64 height 17
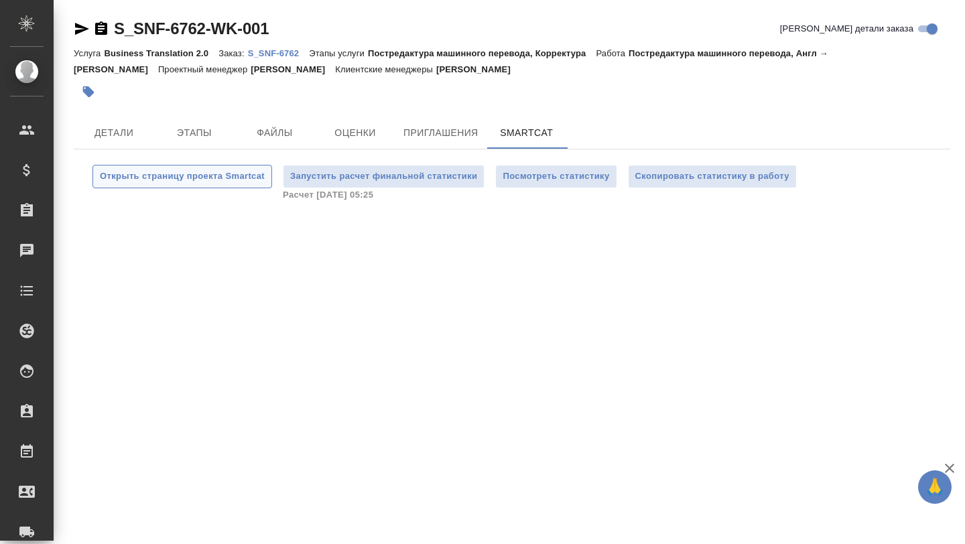
click at [185, 179] on span "Открыть страницу проекта Smartcat" at bounding box center [182, 176] width 165 height 15
